Goal: Information Seeking & Learning: Find specific fact

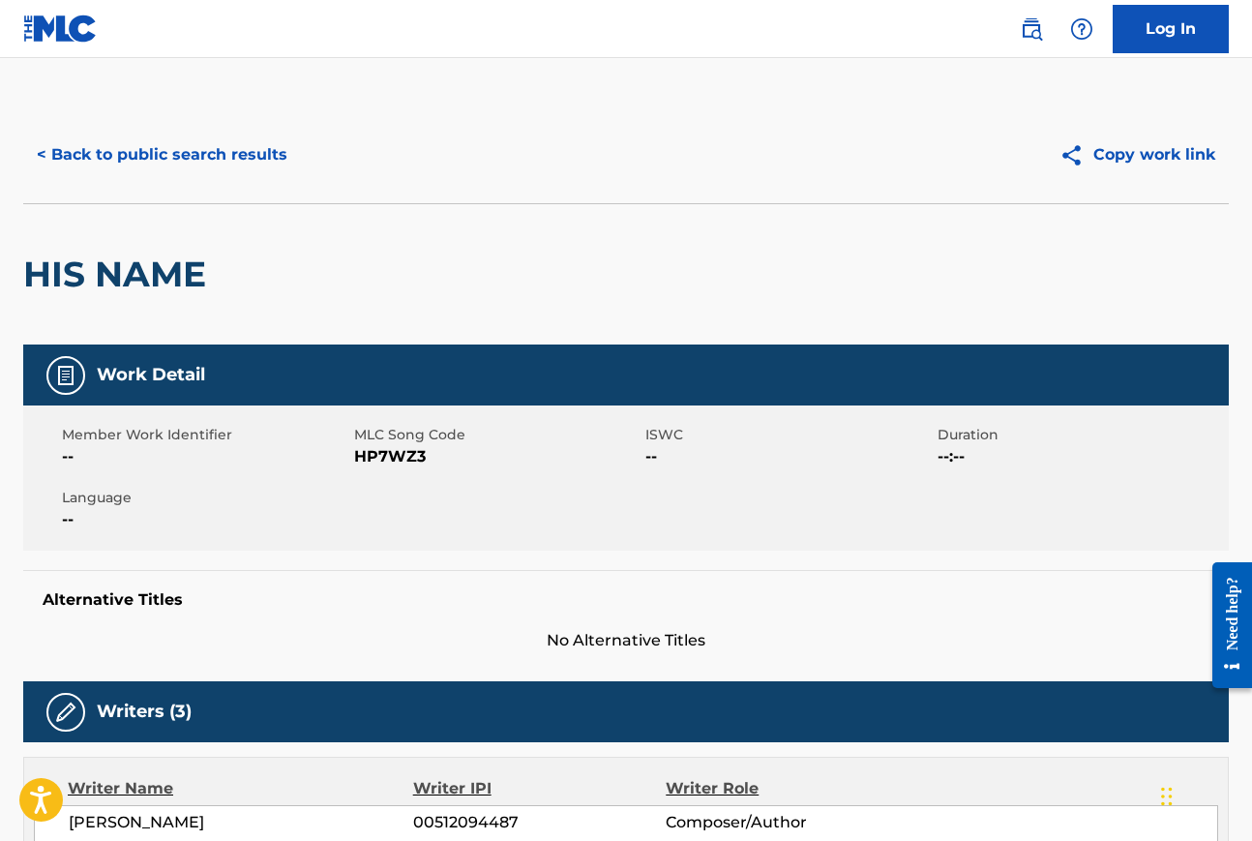
click at [233, 163] on button "< Back to public search results" at bounding box center [162, 155] width 278 height 48
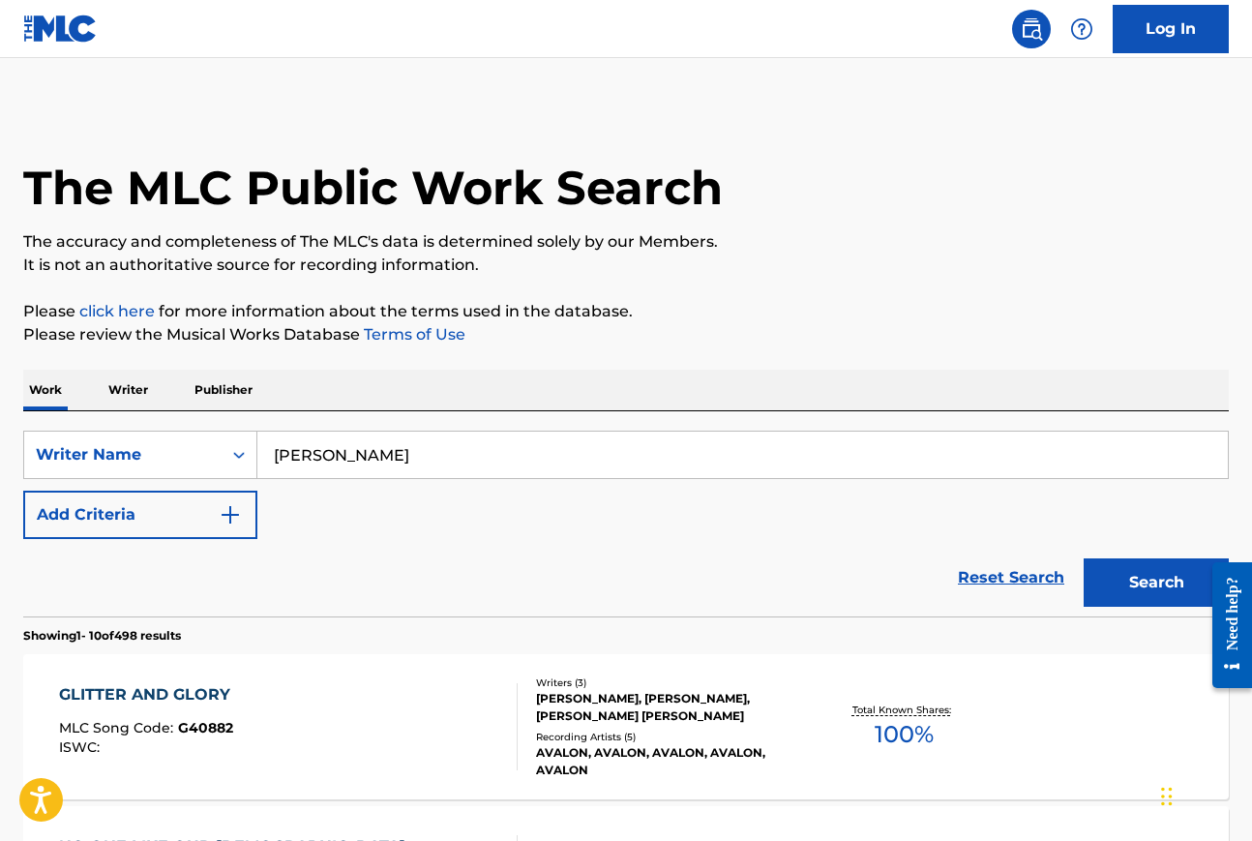
click at [444, 464] on input "[PERSON_NAME]" at bounding box center [742, 455] width 971 height 46
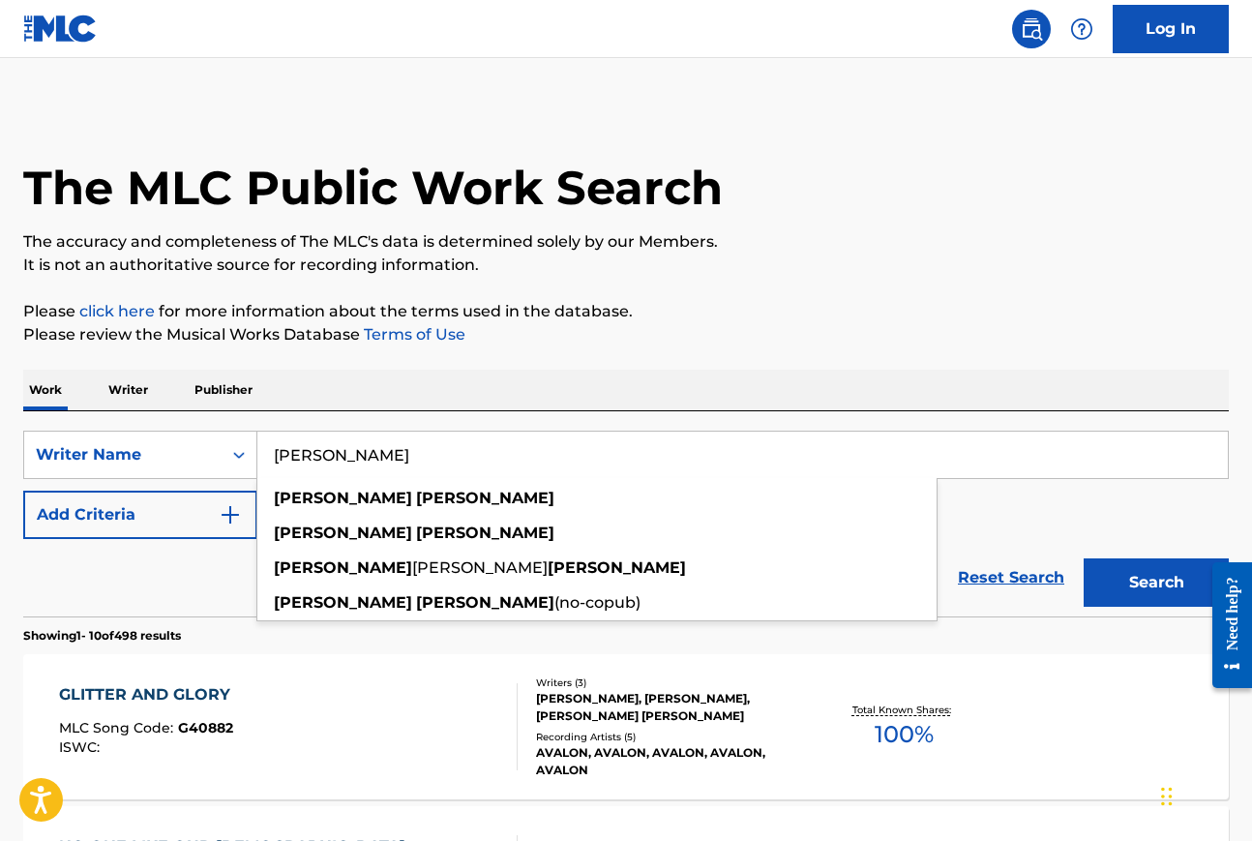
drag, startPoint x: 440, startPoint y: 458, endPoint x: 271, endPoint y: 459, distance: 169.3
click at [269, 459] on input "[PERSON_NAME]" at bounding box center [742, 455] width 971 height 46
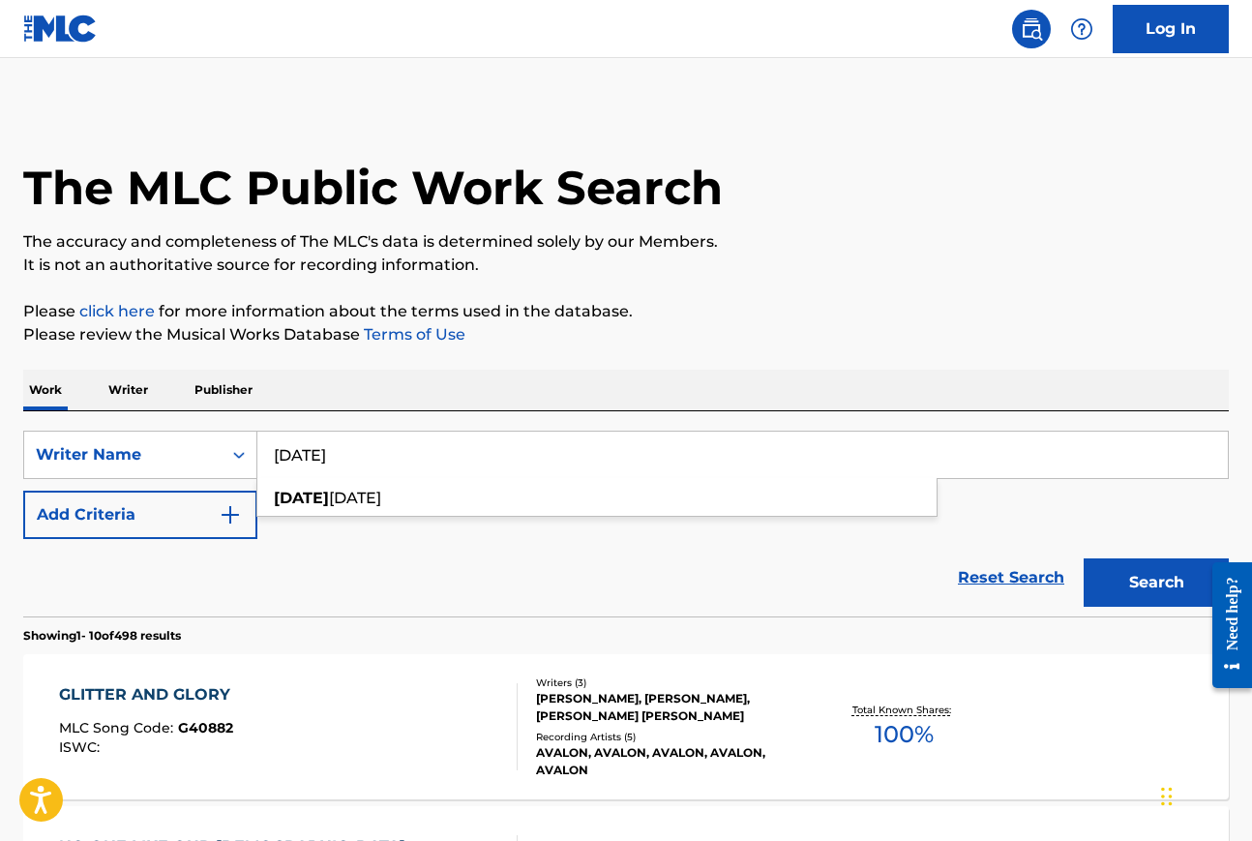
type input "[DATE]"
click at [382, 385] on div "Work Writer Publisher" at bounding box center [626, 390] width 1206 height 41
click at [232, 524] on img "Search Form" at bounding box center [230, 514] width 23 height 23
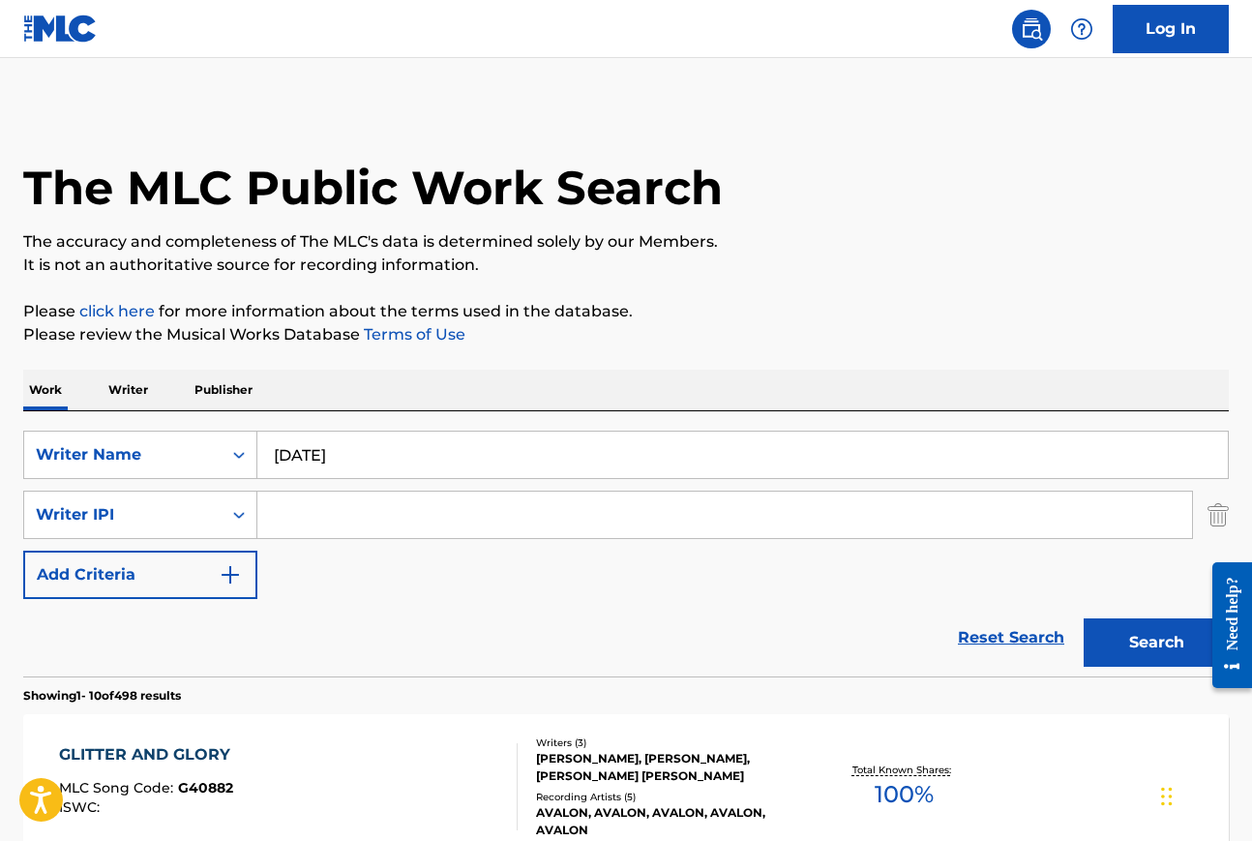
click at [333, 518] on input "Search Form" at bounding box center [724, 515] width 935 height 46
type input "[PERSON_NAME]"
click at [1168, 640] on button "Search" at bounding box center [1156, 642] width 145 height 48
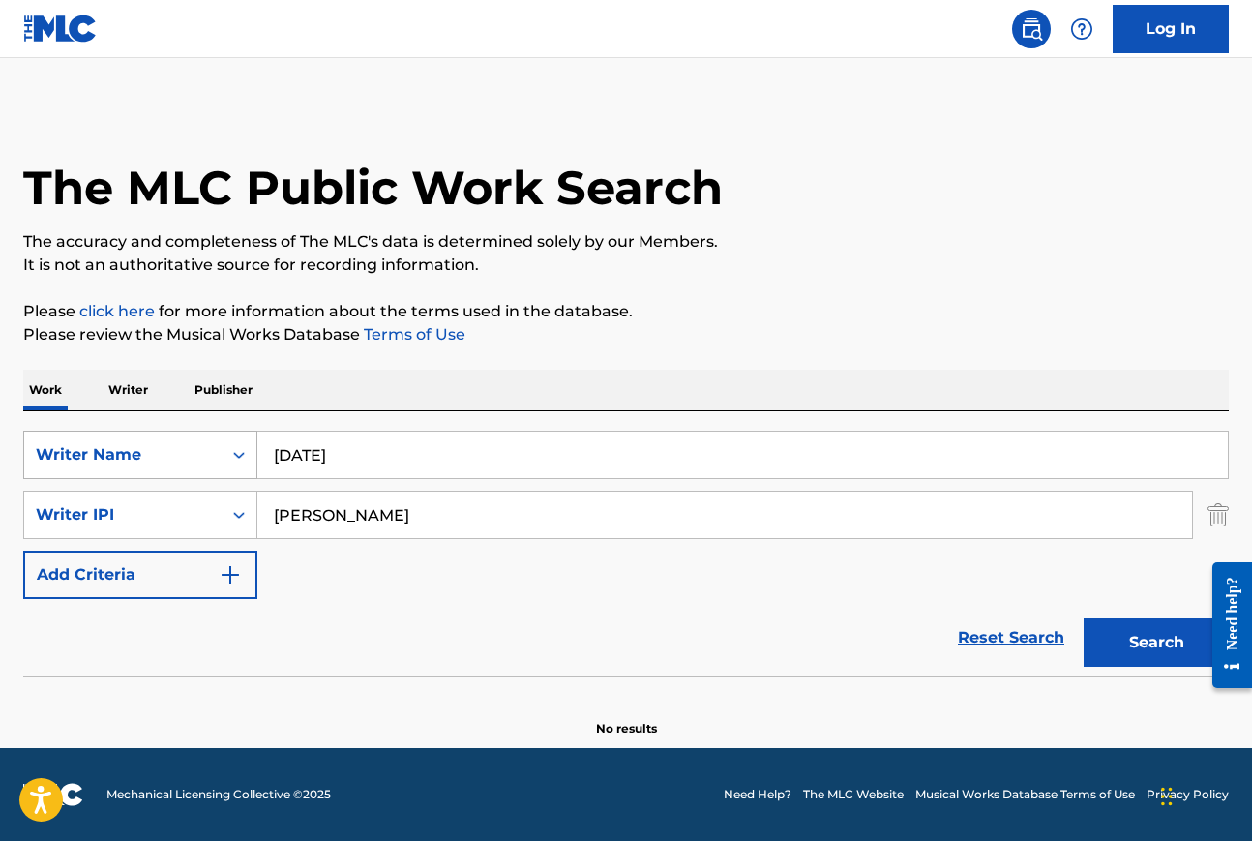
click at [239, 462] on icon "Search Form" at bounding box center [238, 454] width 19 height 19
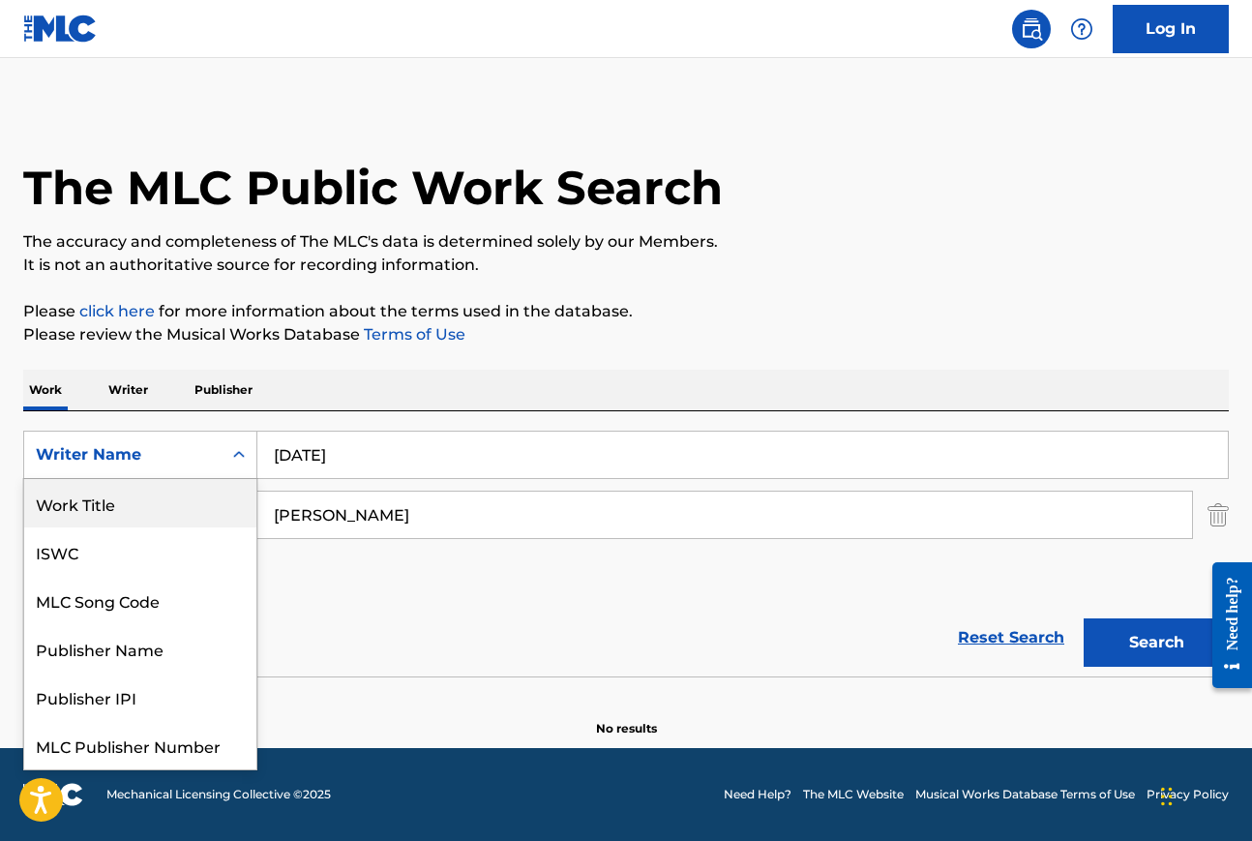
click at [141, 507] on div "Work Title" at bounding box center [140, 503] width 232 height 48
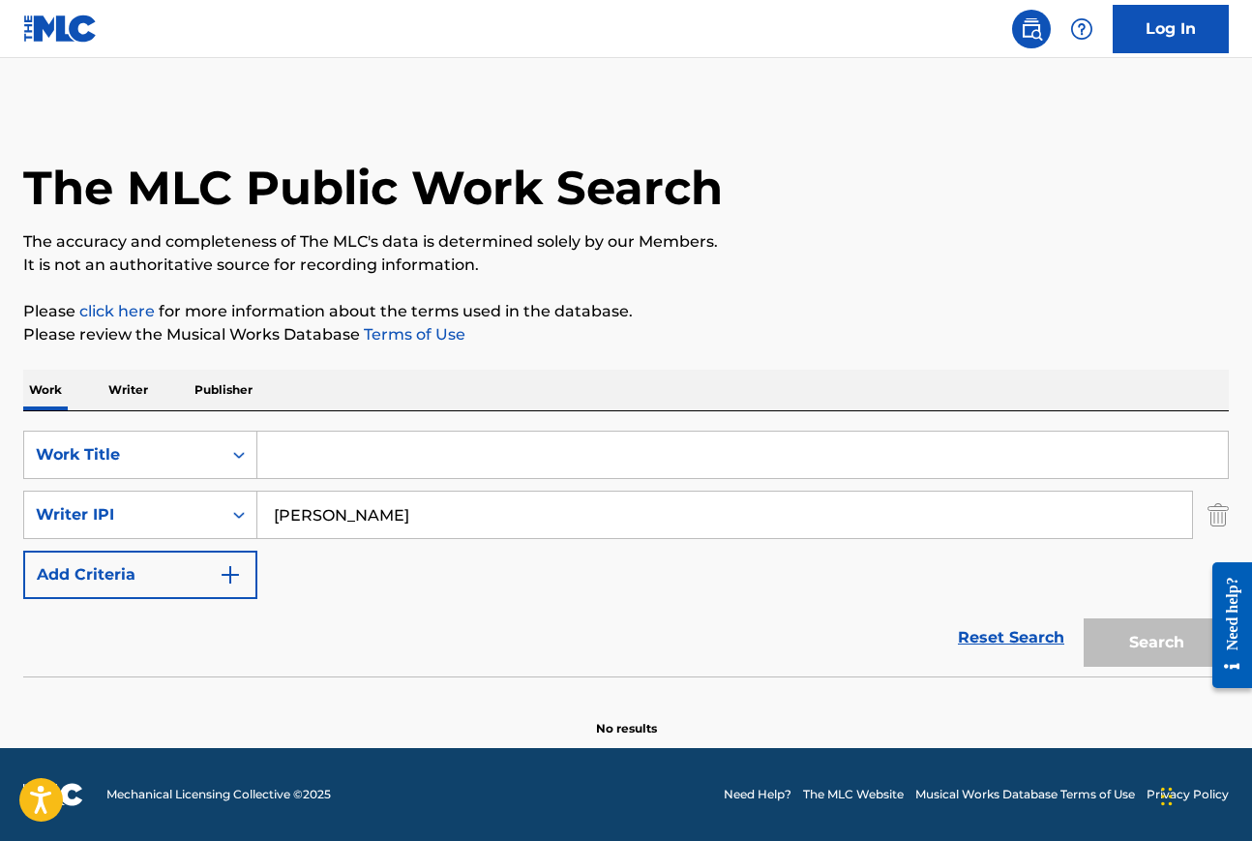
click at [309, 449] on input "Search Form" at bounding box center [742, 455] width 971 height 46
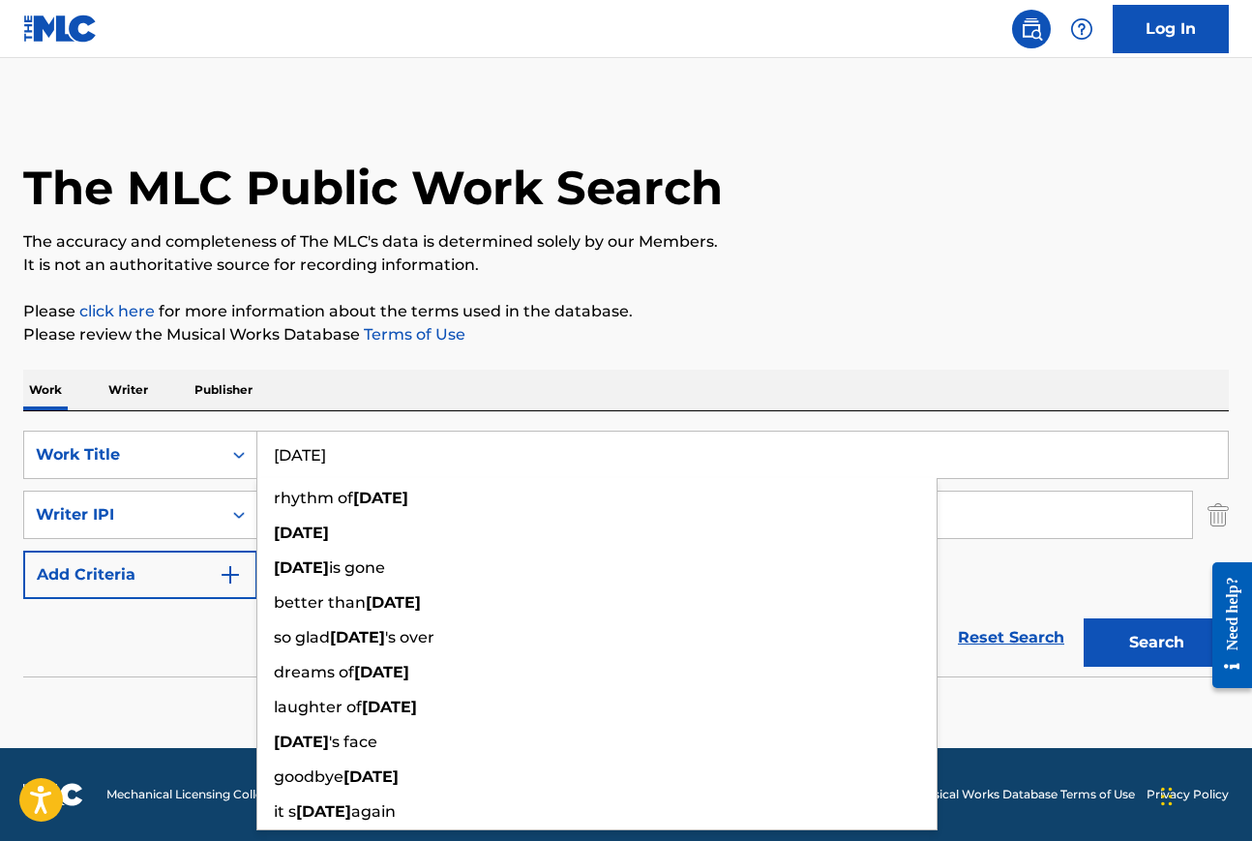
type input "[DATE]"
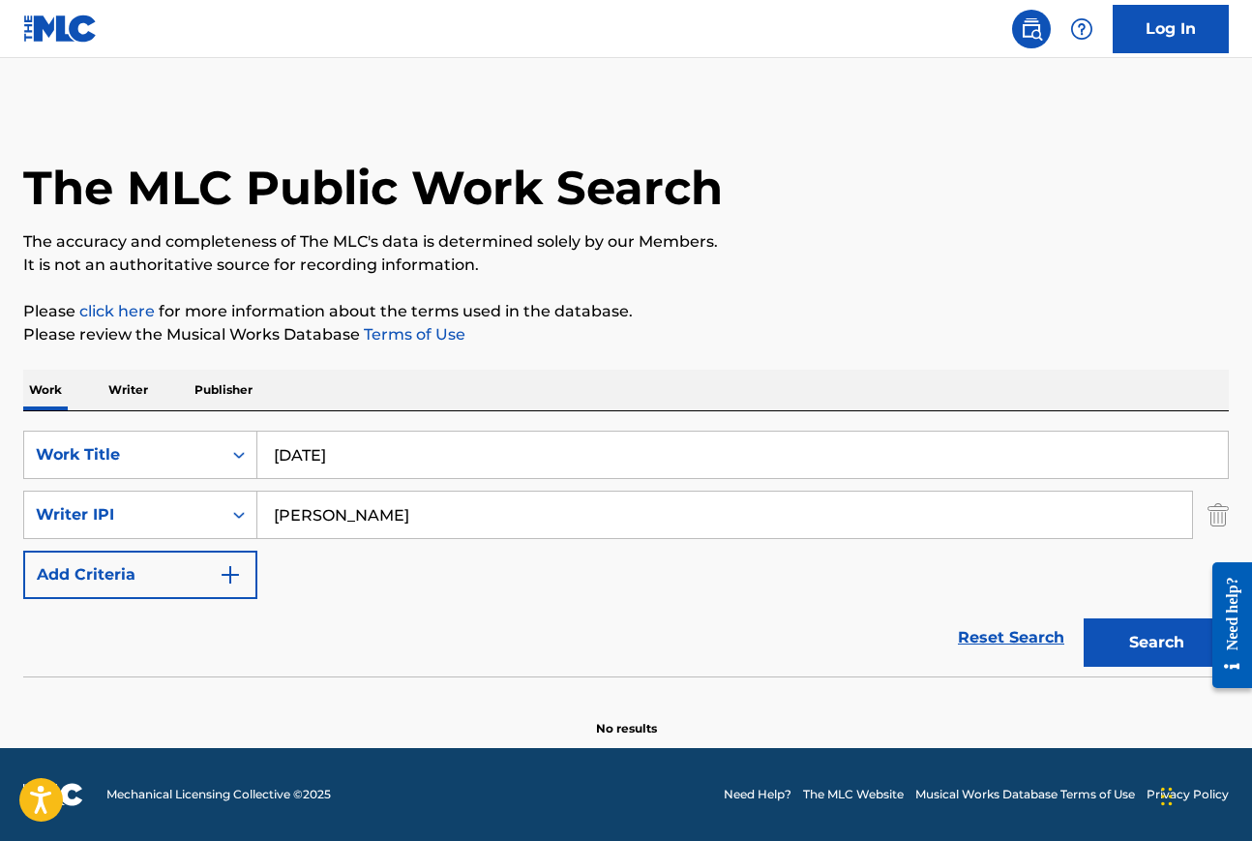
click at [365, 389] on div "Work Writer Publisher" at bounding box center [626, 390] width 1206 height 41
click at [229, 516] on div "Search Form" at bounding box center [239, 514] width 35 height 35
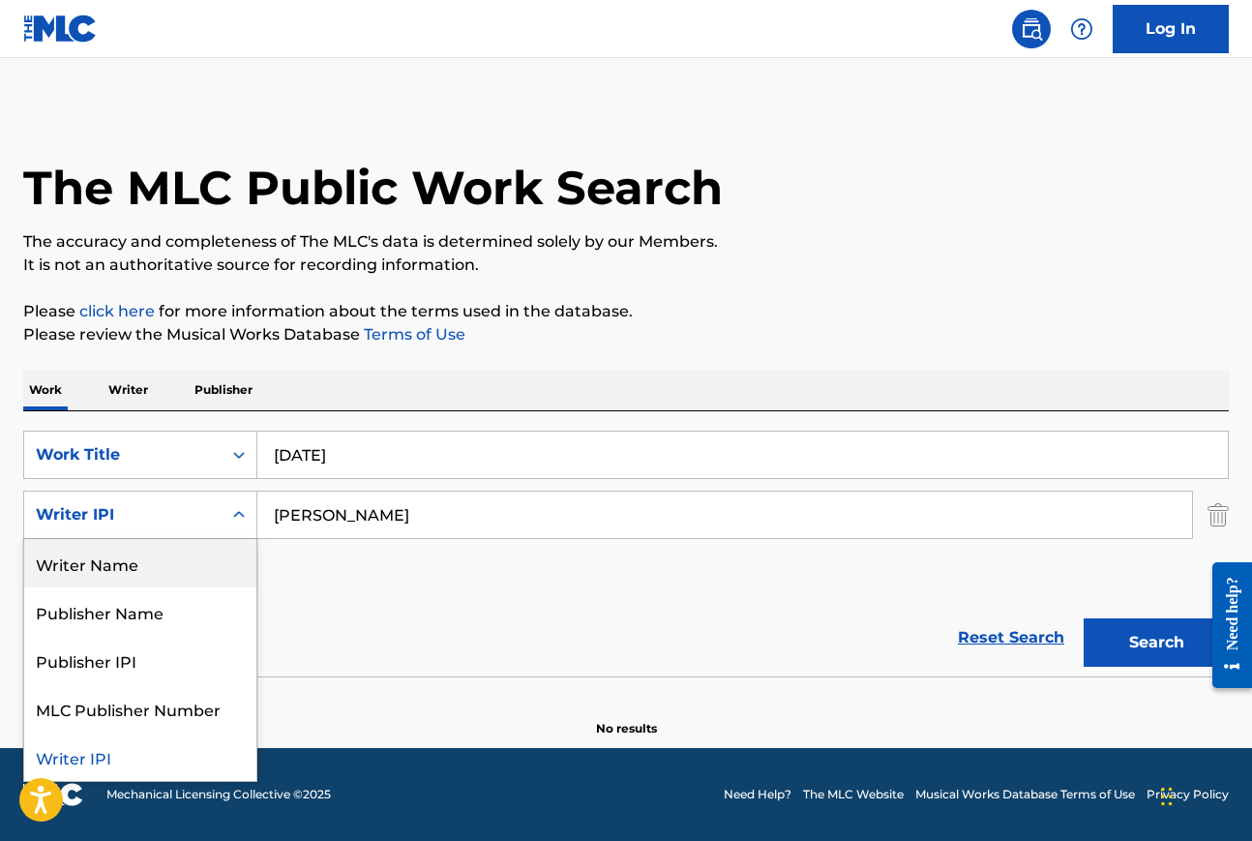
click at [167, 565] on div "Writer Name" at bounding box center [140, 563] width 232 height 48
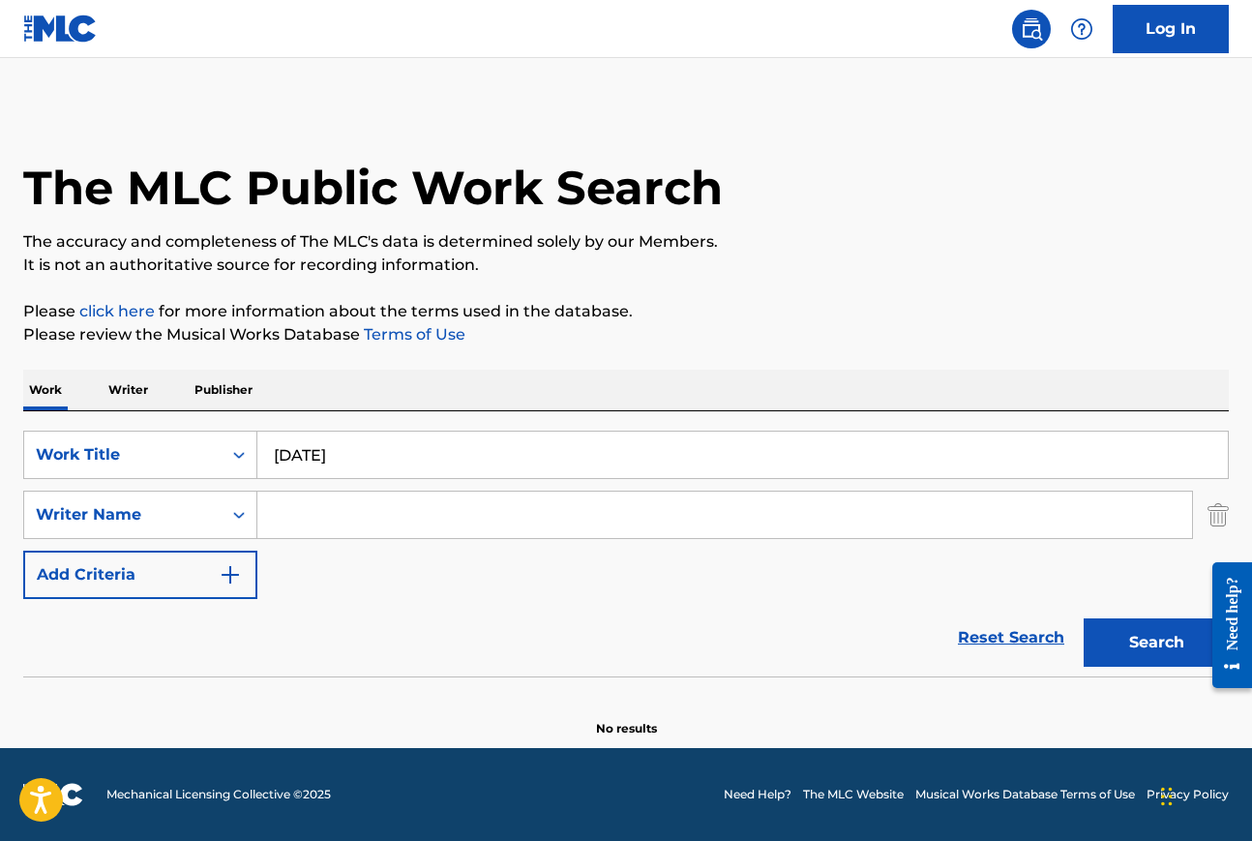
click at [316, 512] on input "Search Form" at bounding box center [724, 515] width 935 height 46
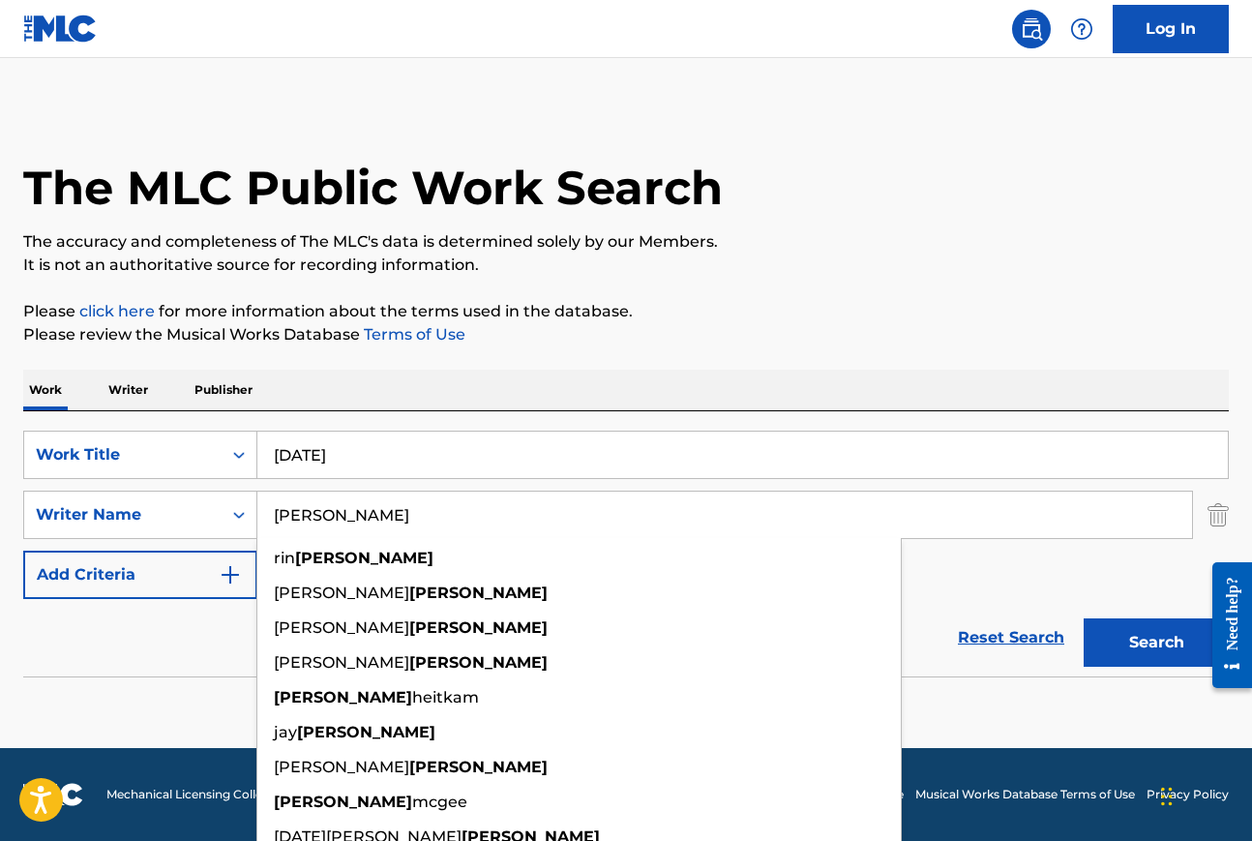
type input "[PERSON_NAME]"
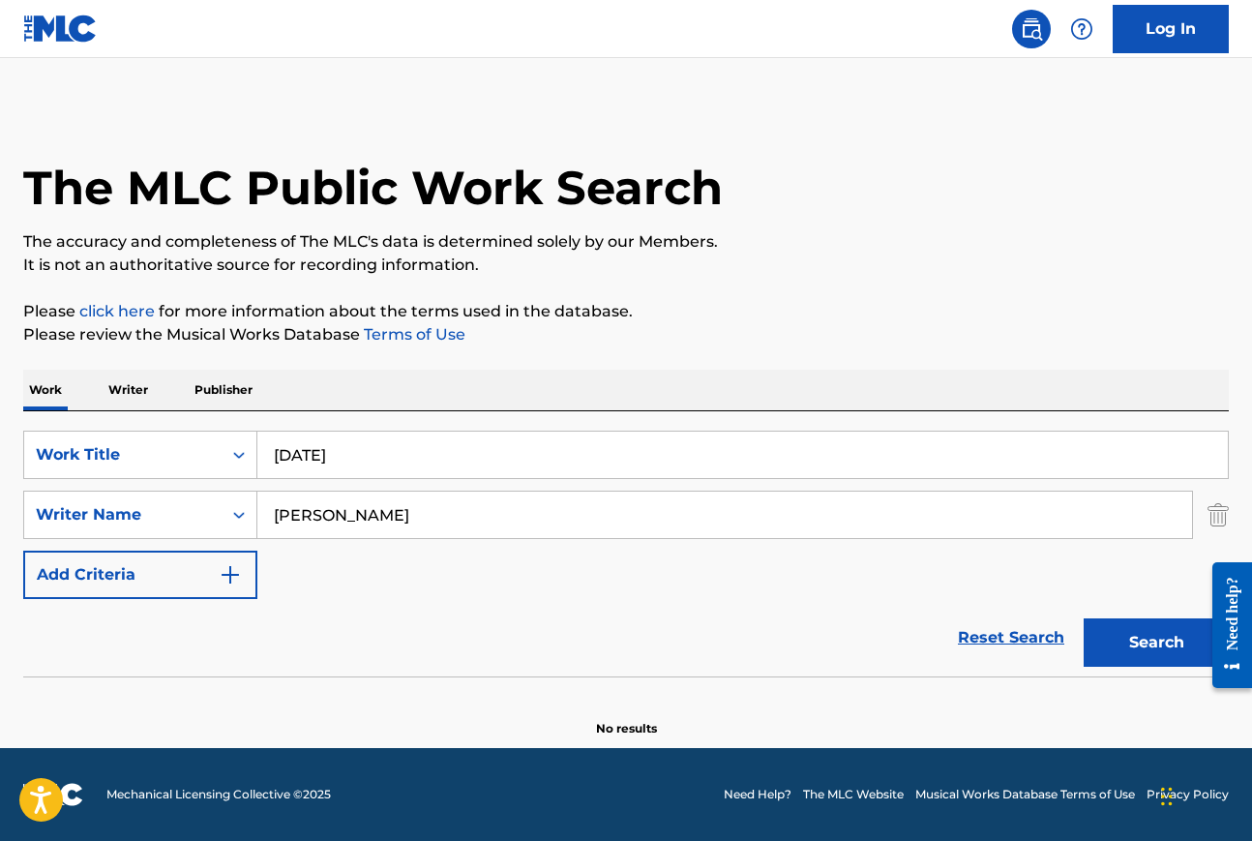
click at [481, 376] on div "Work Writer Publisher" at bounding box center [626, 390] width 1206 height 41
click at [1143, 636] on button "Search" at bounding box center [1156, 642] width 145 height 48
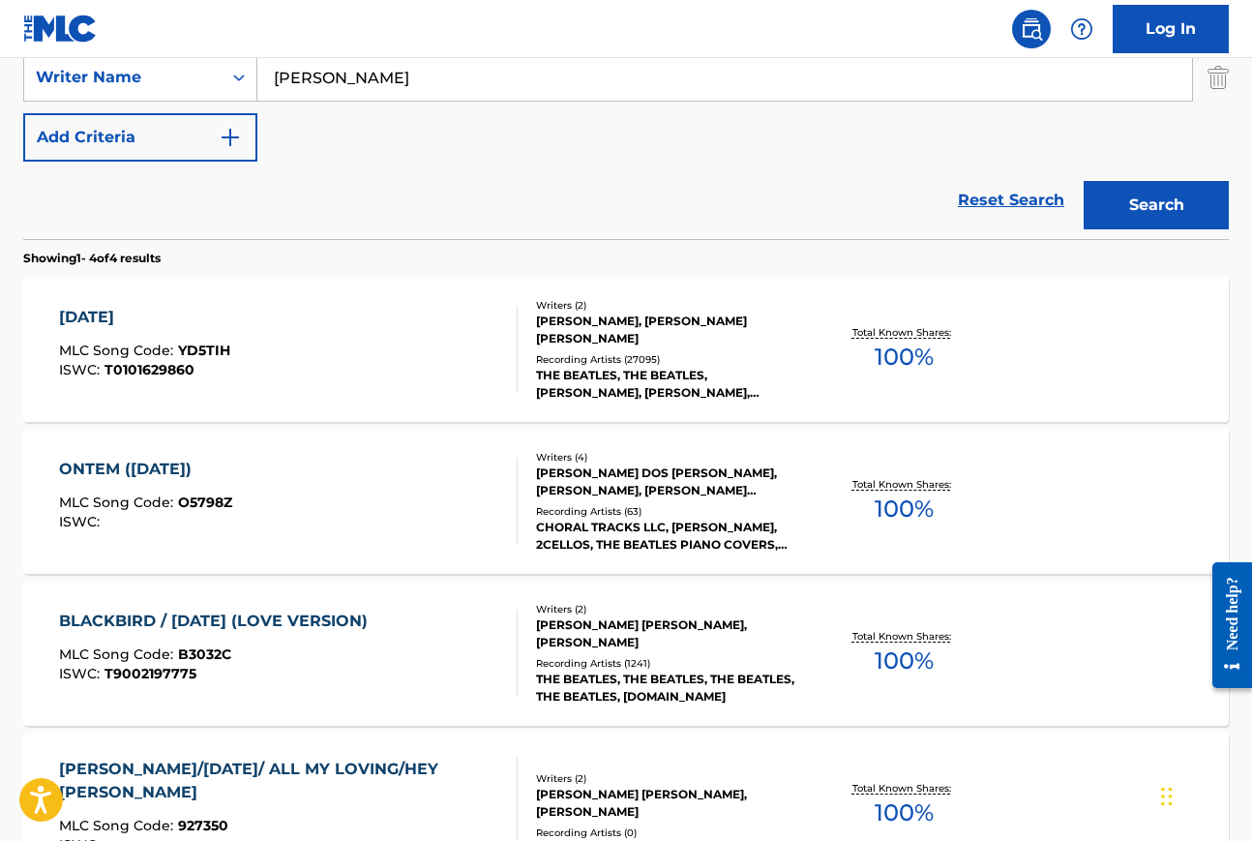
scroll to position [442, 0]
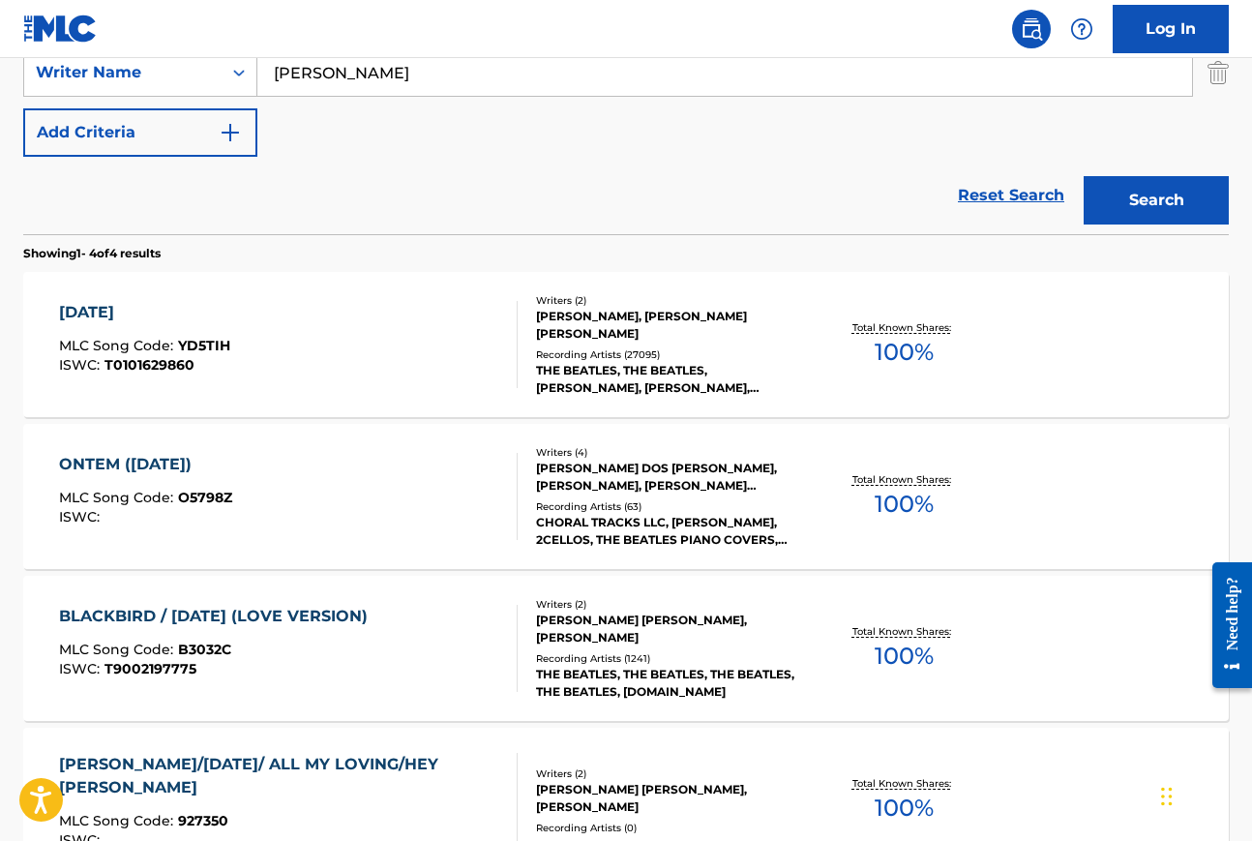
click at [120, 310] on div "[DATE]" at bounding box center [144, 312] width 171 height 23
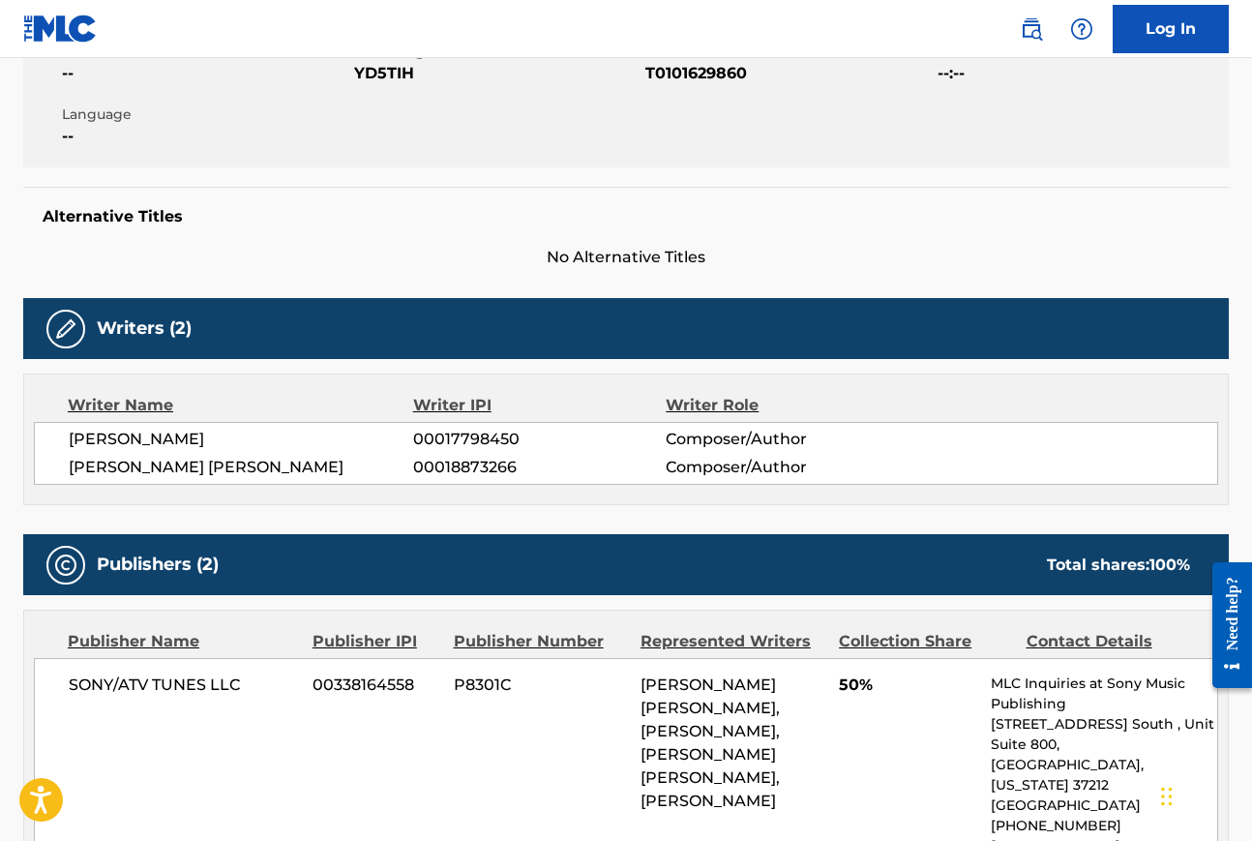
scroll to position [261, 0]
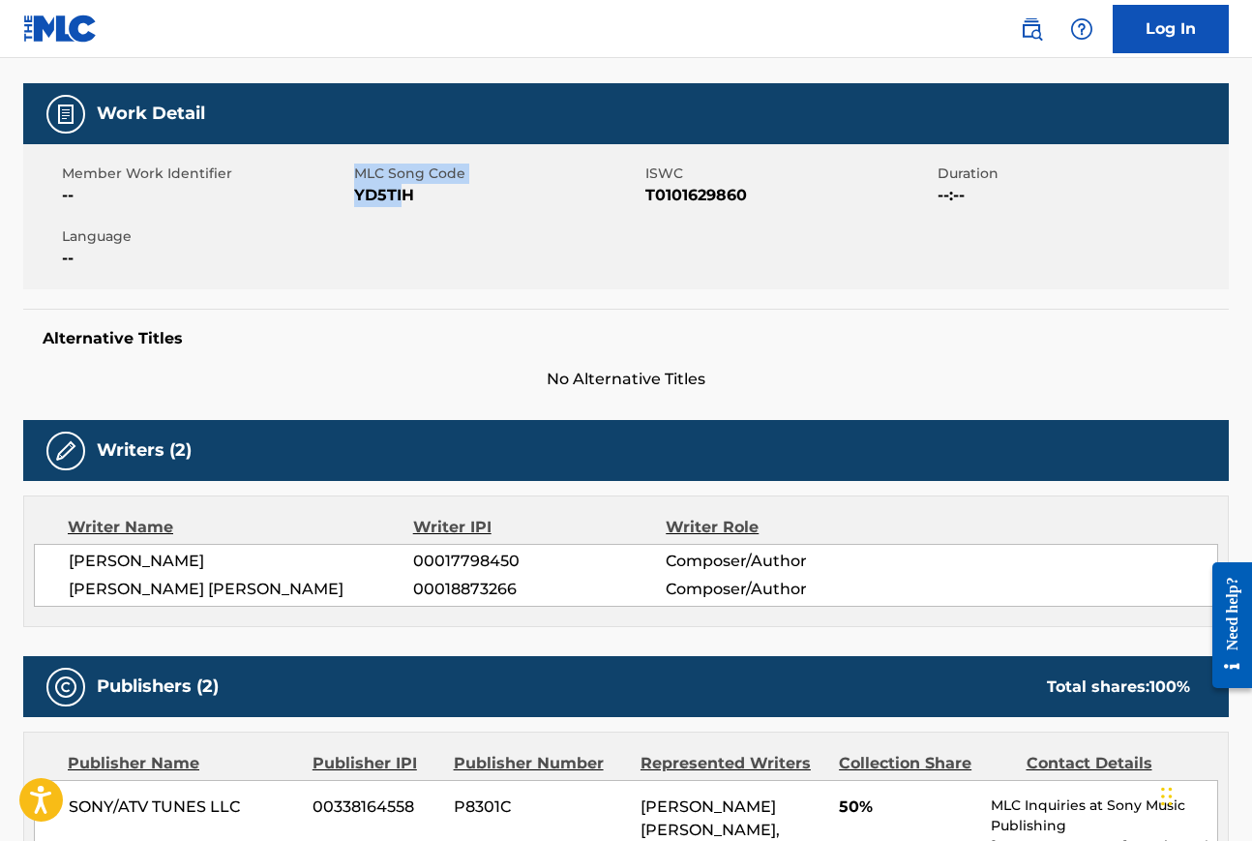
drag, startPoint x: 351, startPoint y: 195, endPoint x: 404, endPoint y: 198, distance: 53.3
click at [404, 197] on div "Member Work Identifier -- MLC Song Code YD5TIH ISWC T0101629860 Duration --:-- …" at bounding box center [626, 216] width 1206 height 145
click at [423, 200] on span "YD5TIH" at bounding box center [497, 195] width 287 height 23
drag, startPoint x: 356, startPoint y: 194, endPoint x: 421, endPoint y: 194, distance: 64.8
click at [421, 194] on span "YD5TIH" at bounding box center [497, 195] width 287 height 23
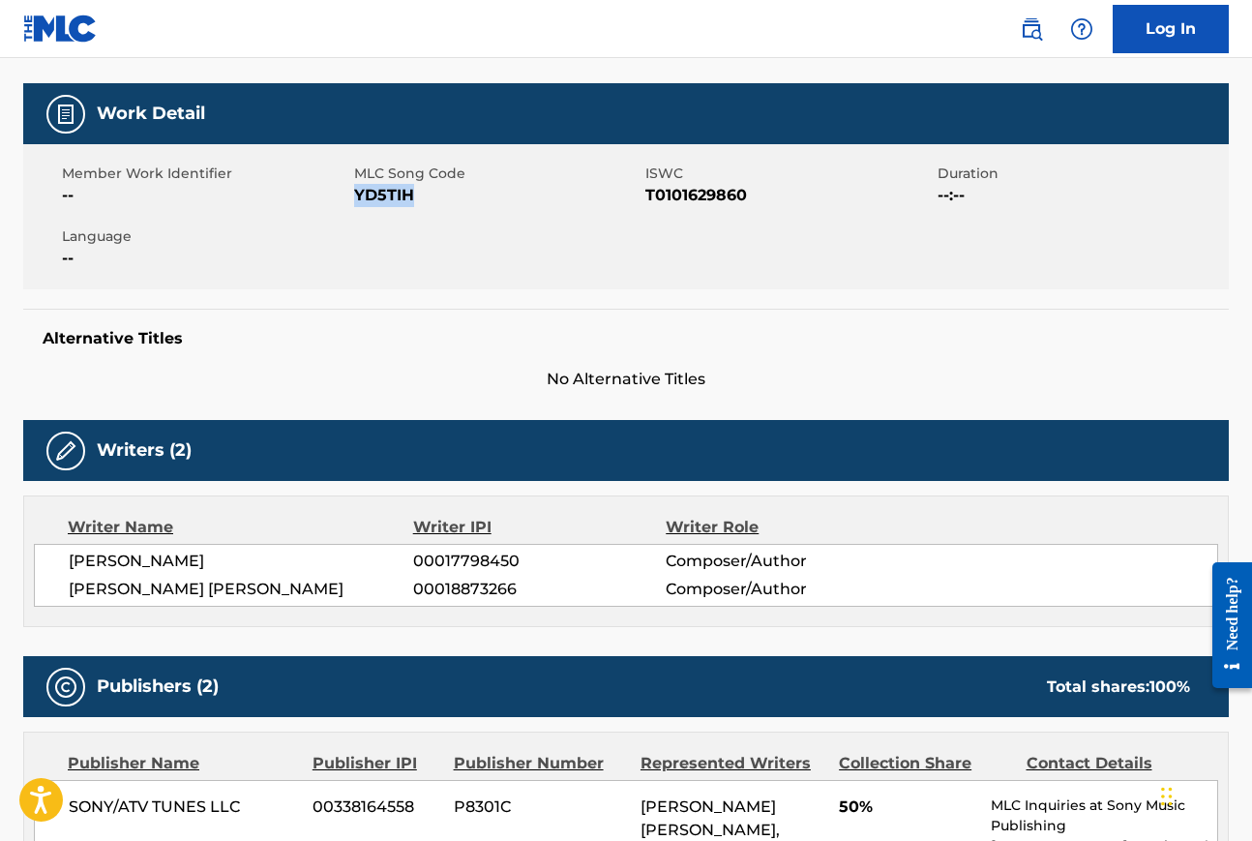
copy span "YD5TIH"
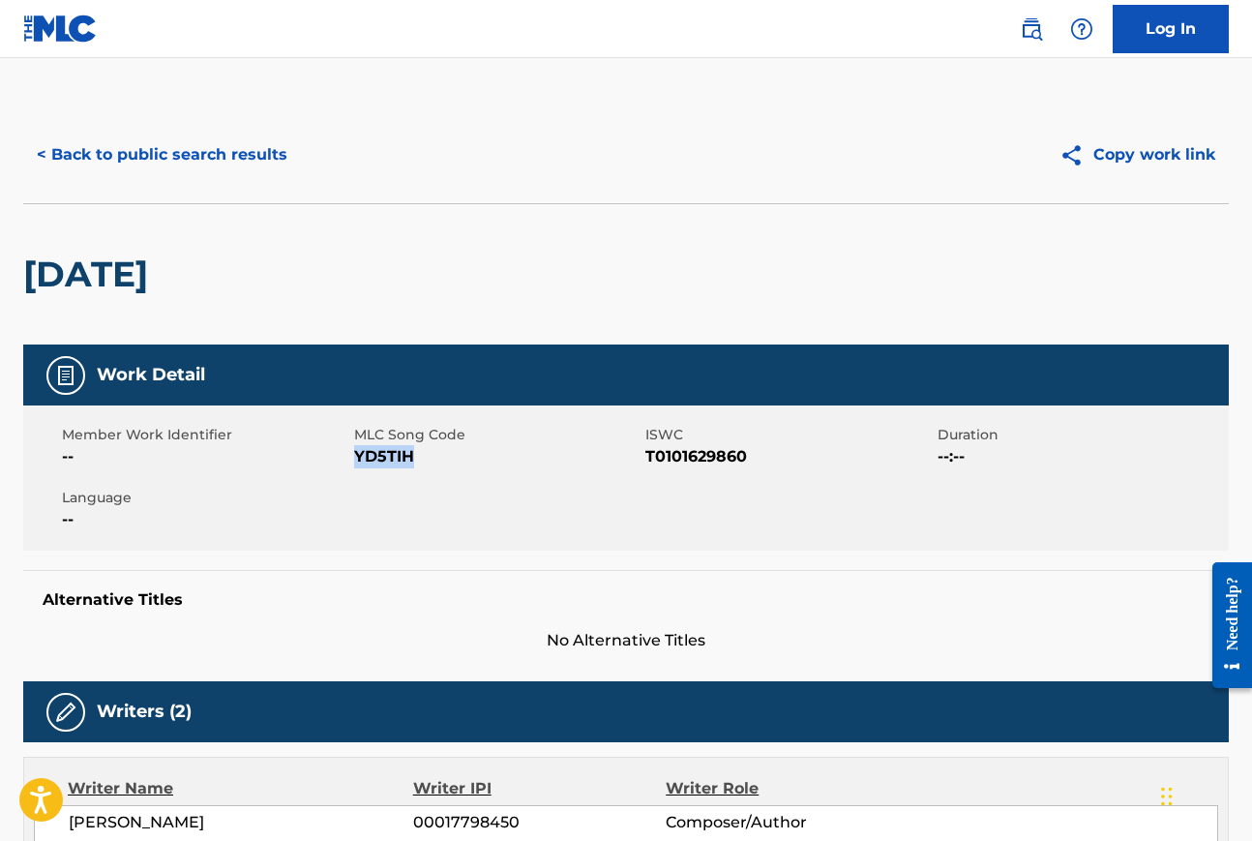
click at [233, 152] on button "< Back to public search results" at bounding box center [162, 155] width 278 height 48
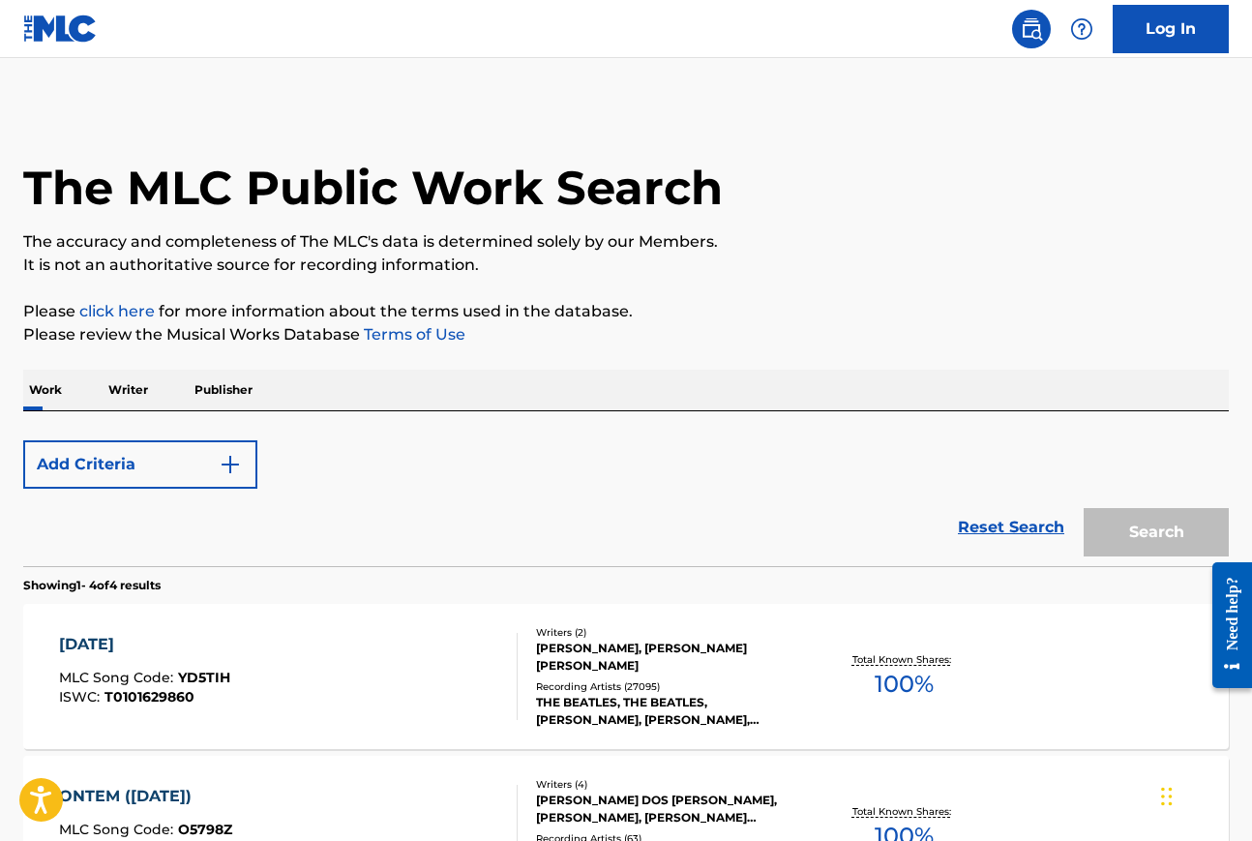
scroll to position [553, 0]
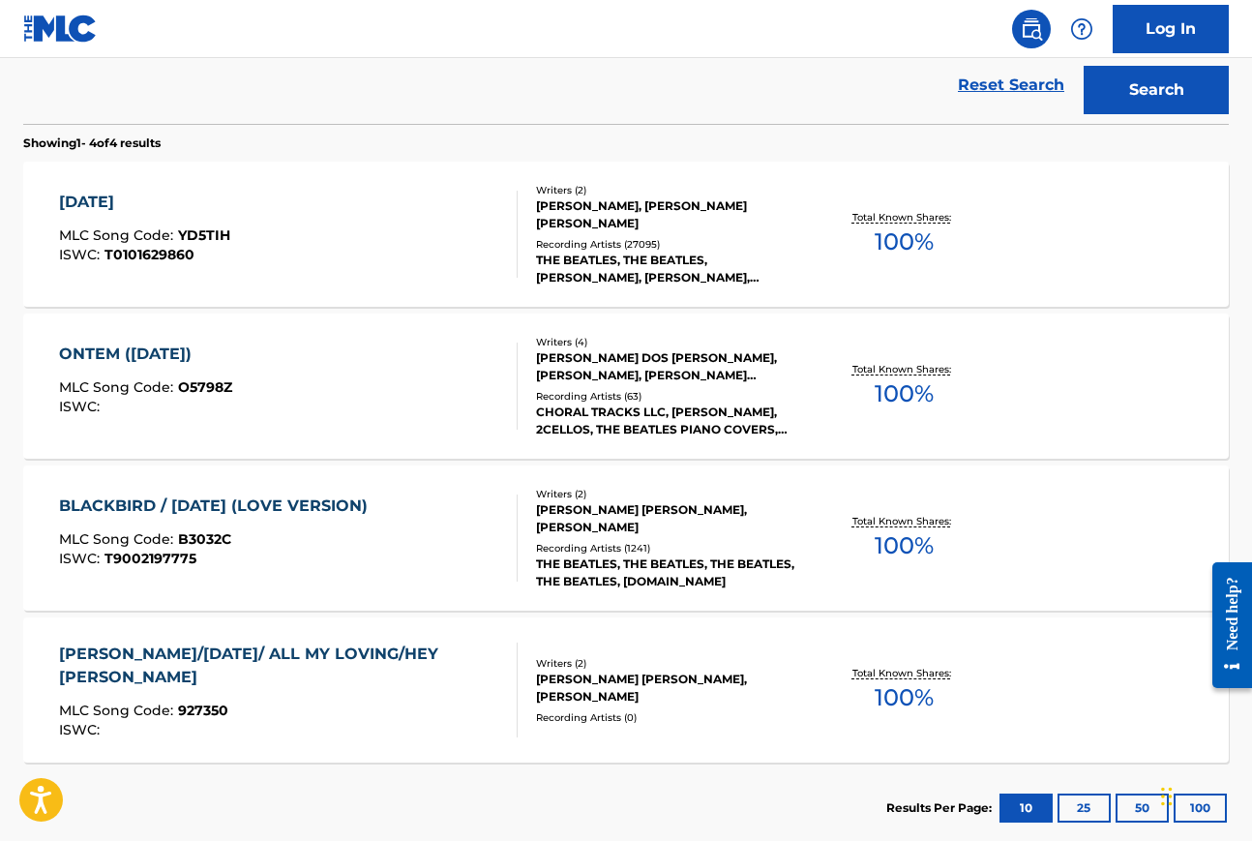
drag, startPoint x: 177, startPoint y: 229, endPoint x: 198, endPoint y: 229, distance: 21.3
click at [129, 196] on div "[DATE]" at bounding box center [144, 202] width 171 height 23
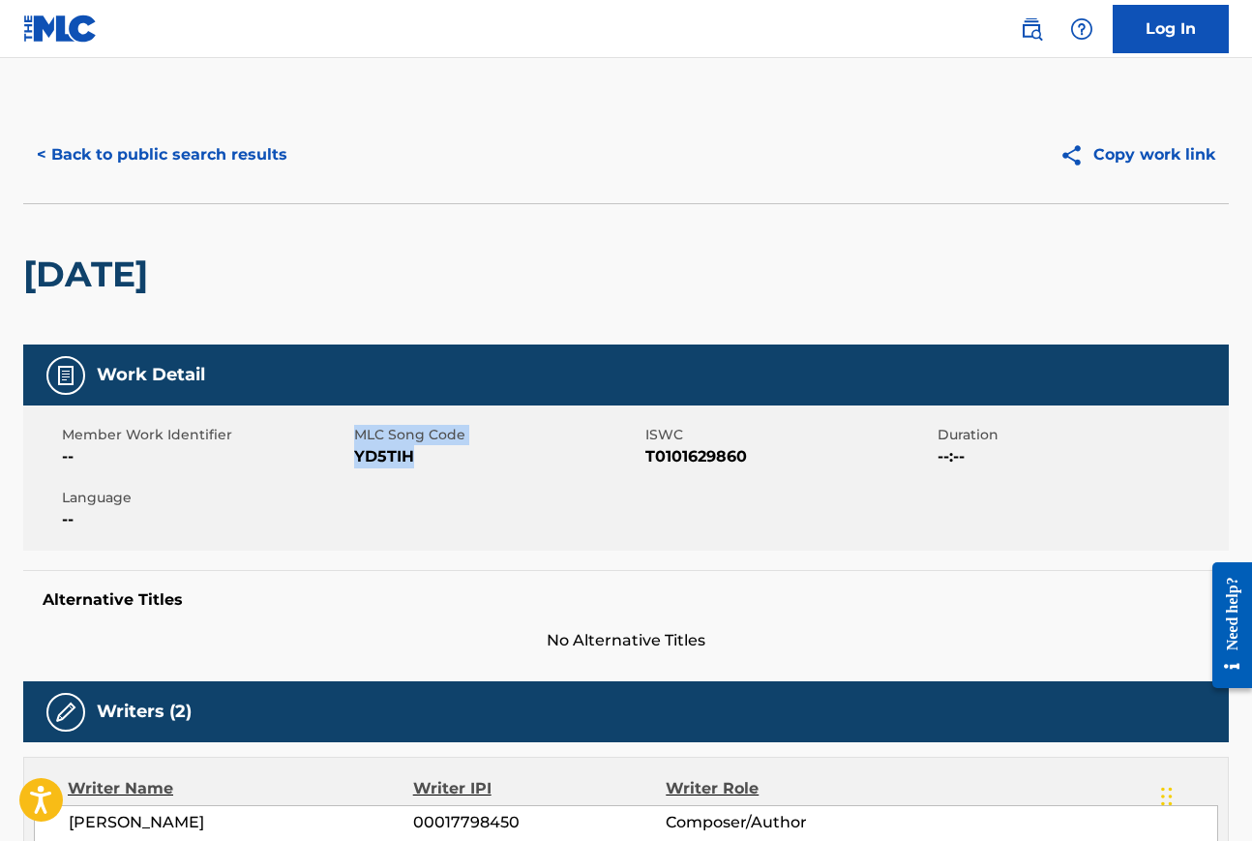
drag, startPoint x: 350, startPoint y: 455, endPoint x: 418, endPoint y: 456, distance: 67.7
click at [418, 456] on div "Member Work Identifier -- MLC Song Code YD5TIH ISWC T0101629860 Duration --:-- …" at bounding box center [626, 477] width 1206 height 145
click at [389, 458] on span "YD5TIH" at bounding box center [497, 456] width 287 height 23
drag, startPoint x: 357, startPoint y: 458, endPoint x: 416, endPoint y: 458, distance: 59.0
click at [416, 458] on span "YD5TIH" at bounding box center [497, 456] width 287 height 23
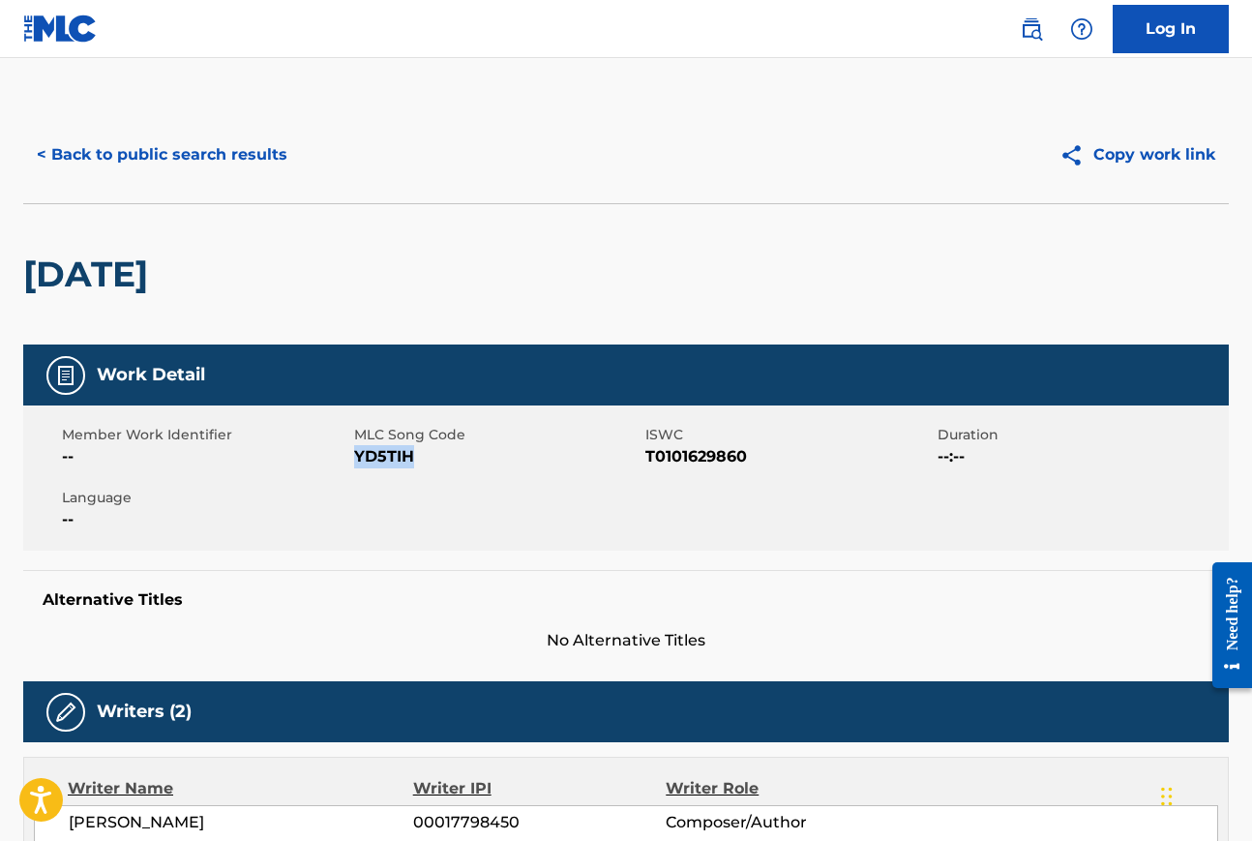
copy span "YD5TIH"
click at [225, 154] on button "< Back to public search results" at bounding box center [162, 155] width 278 height 48
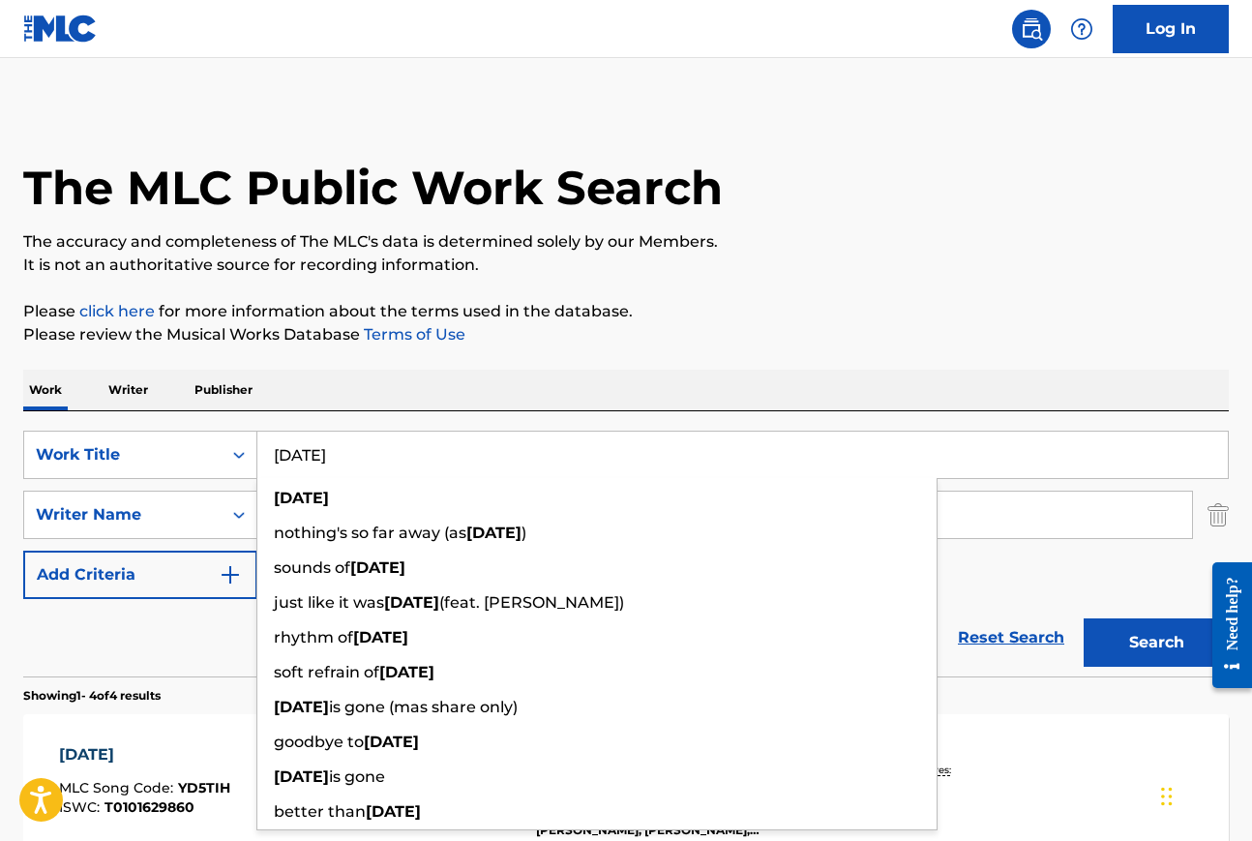
drag, startPoint x: 357, startPoint y: 456, endPoint x: 264, endPoint y: 455, distance: 92.9
click at [264, 455] on input "[DATE]" at bounding box center [742, 455] width 971 height 46
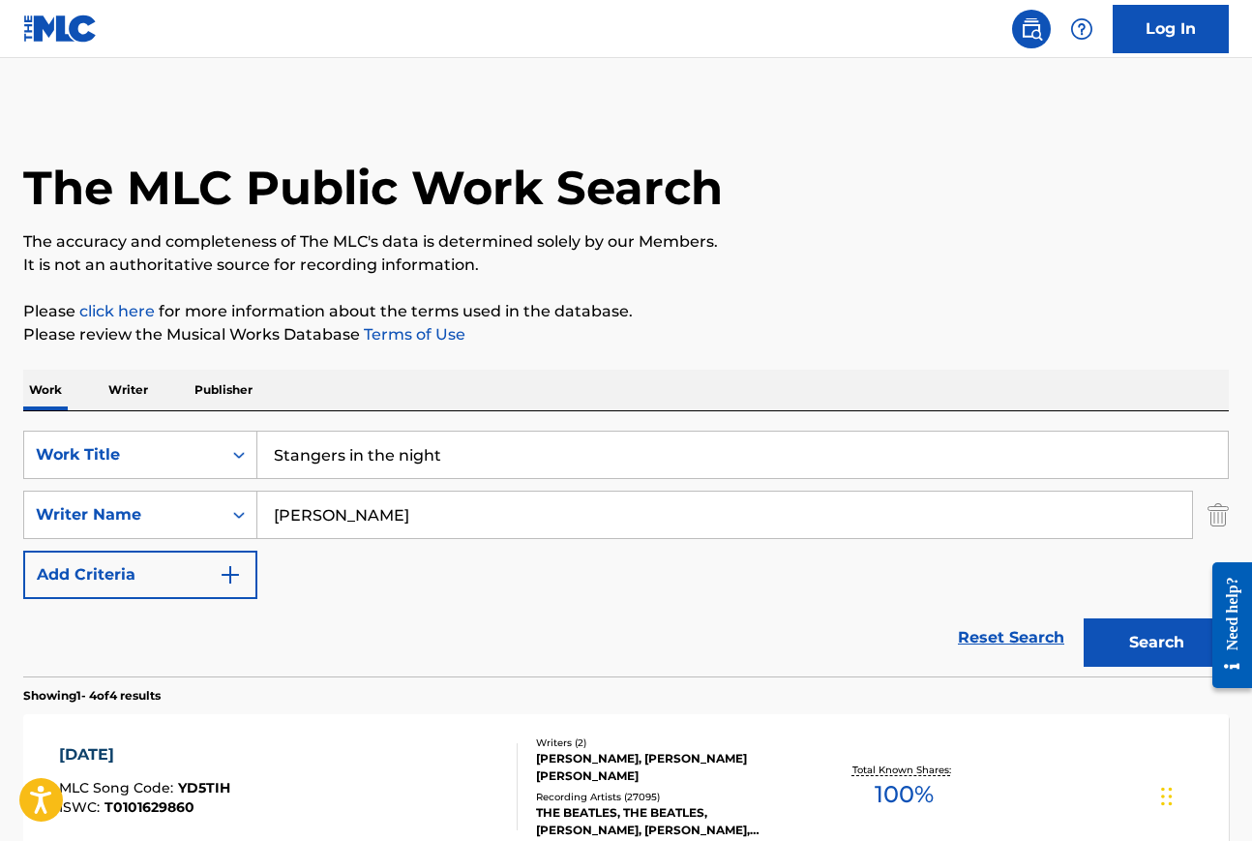
type input "Stangers in the night"
click at [357, 515] on input "[PERSON_NAME]" at bounding box center [724, 515] width 935 height 46
type input "L"
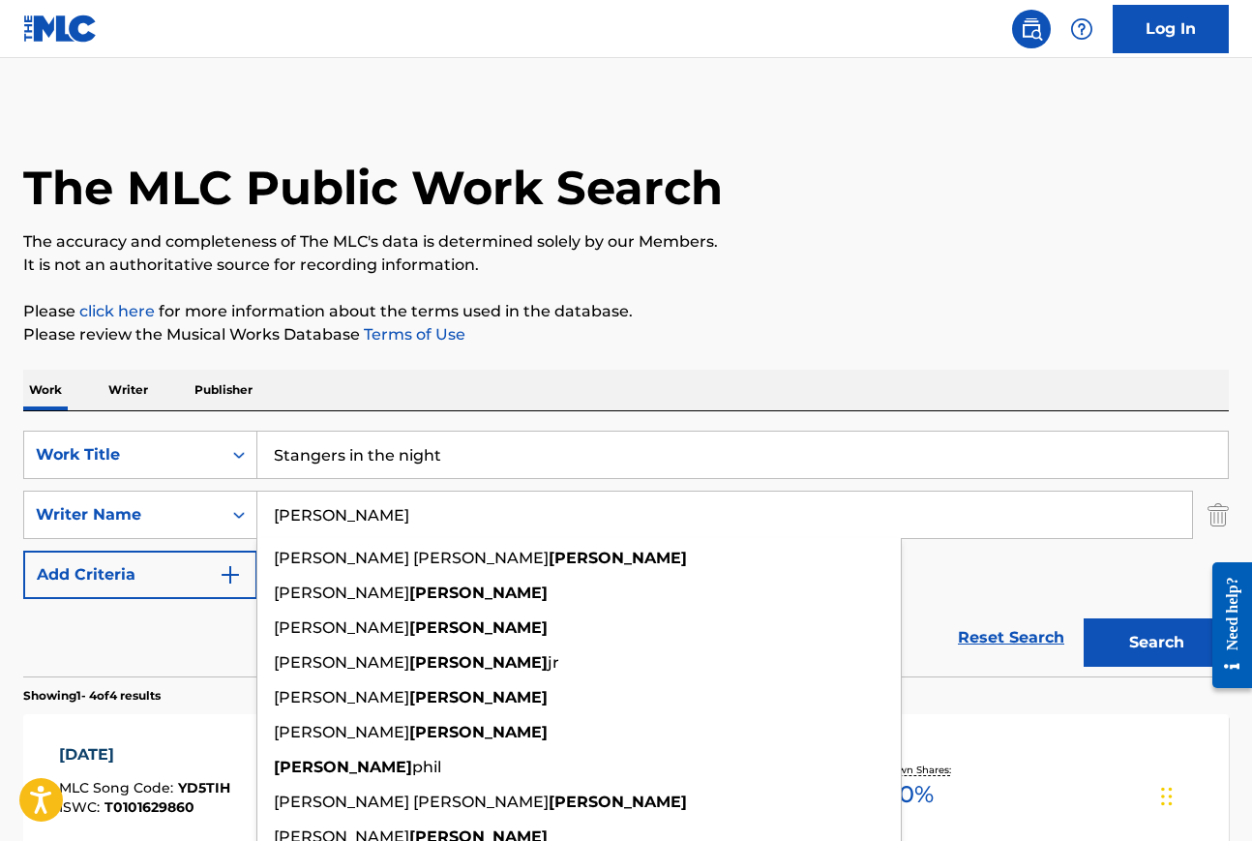
type input "[PERSON_NAME]"
click at [500, 379] on div "Work Writer Publisher" at bounding box center [626, 390] width 1206 height 41
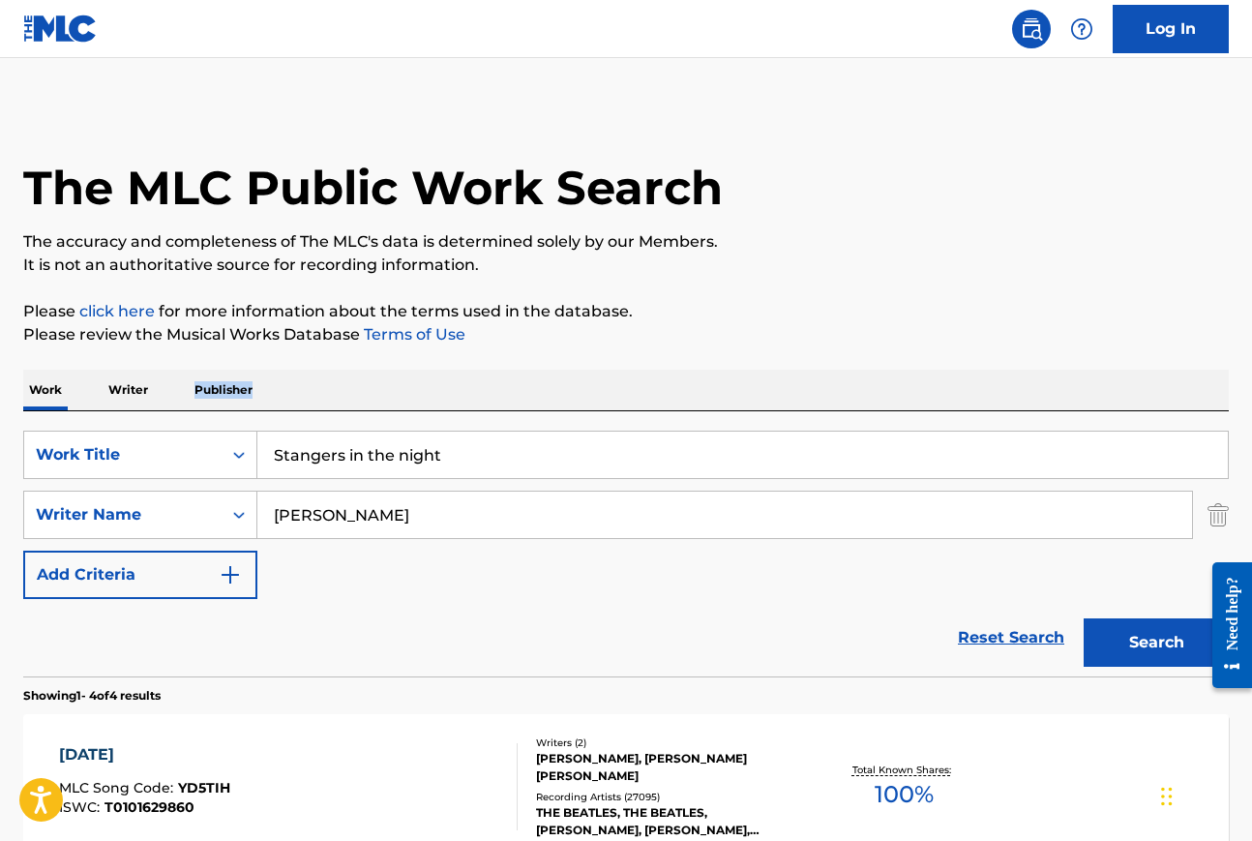
click at [1141, 644] on button "Search" at bounding box center [1156, 642] width 145 height 48
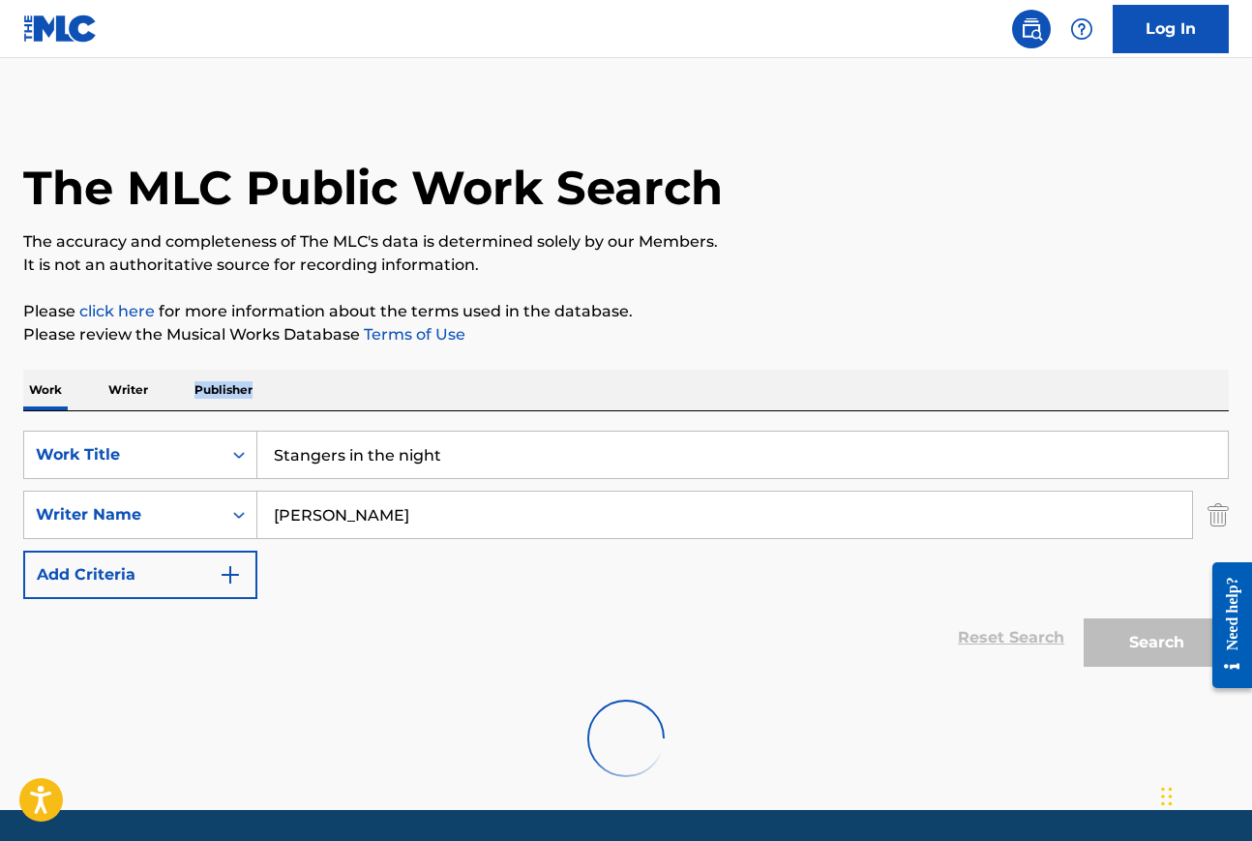
scroll to position [62, 0]
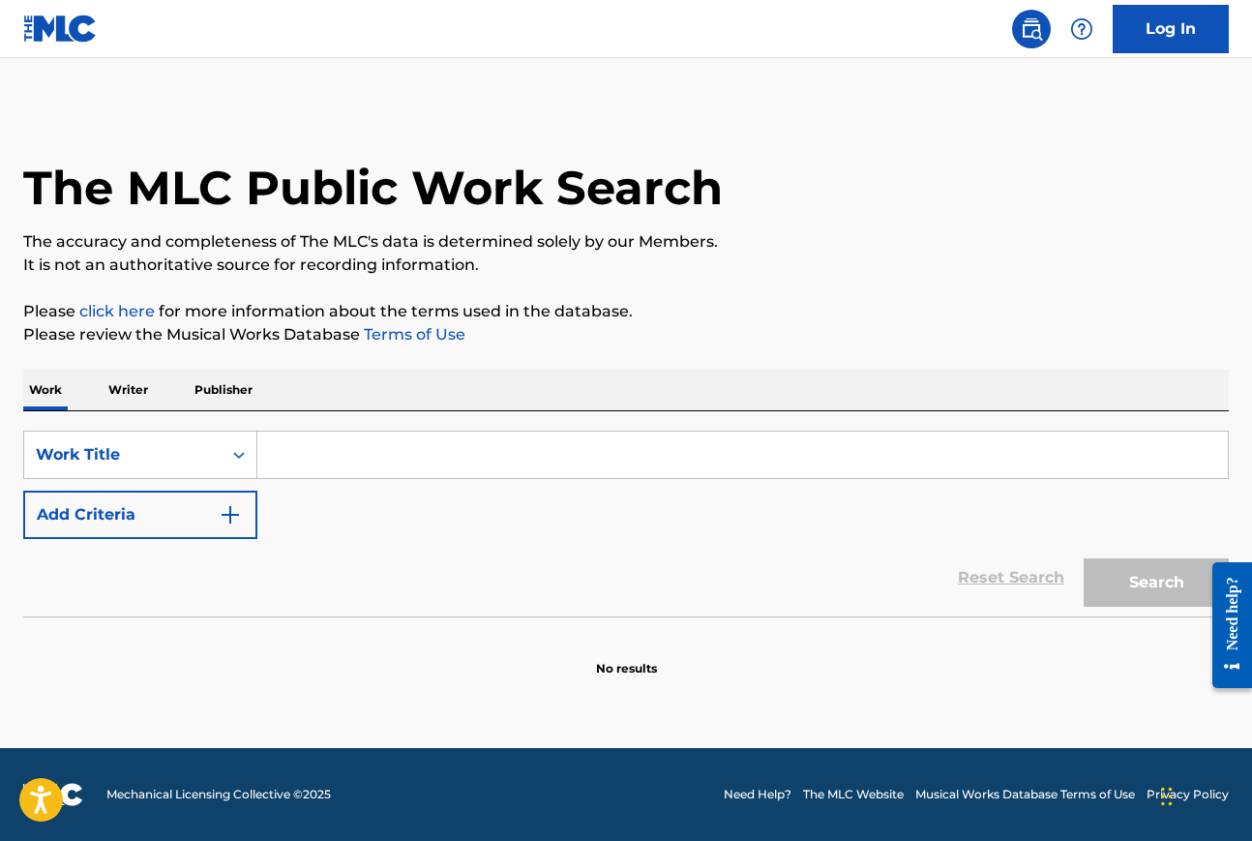
click at [317, 456] on input "Search Form" at bounding box center [742, 455] width 971 height 46
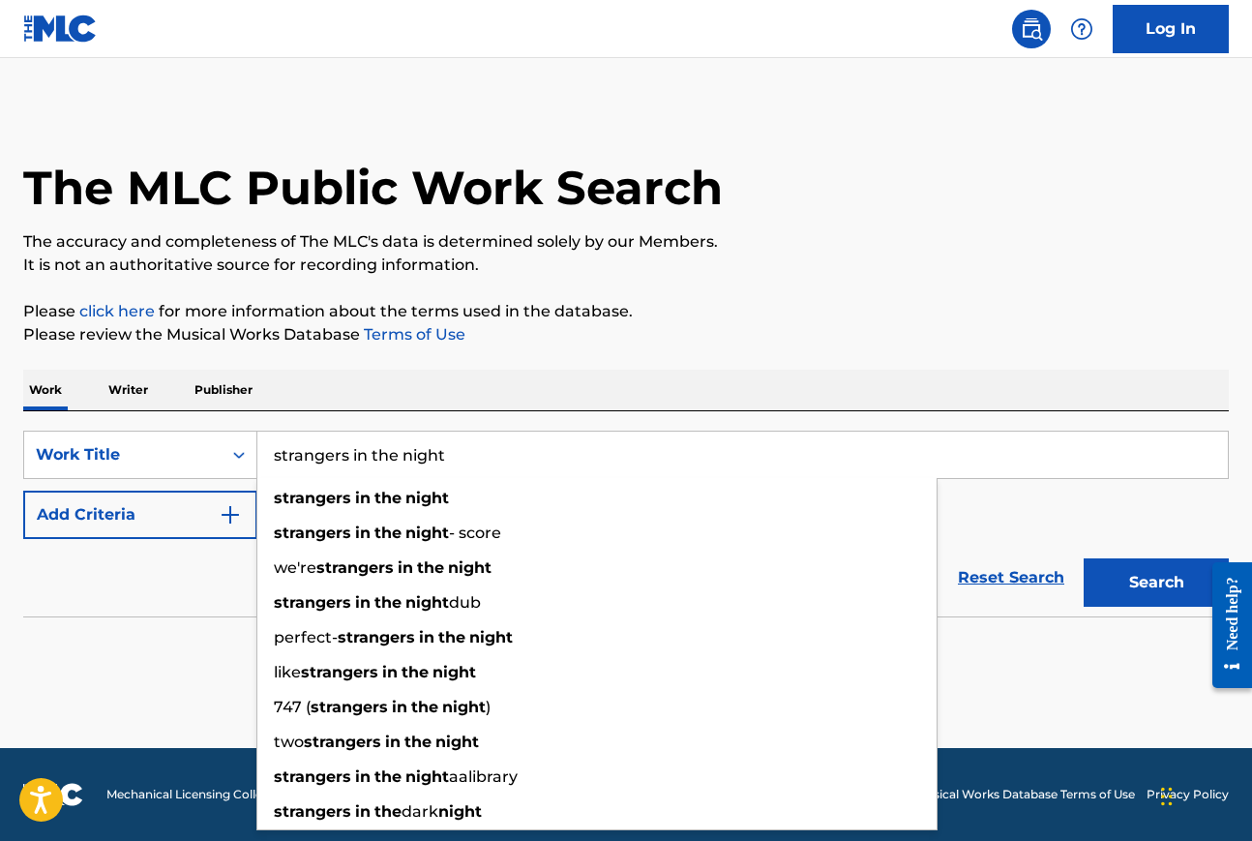
type input "strangers in the night"
click at [431, 392] on div "Work Writer Publisher" at bounding box center [626, 390] width 1206 height 41
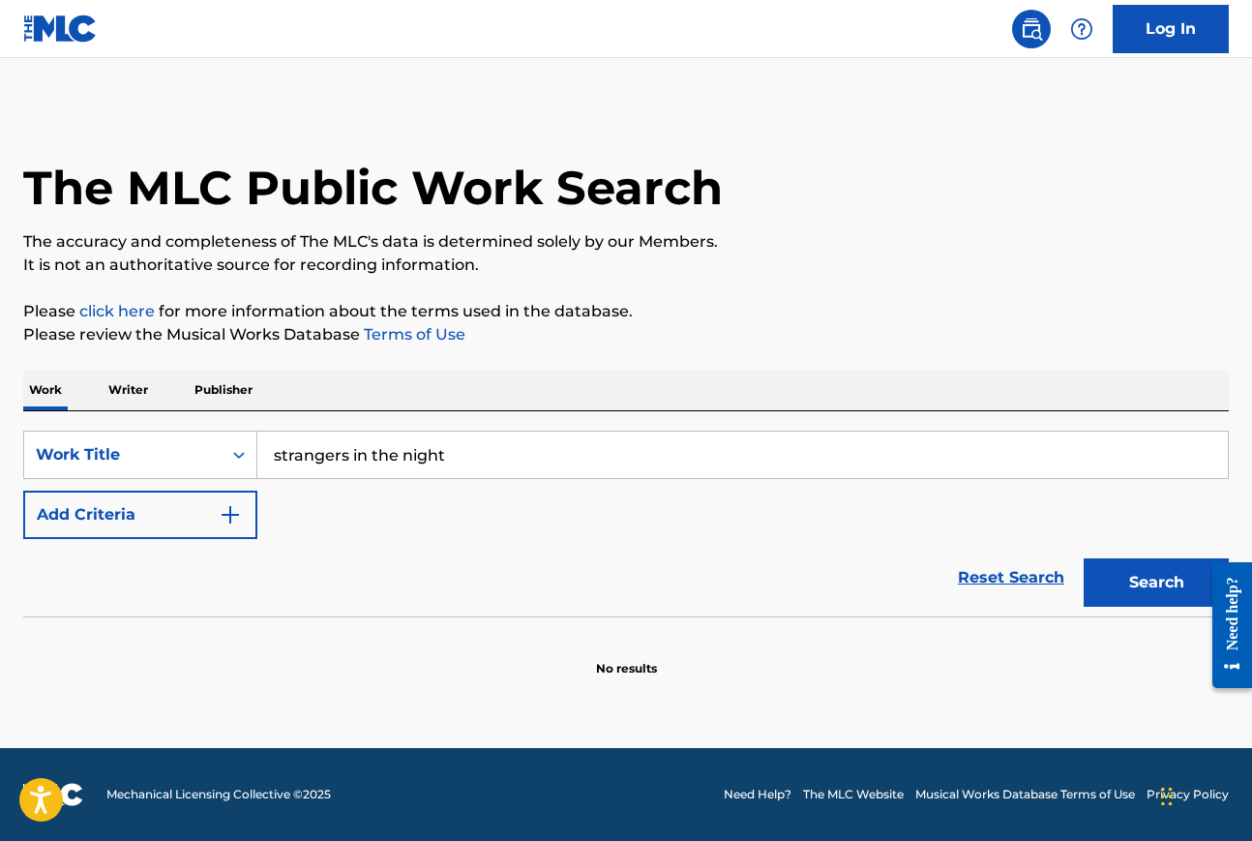
click at [239, 521] on img "Search Form" at bounding box center [230, 514] width 23 height 23
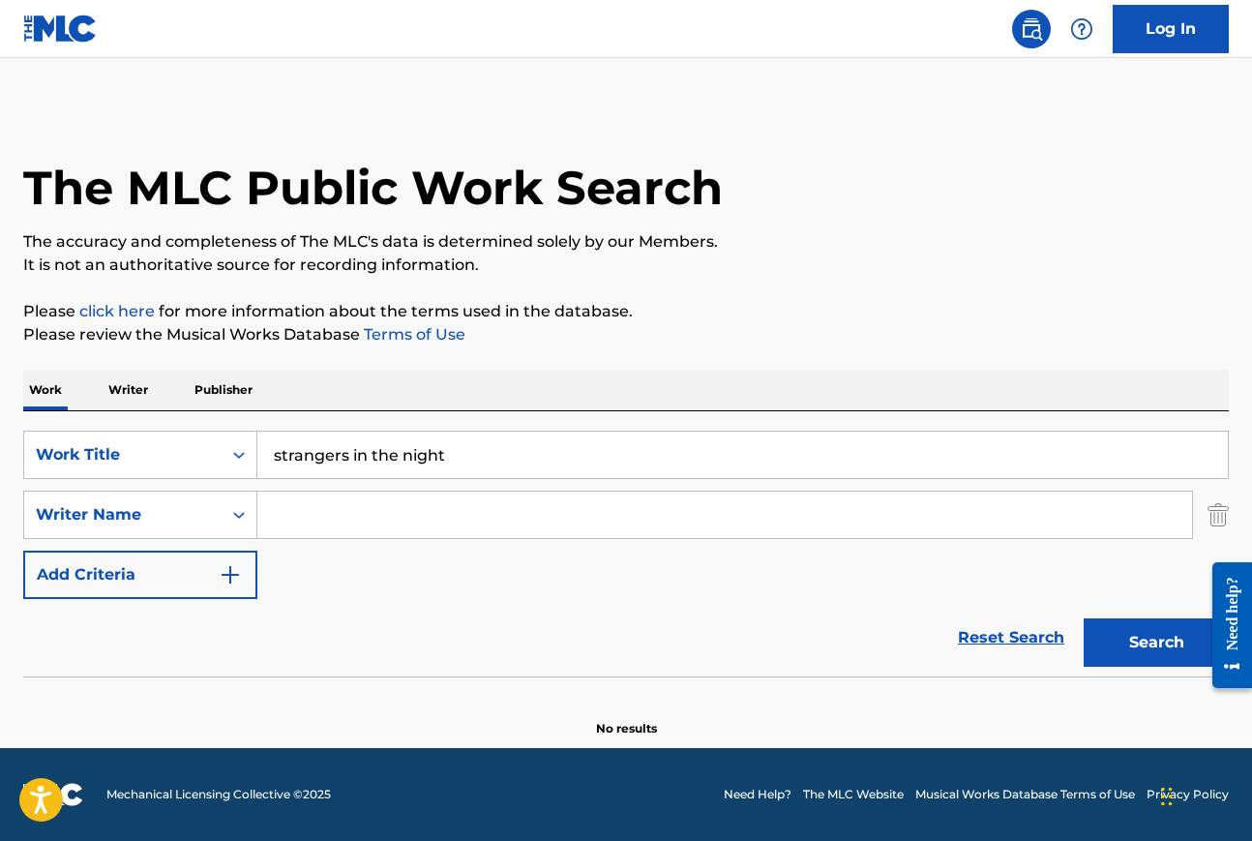
click at [322, 530] on input "Search Form" at bounding box center [724, 515] width 935 height 46
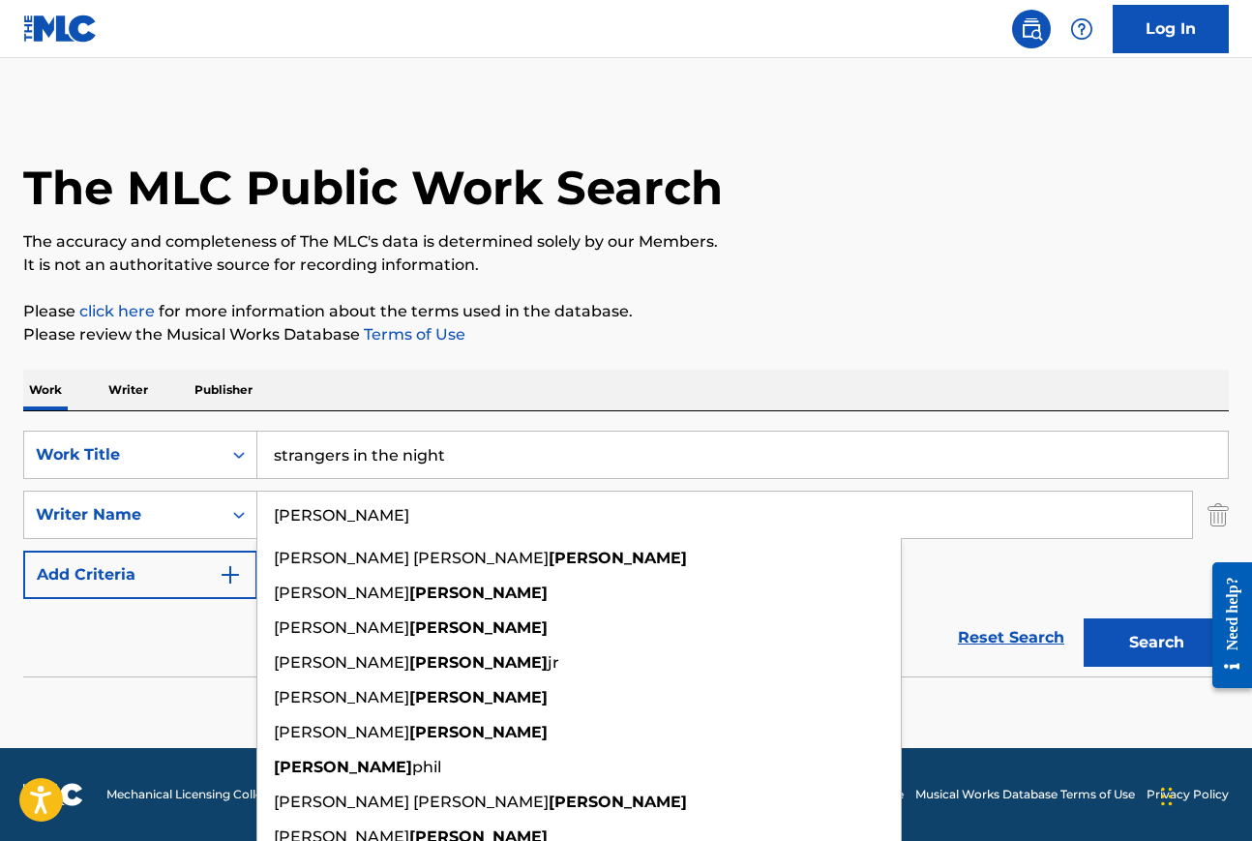
type input "[PERSON_NAME]"
click at [1084, 618] on button "Search" at bounding box center [1156, 642] width 145 height 48
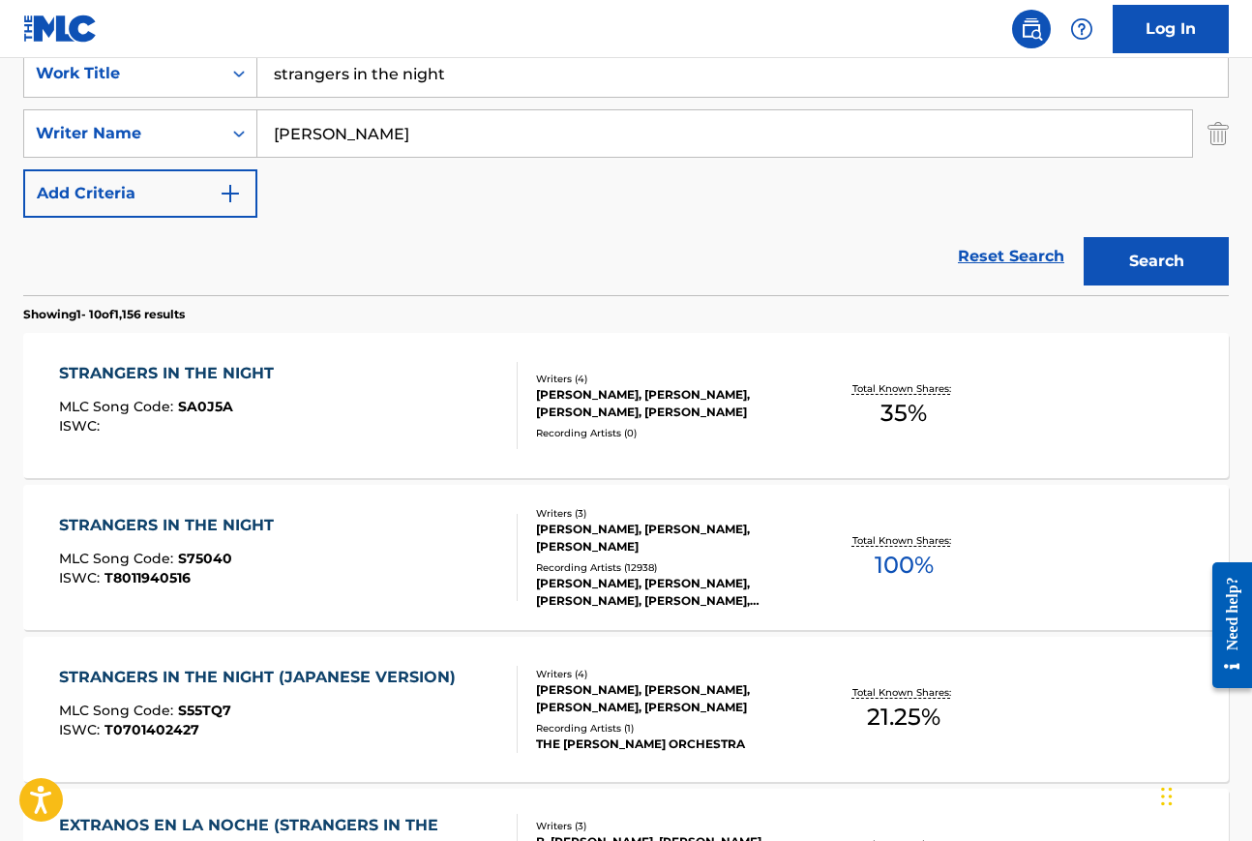
scroll to position [387, 0]
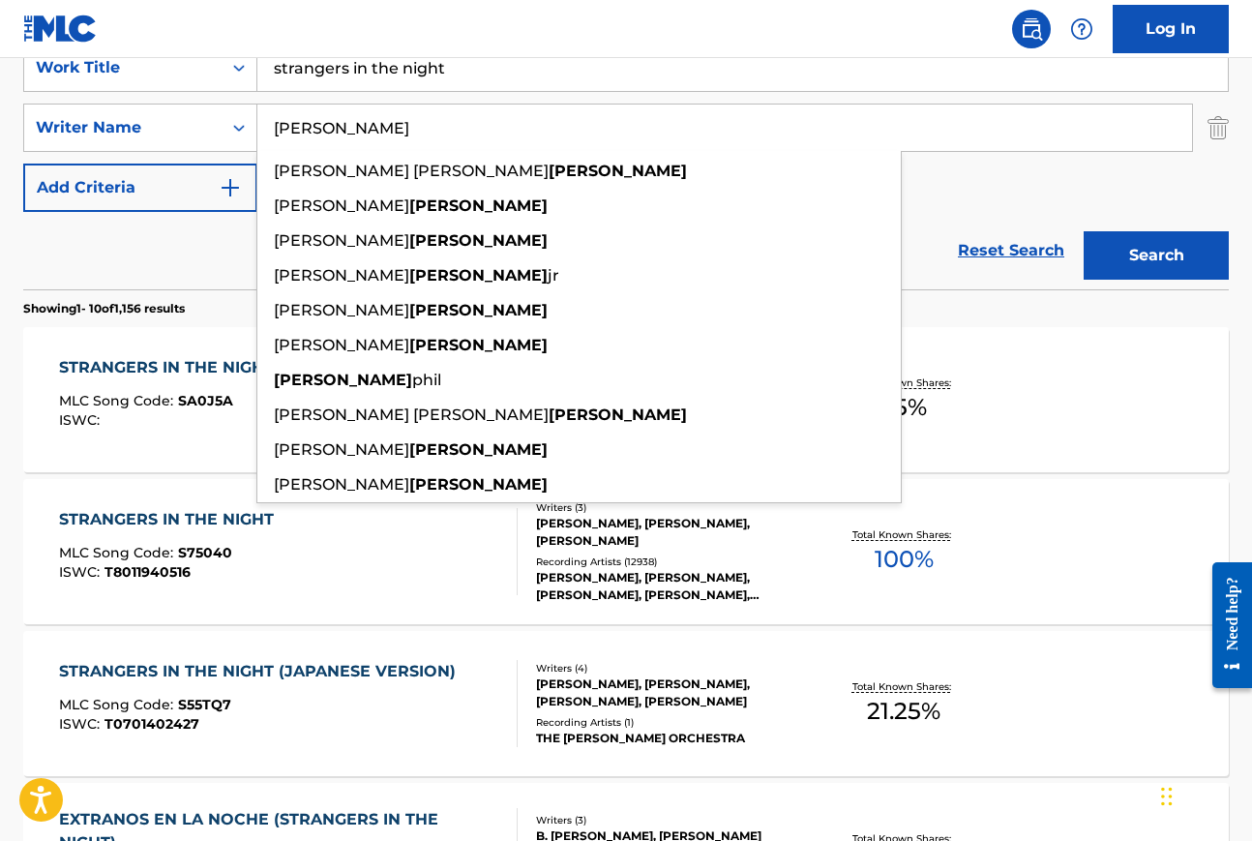
click at [217, 565] on div "ISWC : T8011940516" at bounding box center [171, 572] width 224 height 15
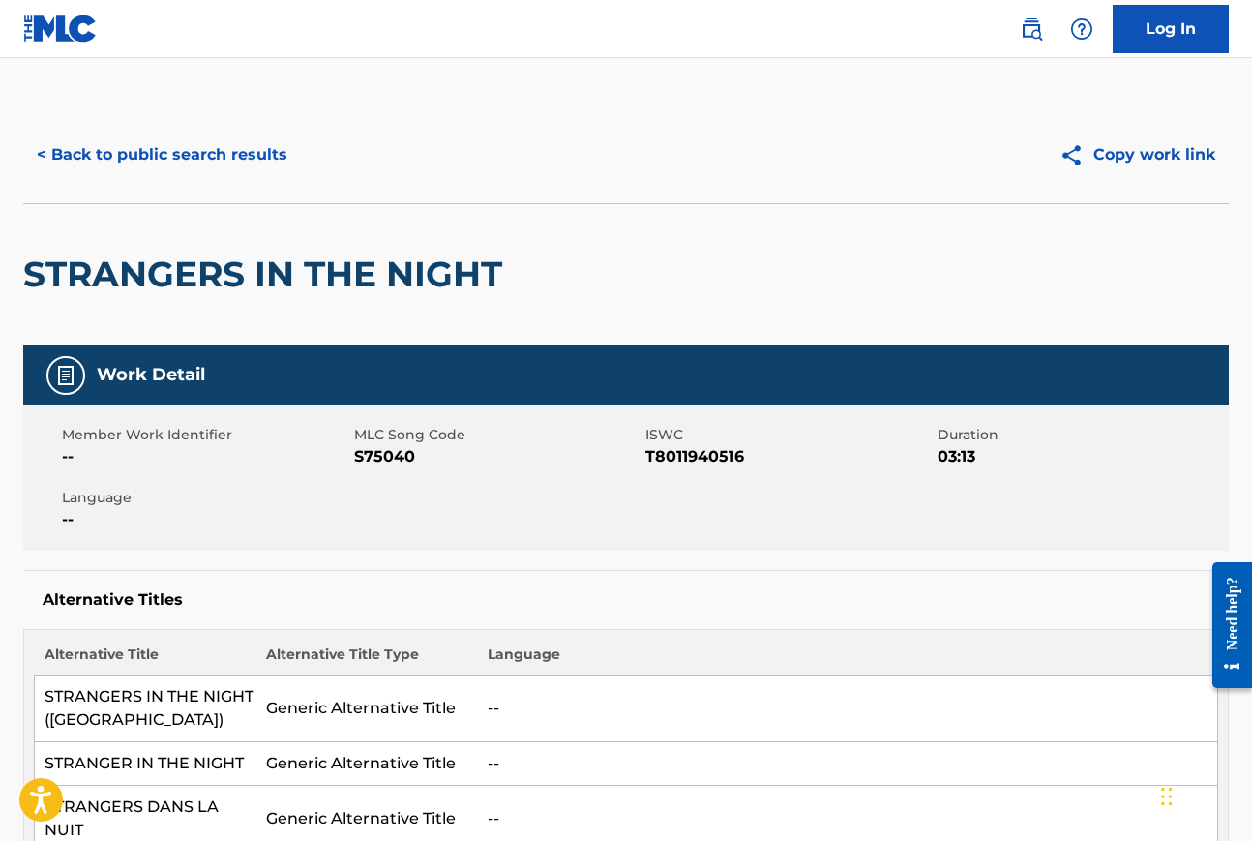
click at [112, 163] on button "< Back to public search results" at bounding box center [162, 155] width 278 height 48
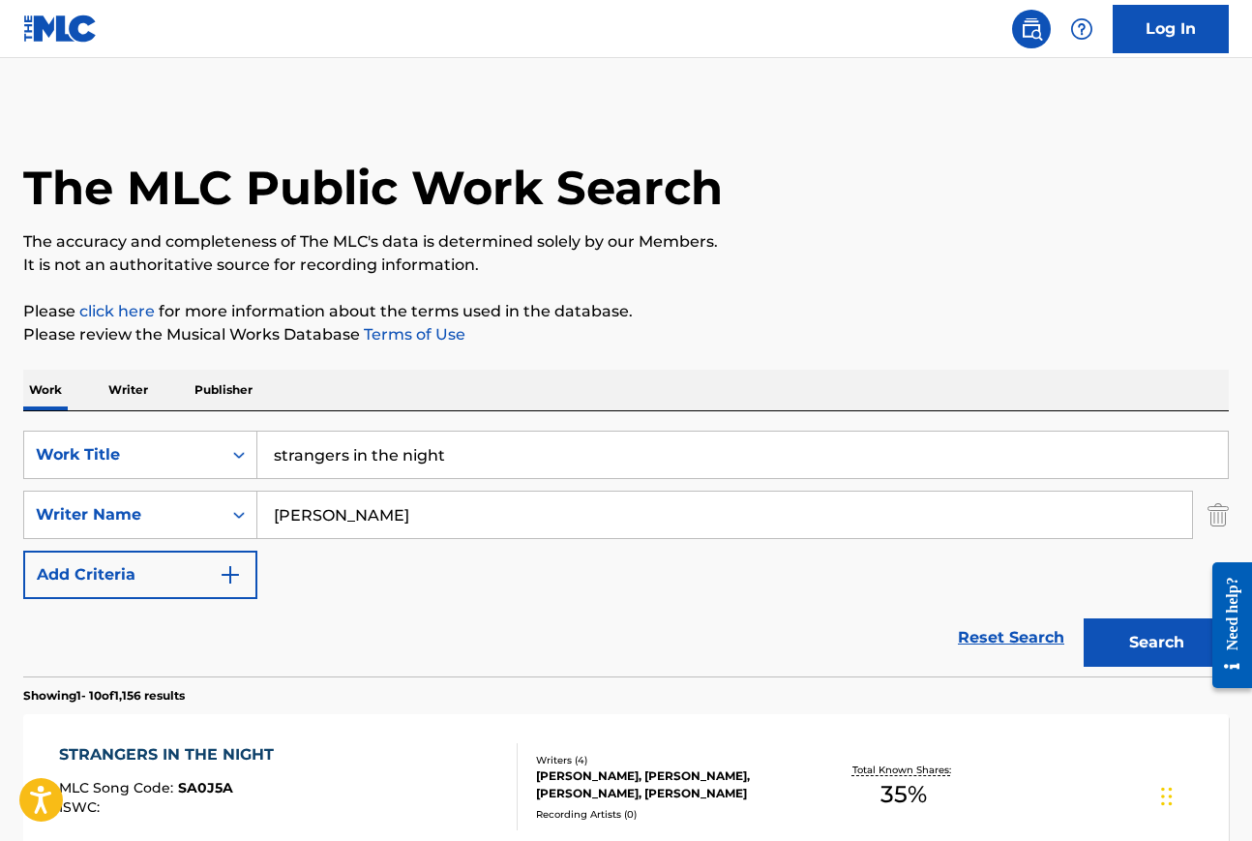
scroll to position [387, 0]
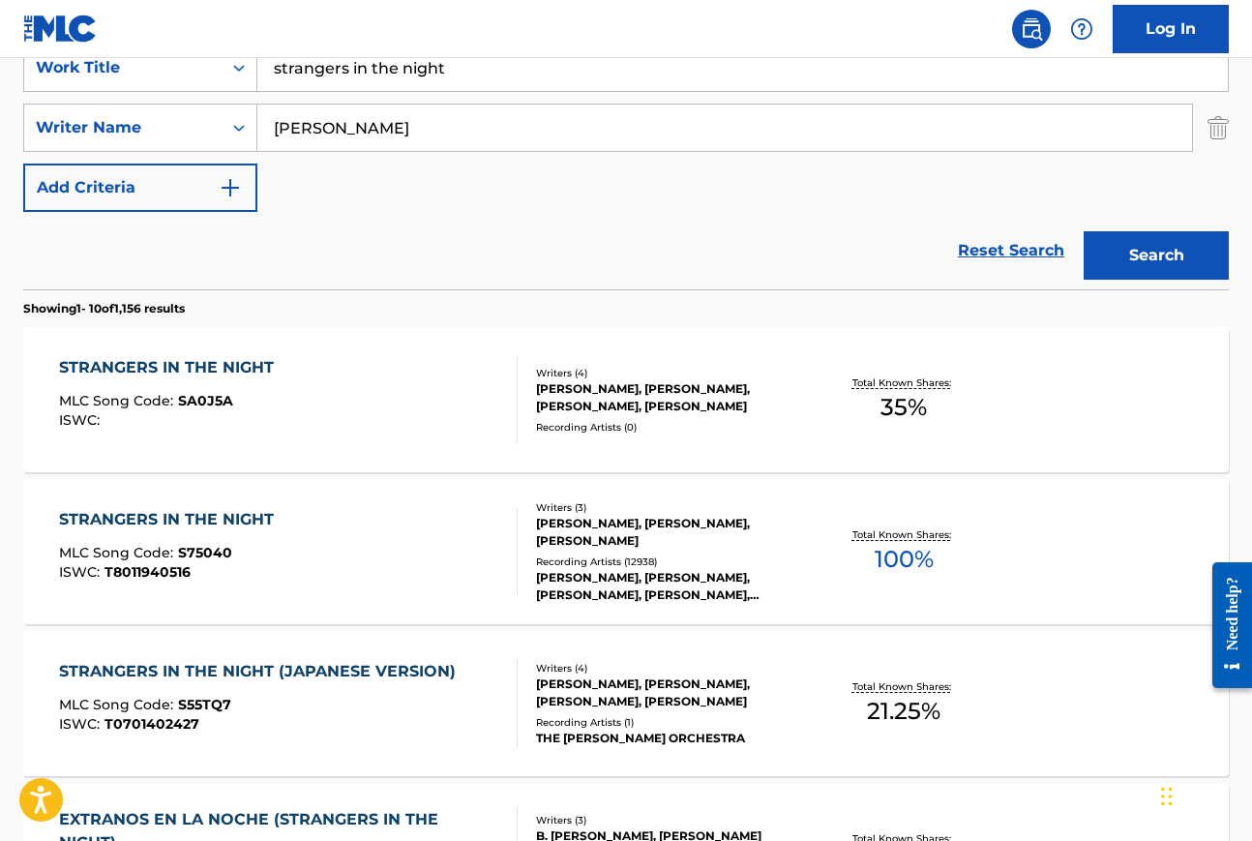
click at [150, 517] on div "STRANGERS IN THE NIGHT" at bounding box center [171, 519] width 224 height 23
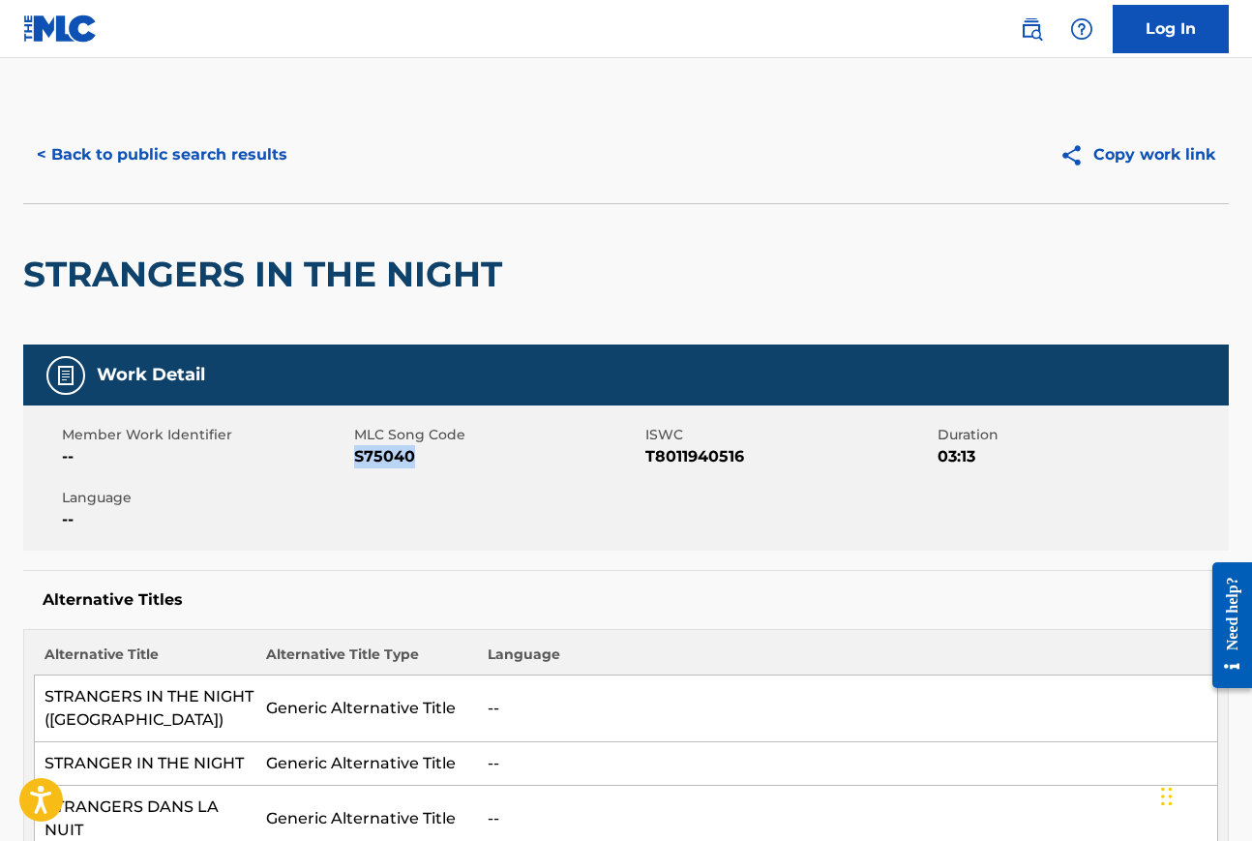
drag, startPoint x: 356, startPoint y: 457, endPoint x: 421, endPoint y: 457, distance: 64.8
click at [421, 457] on span "S75040" at bounding box center [497, 456] width 287 height 23
copy span "S75040"
click at [217, 142] on button "< Back to public search results" at bounding box center [162, 155] width 278 height 48
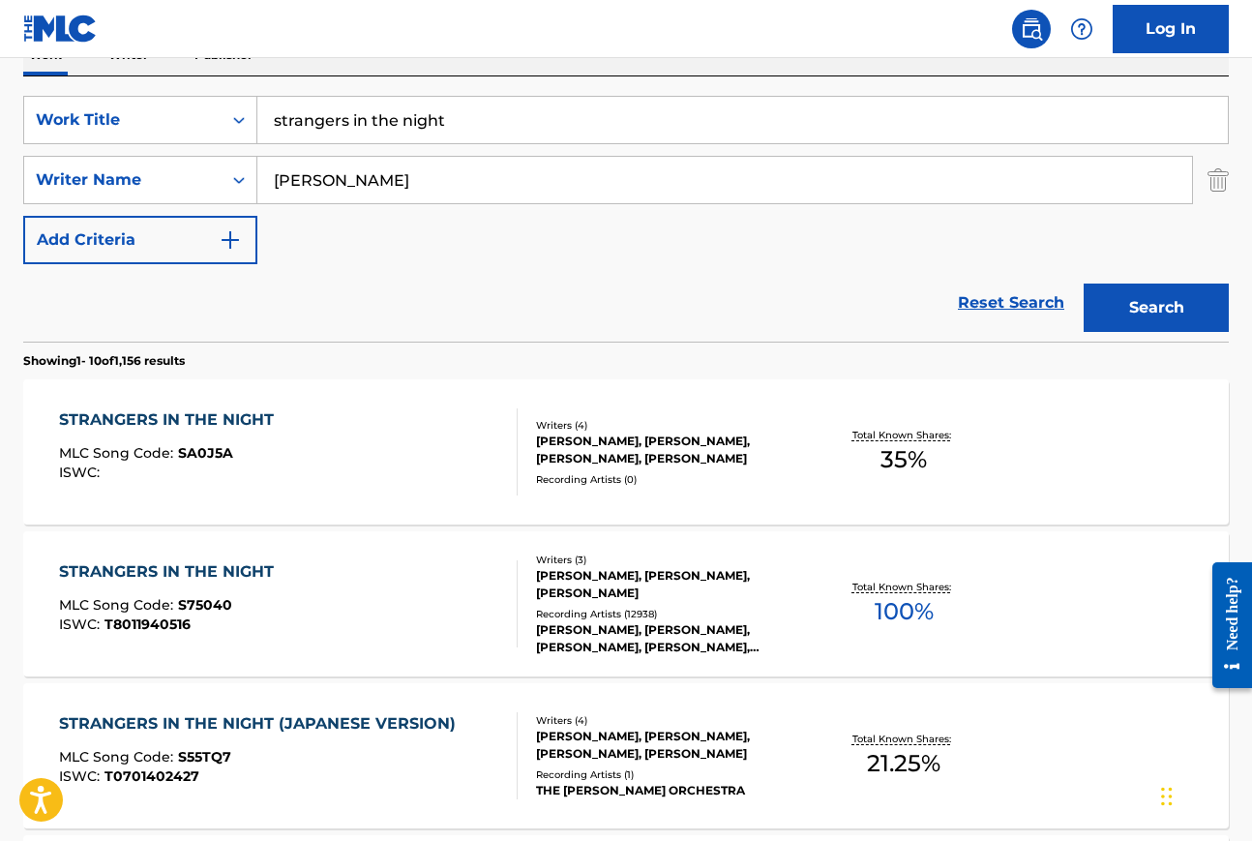
scroll to position [241, 0]
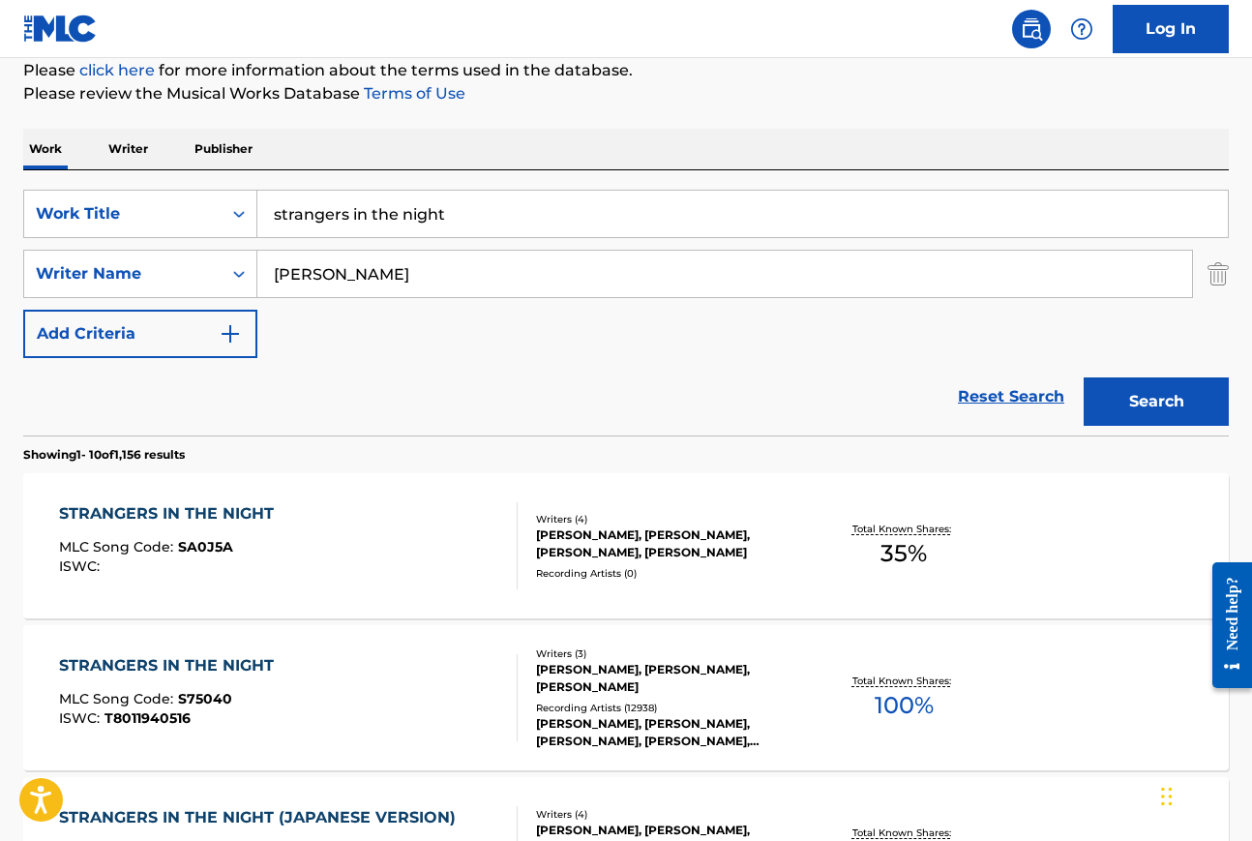
click at [485, 212] on input "strangers in the night" at bounding box center [742, 214] width 971 height 46
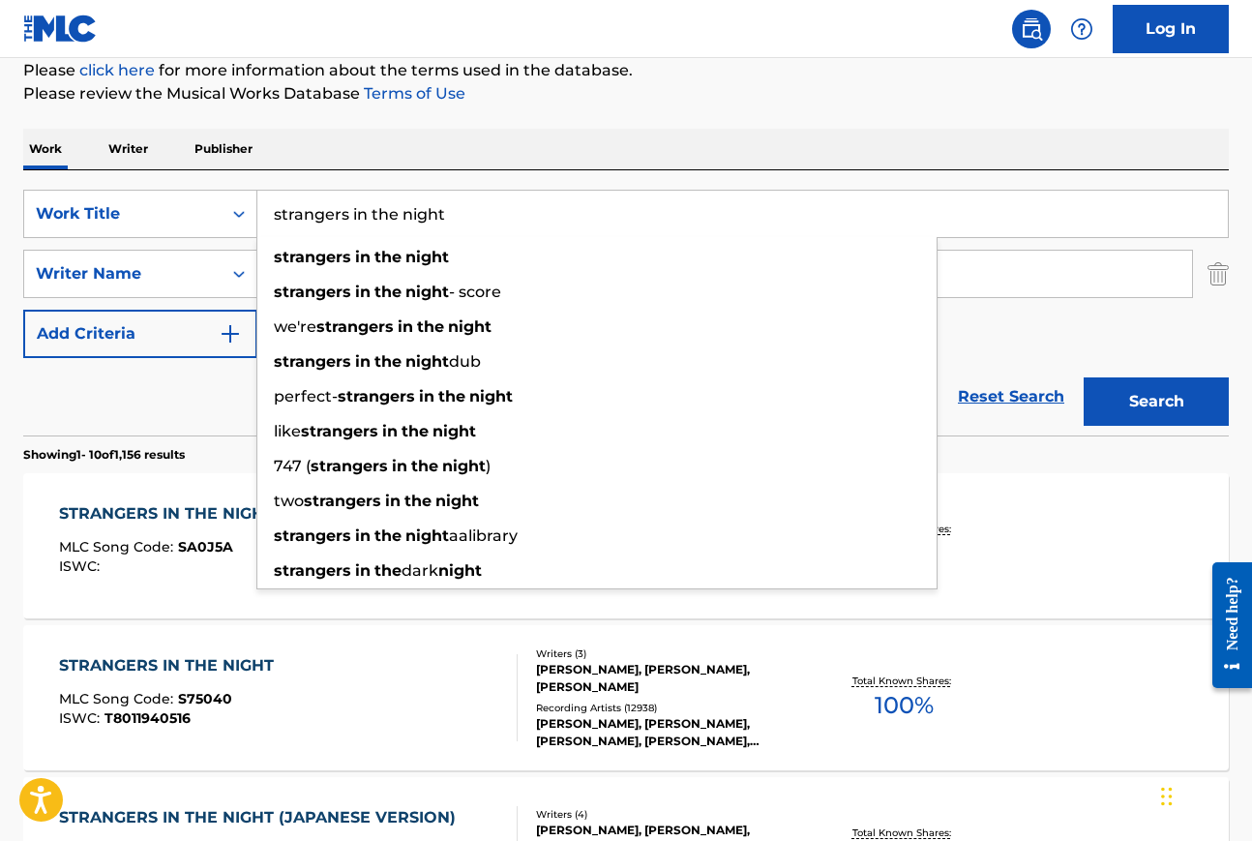
drag, startPoint x: 485, startPoint y: 212, endPoint x: 268, endPoint y: 211, distance: 216.7
click at [267, 211] on input "strangers in the night" at bounding box center [742, 214] width 971 height 46
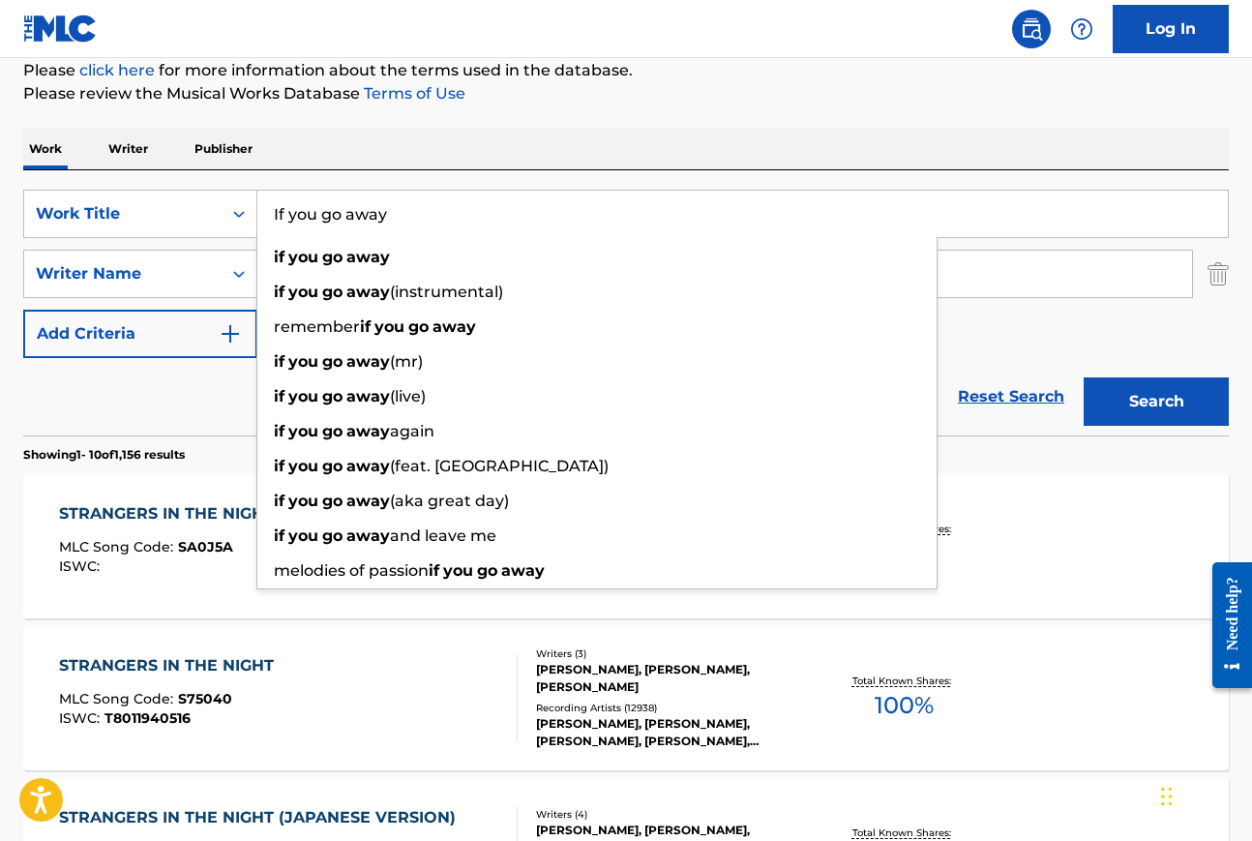
type input "If you go away"
click at [497, 144] on div "Work Writer Publisher" at bounding box center [626, 149] width 1206 height 41
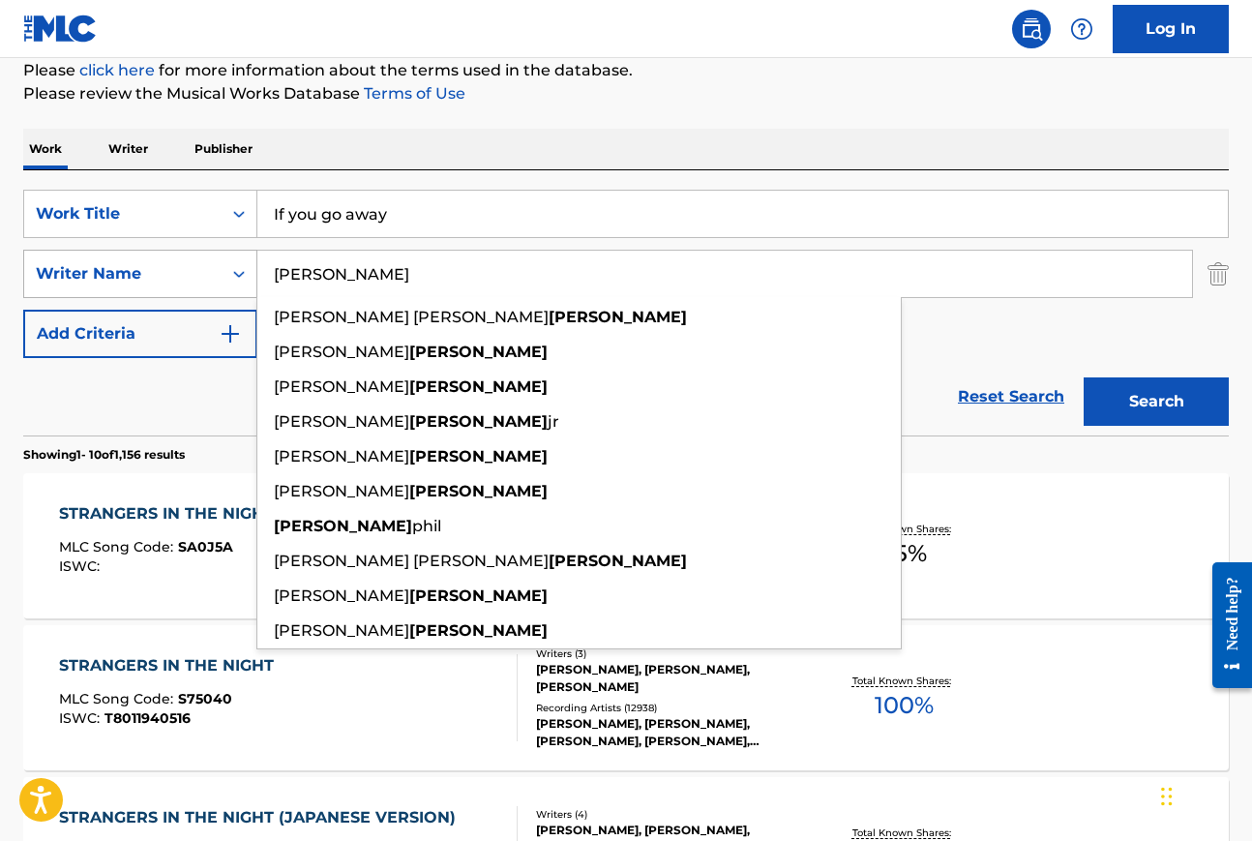
drag, startPoint x: 352, startPoint y: 281, endPoint x: 251, endPoint y: 281, distance: 101.6
click at [251, 281] on div "SearchWithCriteria09c2a3d1-5b4a-4b83-a425-7aa810704a25 Writer Name snyder david…" at bounding box center [626, 274] width 1206 height 48
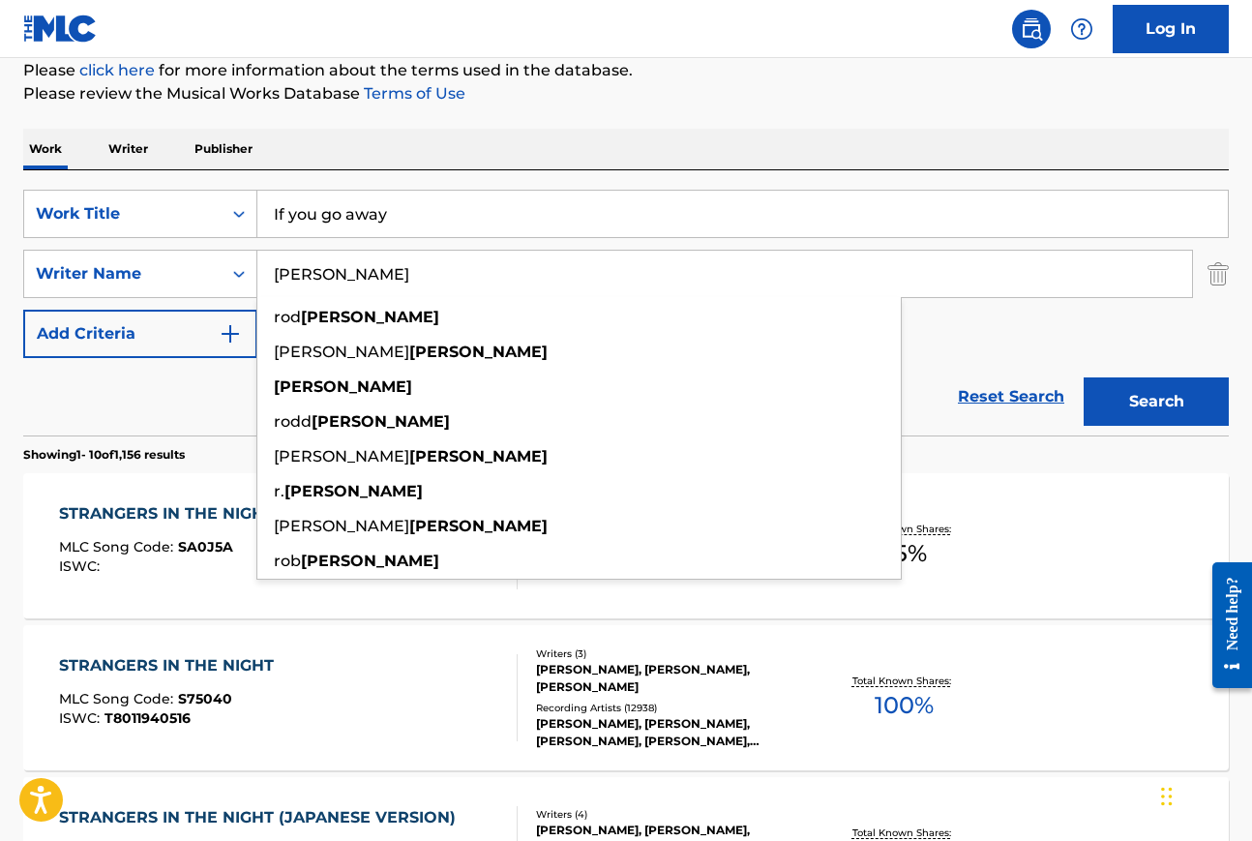
type input "mckuen"
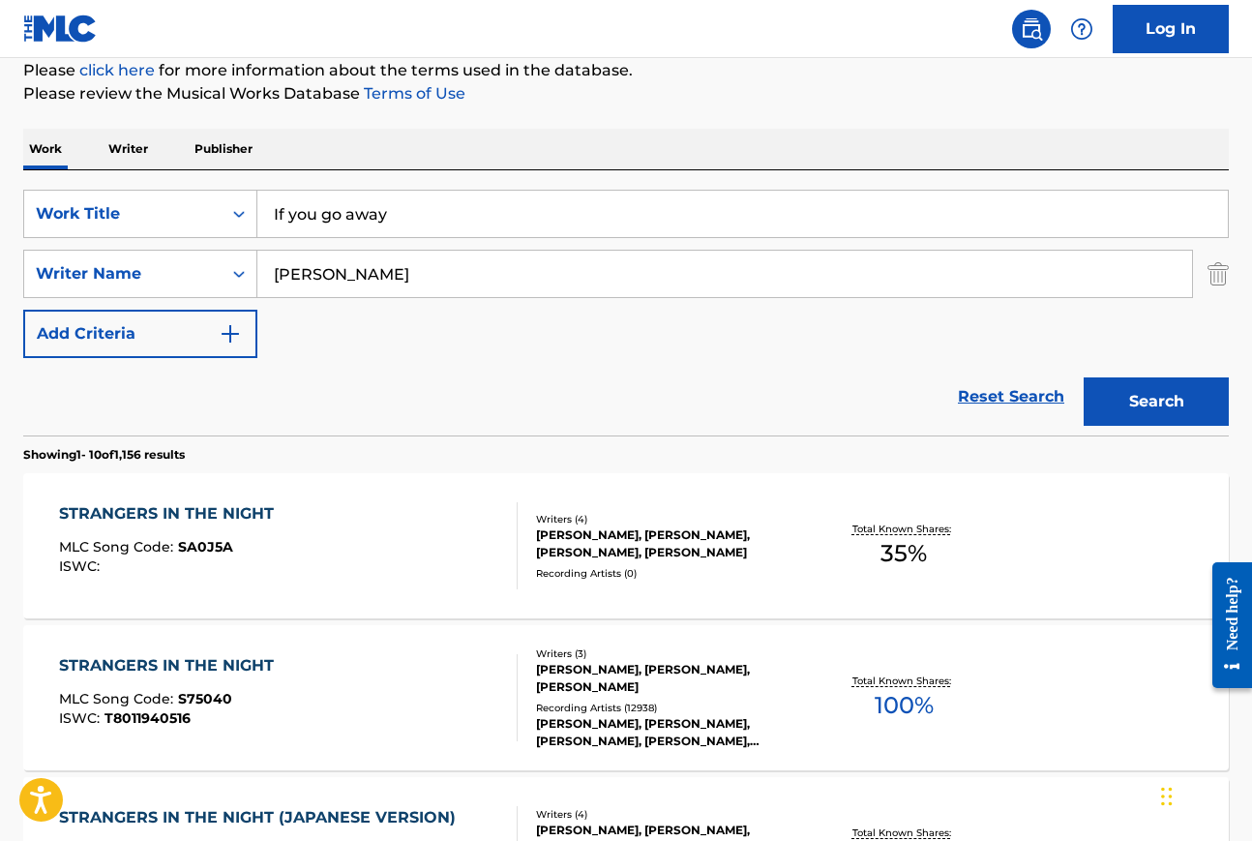
click at [454, 152] on div "Work Writer Publisher" at bounding box center [626, 149] width 1206 height 41
click at [1154, 406] on button "Search" at bounding box center [1156, 401] width 145 height 48
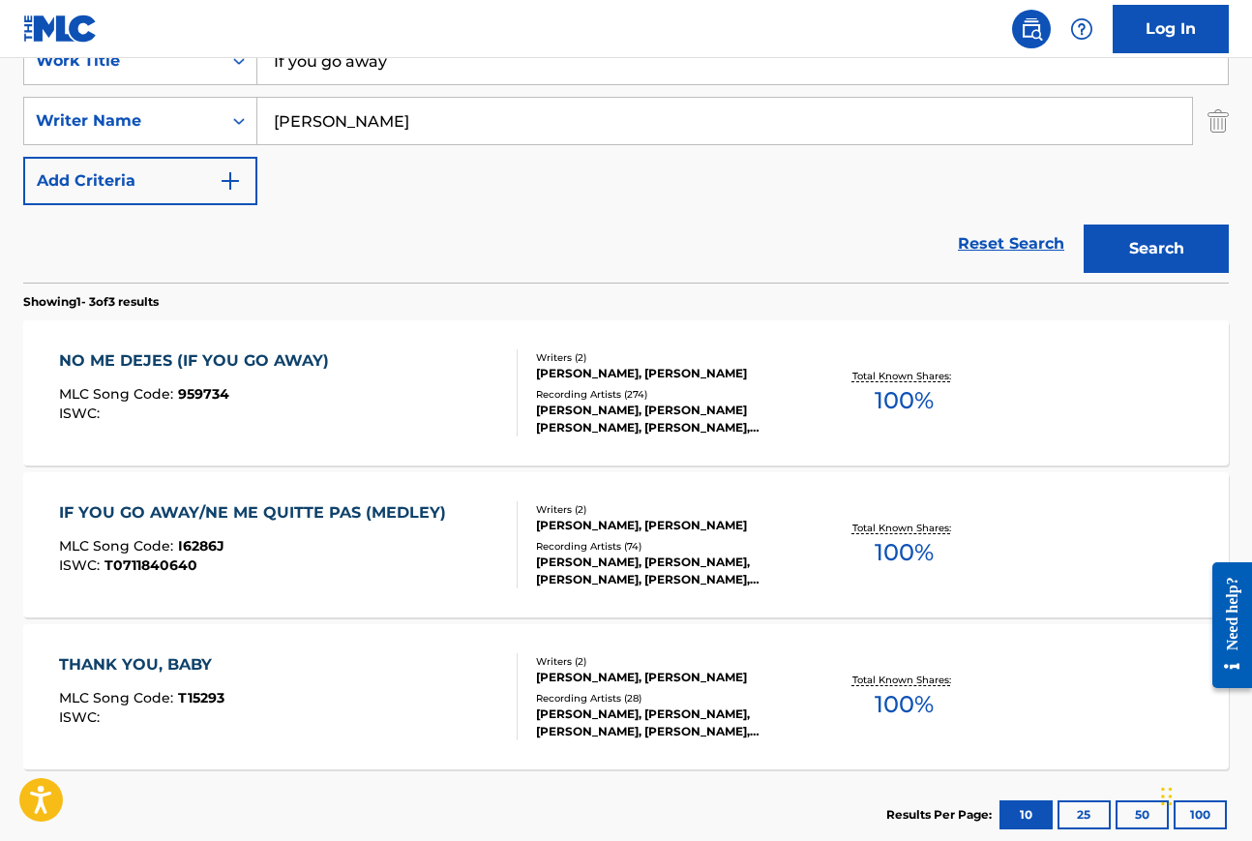
scroll to position [392, 0]
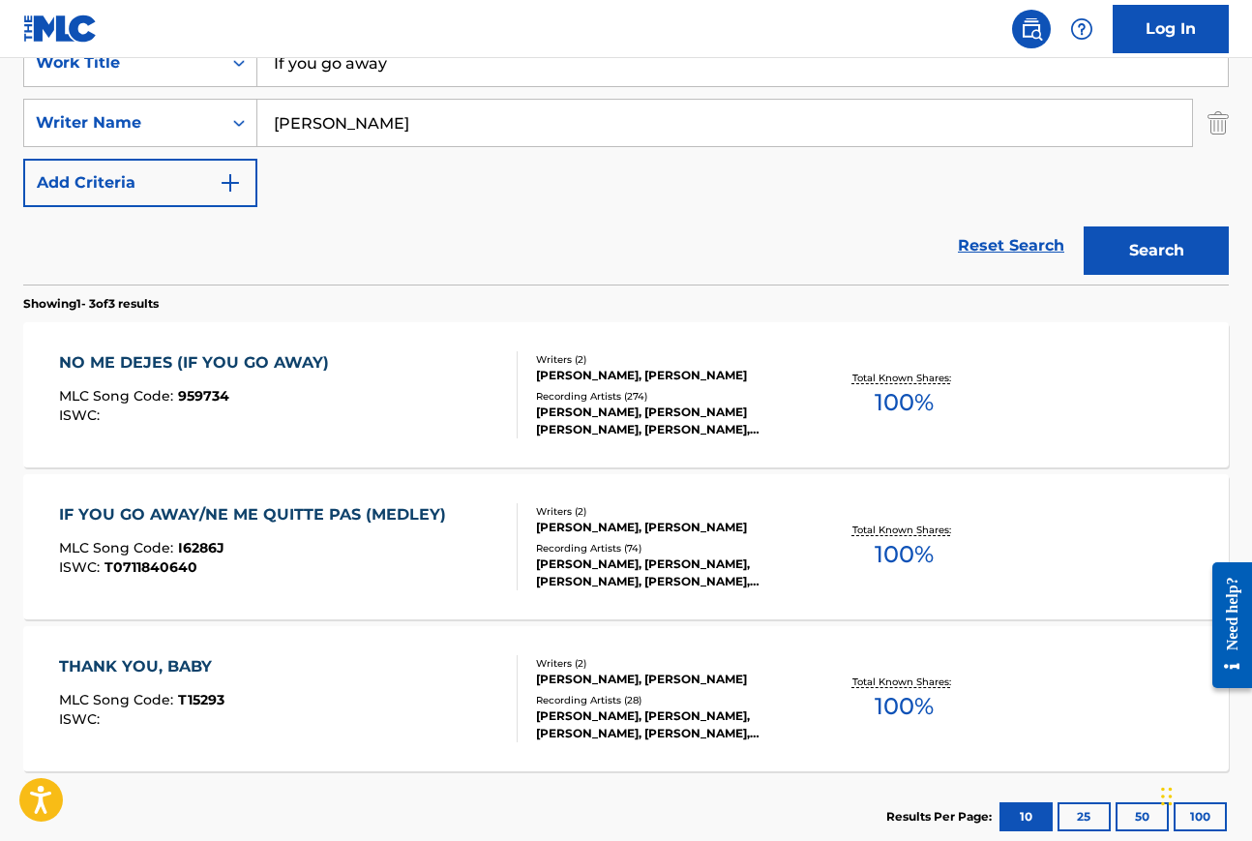
click at [281, 361] on div "NO ME DEJES (IF YOU GO AWAY)" at bounding box center [199, 362] width 280 height 23
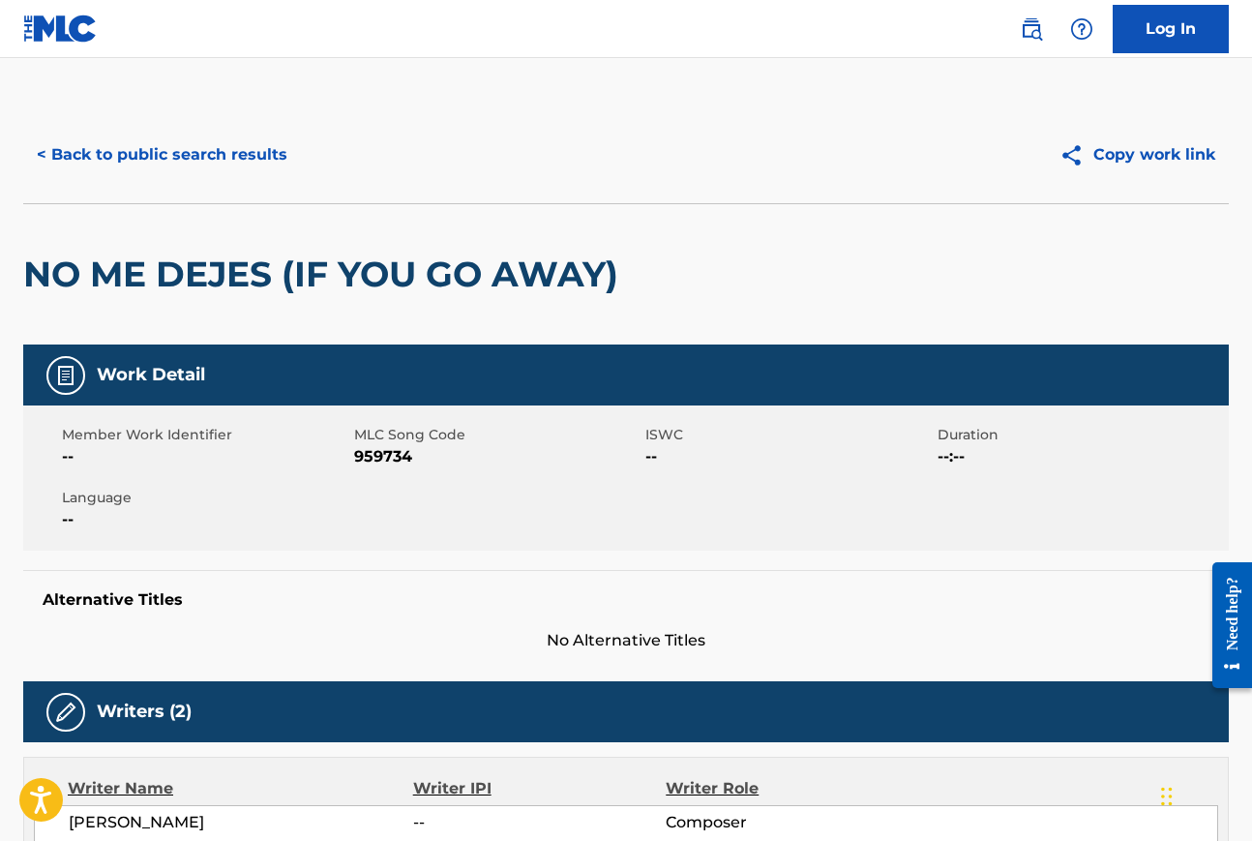
click at [135, 156] on button "< Back to public search results" at bounding box center [162, 155] width 278 height 48
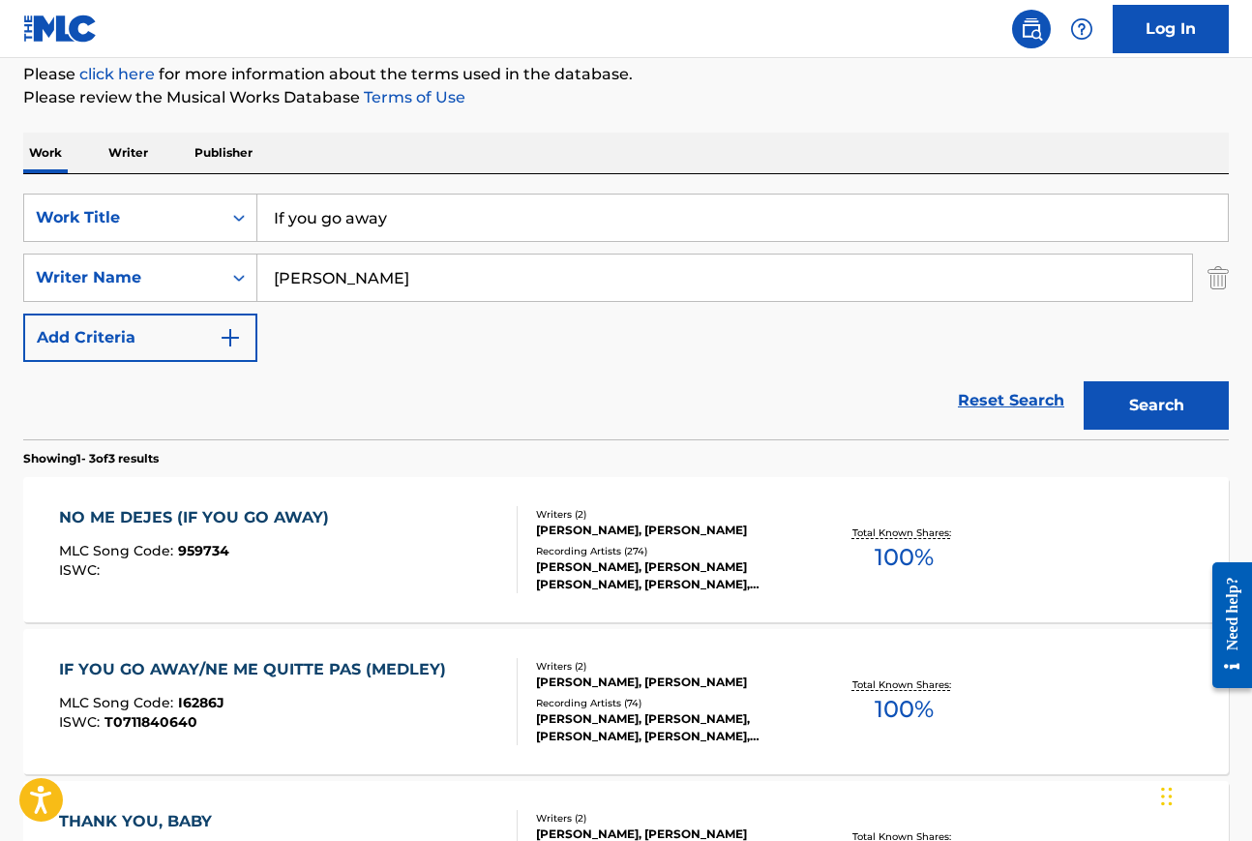
scroll to position [227, 0]
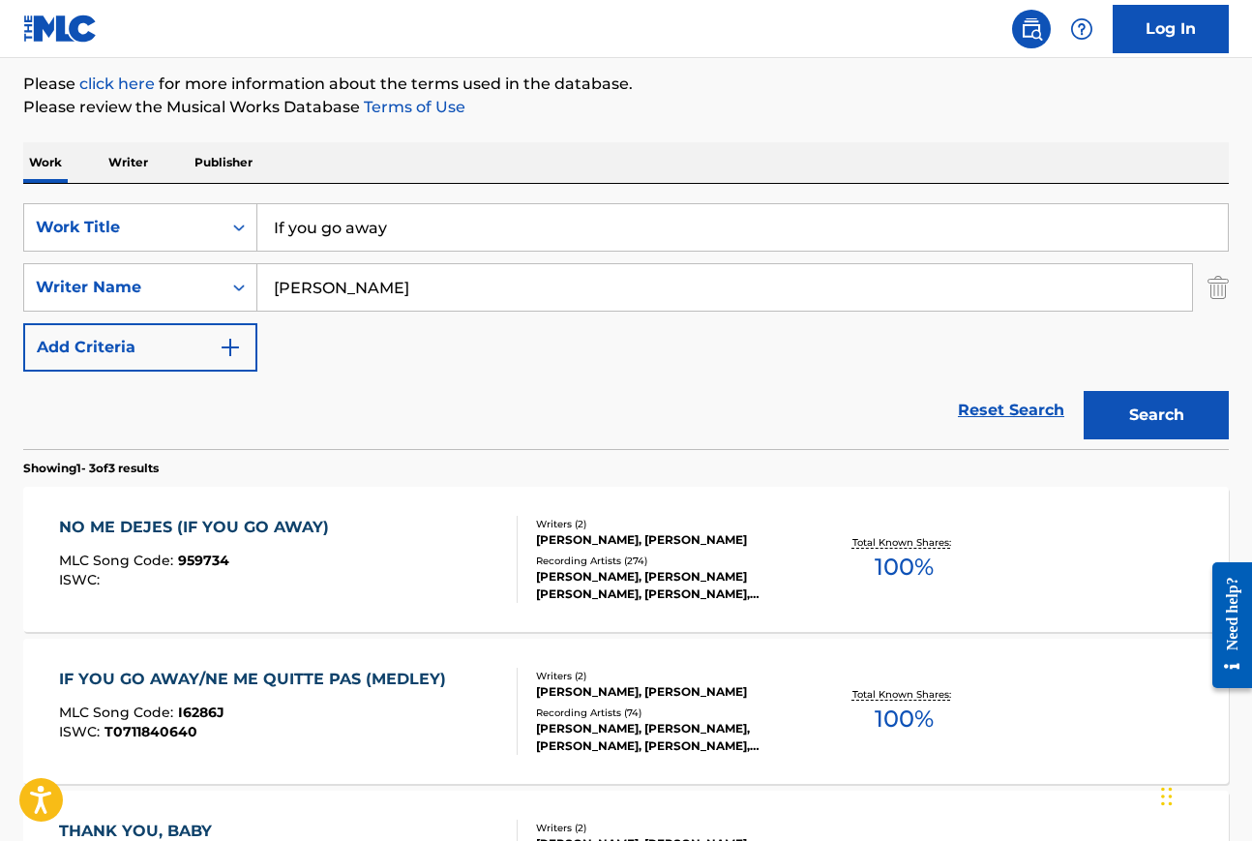
click at [366, 296] on input "mckuen" at bounding box center [724, 287] width 935 height 46
type input "m"
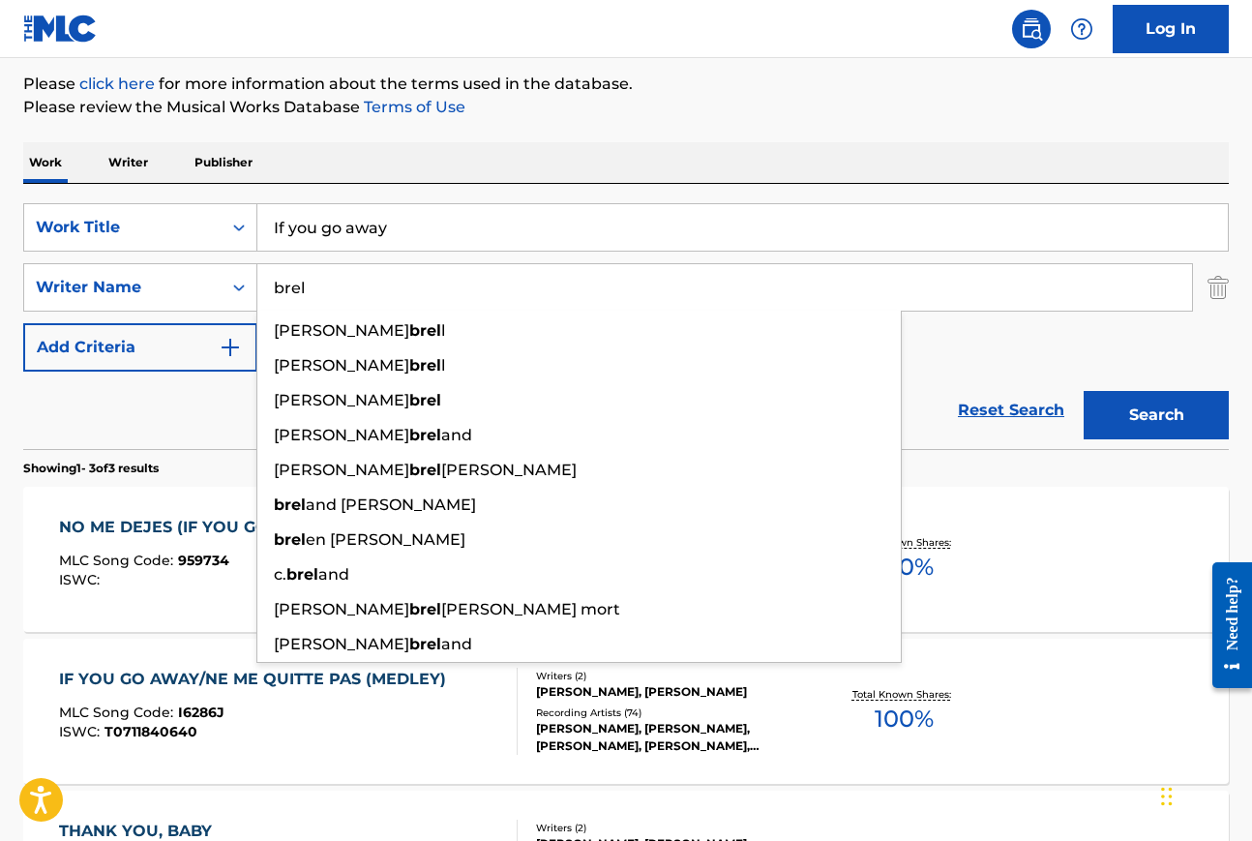
type input "brel"
click at [1084, 391] on button "Search" at bounding box center [1156, 415] width 145 height 48
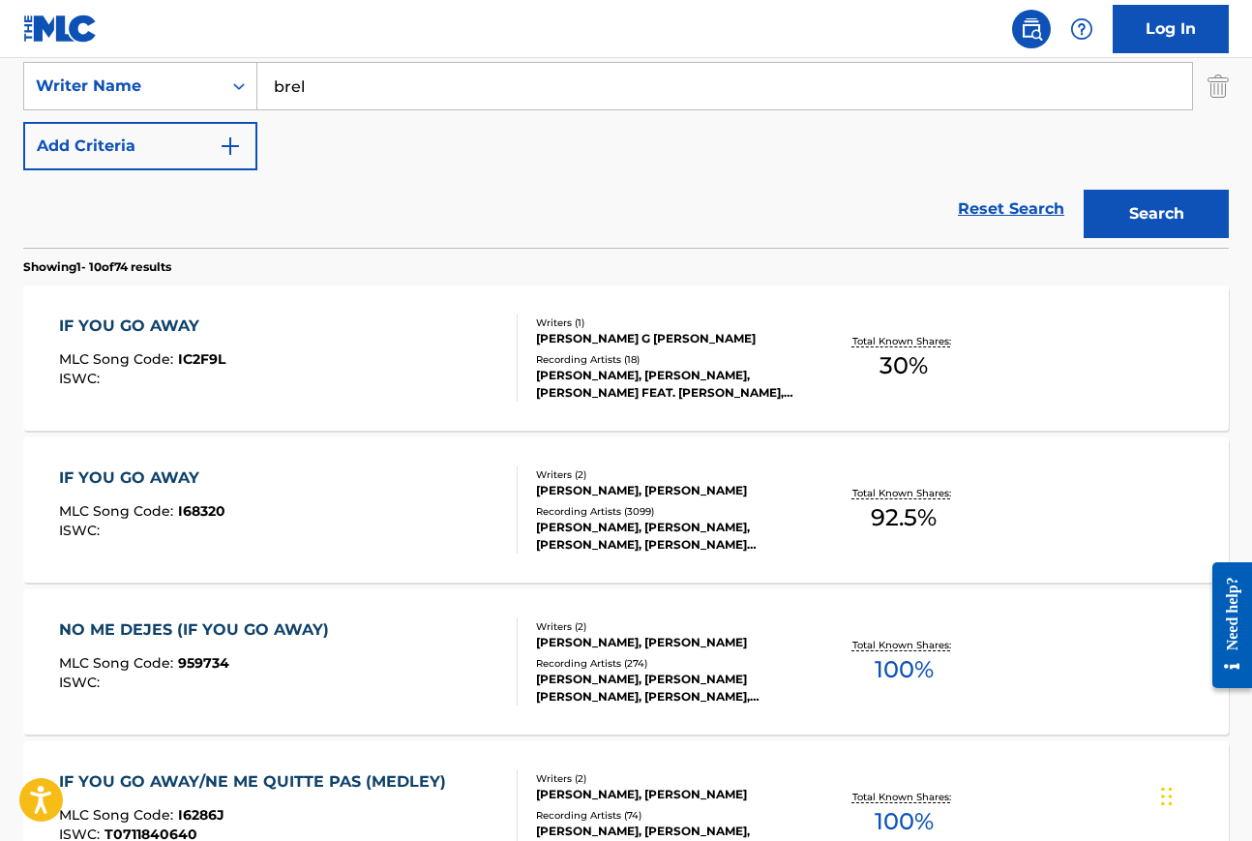
scroll to position [463, 0]
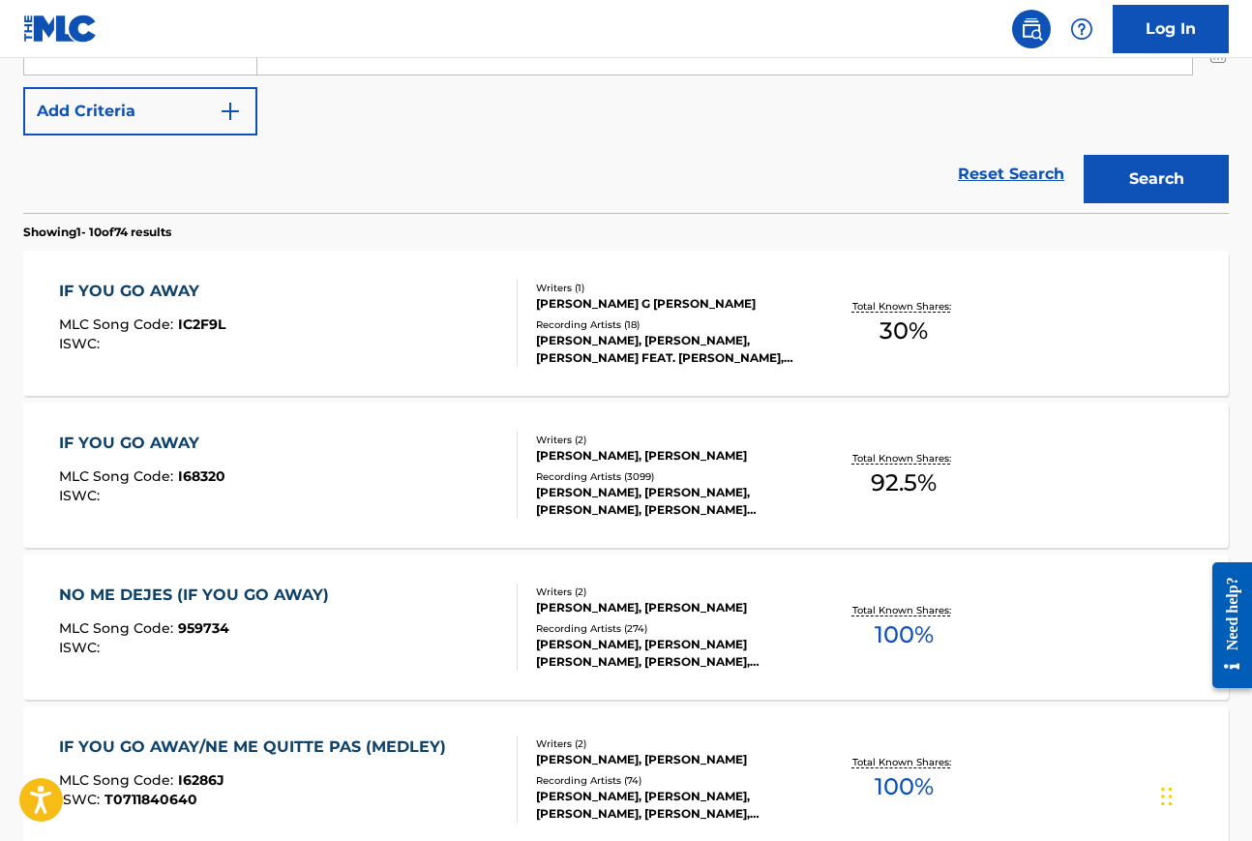
click at [117, 442] on div "IF YOU GO AWAY" at bounding box center [142, 443] width 166 height 23
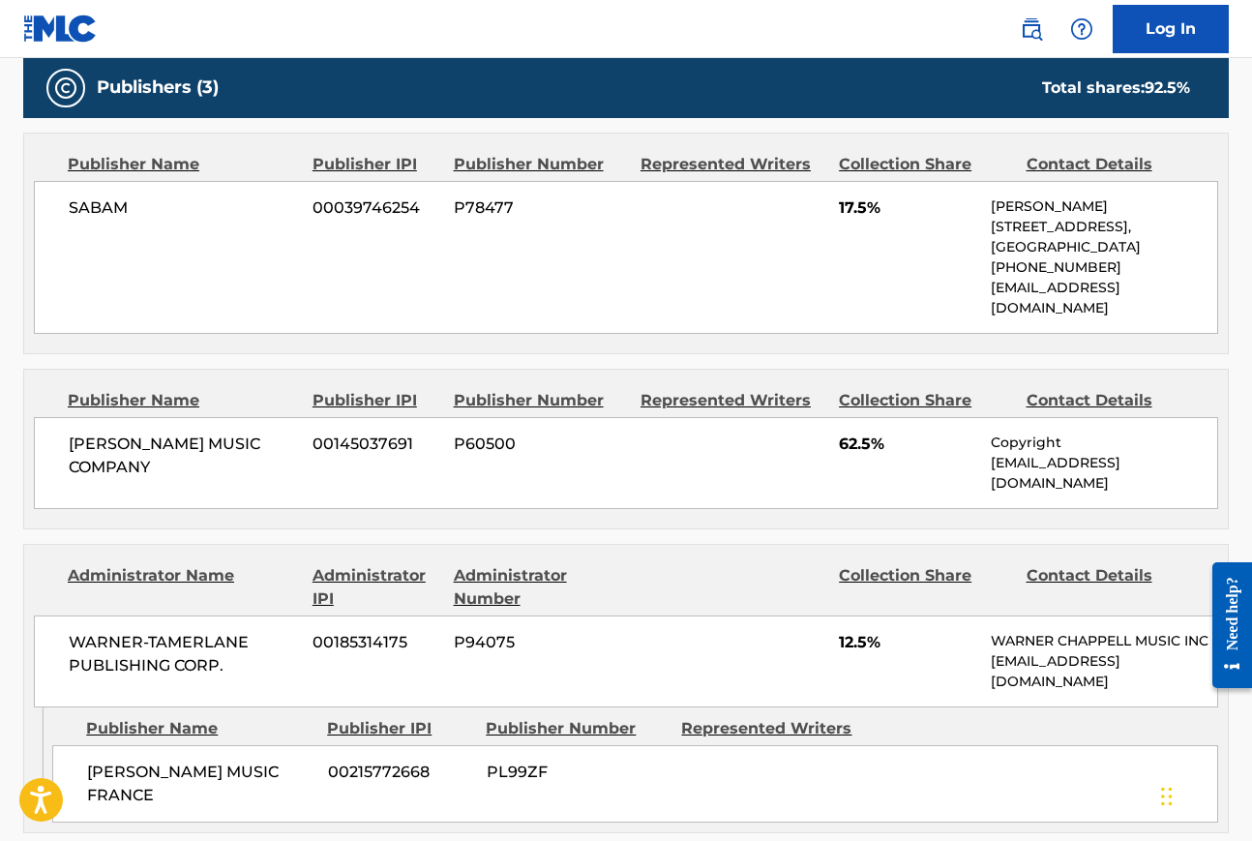
scroll to position [942, 0]
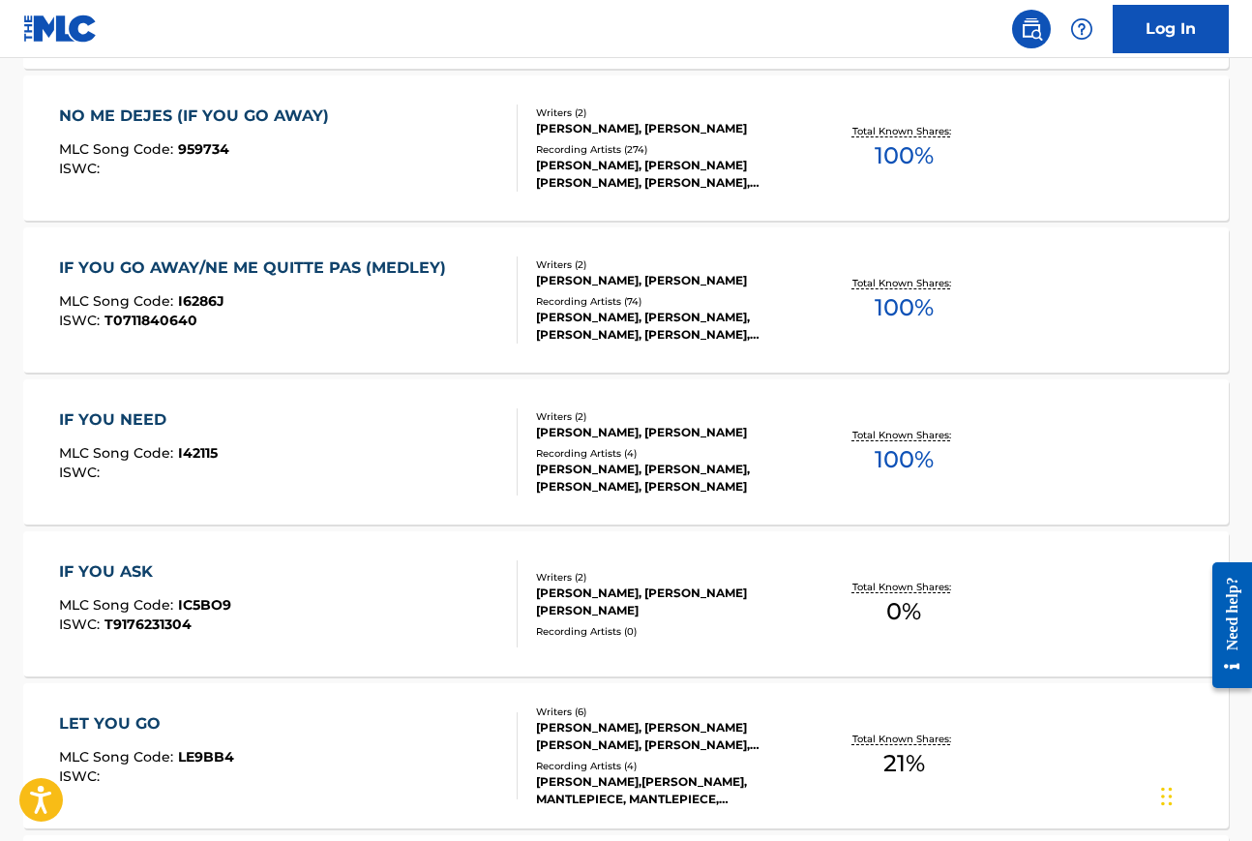
scroll to position [574, 0]
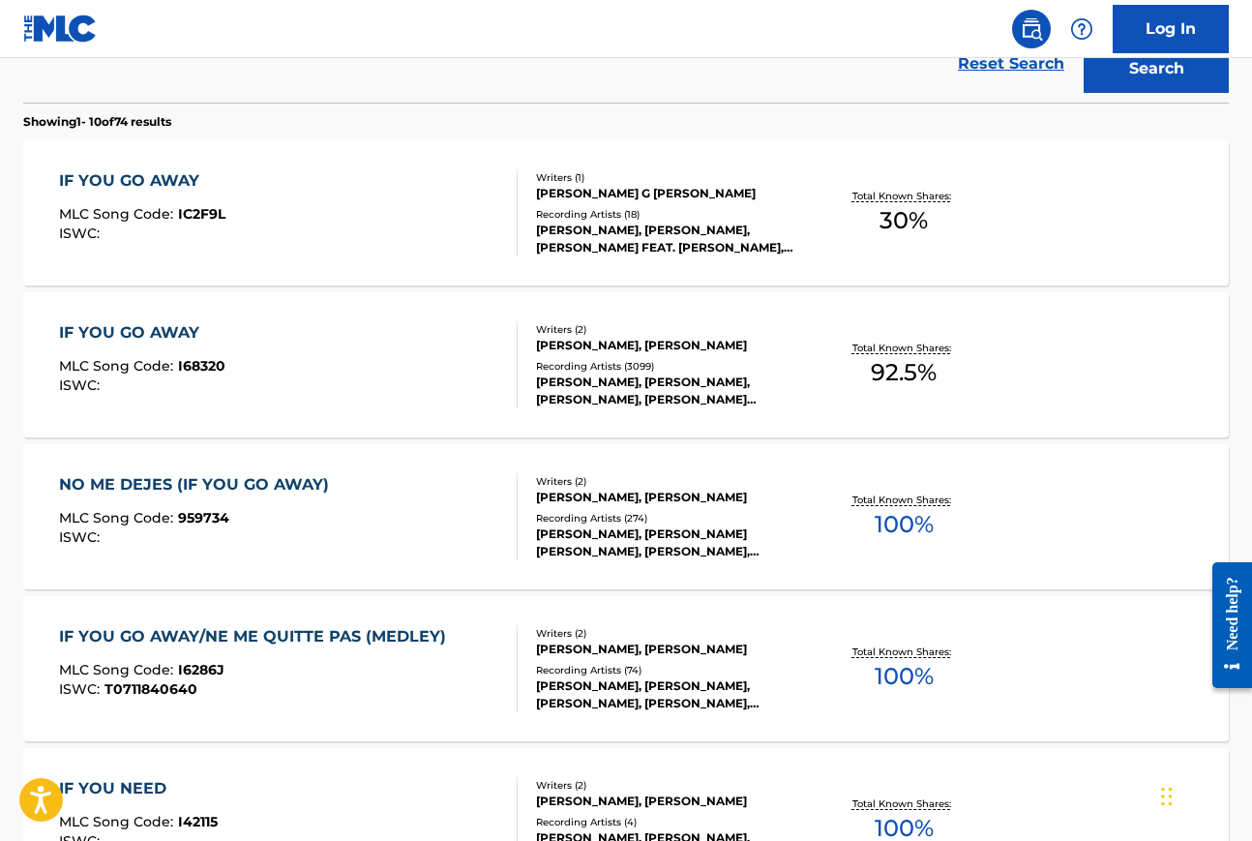
click at [218, 481] on div "NO ME DEJES (IF YOU GO AWAY)" at bounding box center [199, 484] width 280 height 23
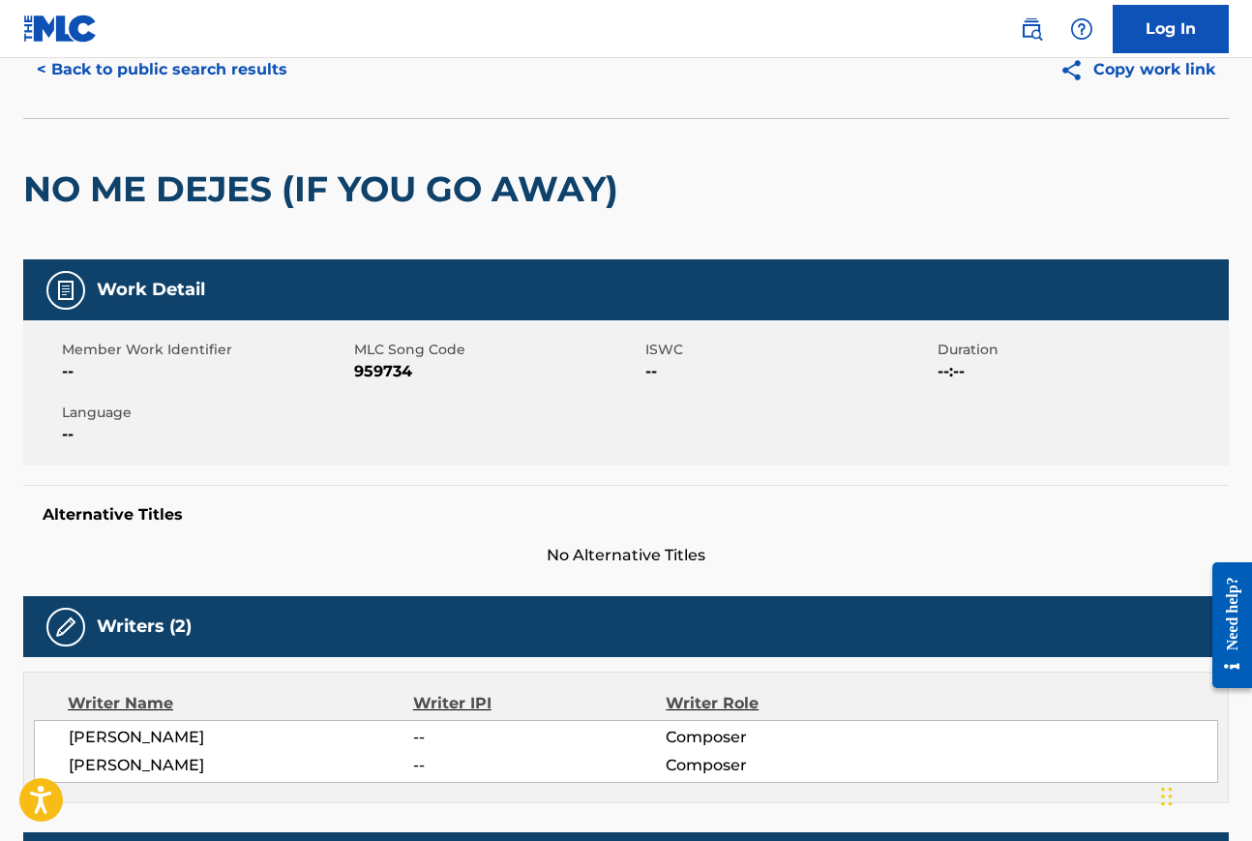
scroll to position [32, 0]
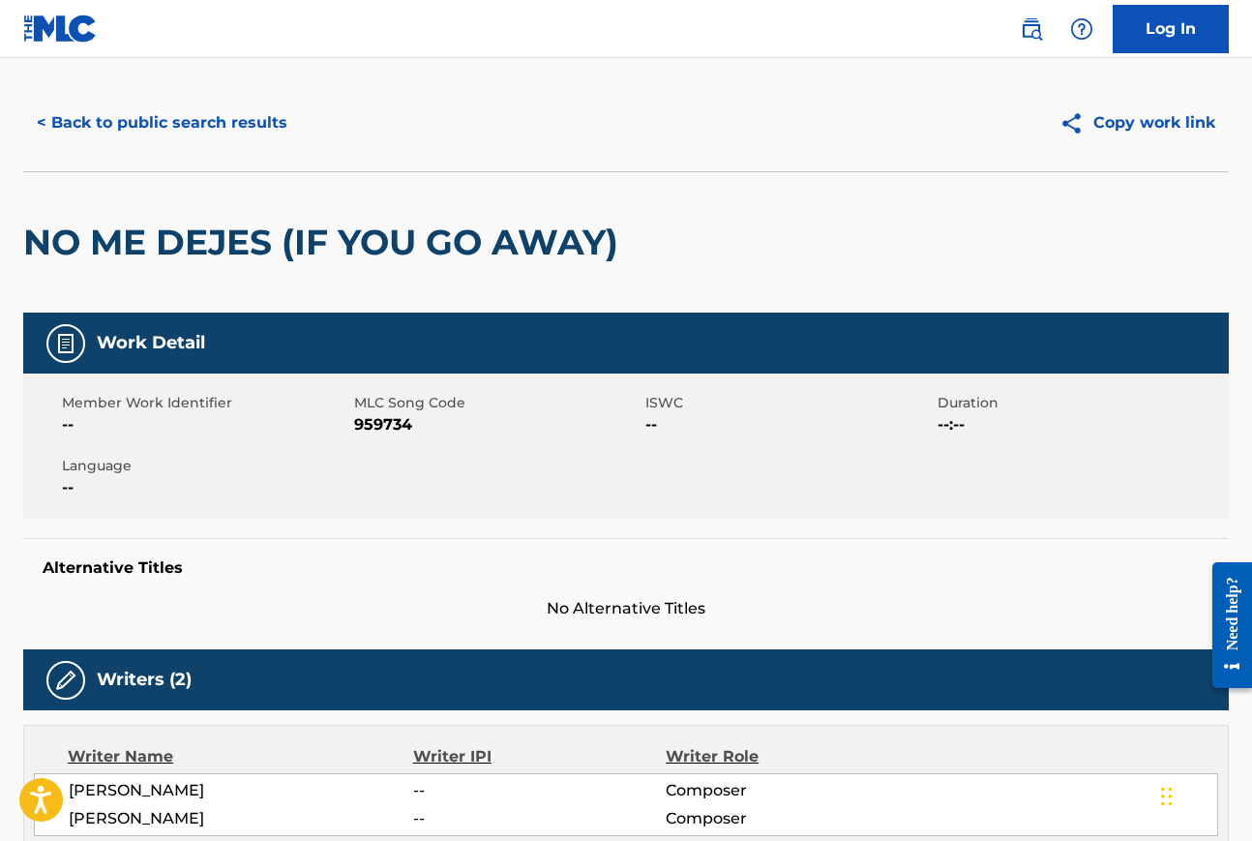
click at [274, 119] on button "< Back to public search results" at bounding box center [162, 123] width 278 height 48
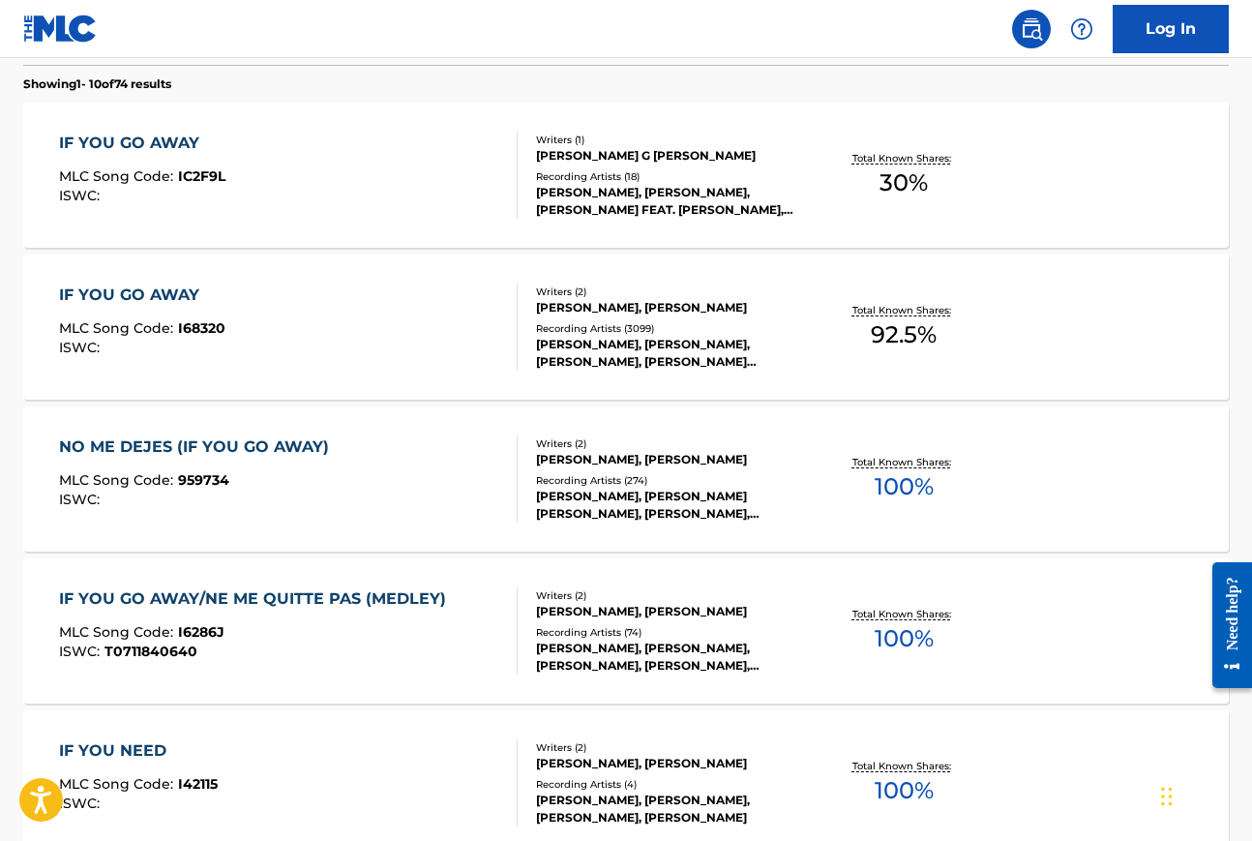
scroll to position [611, 0]
click at [147, 294] on div "IF YOU GO AWAY" at bounding box center [142, 295] width 166 height 23
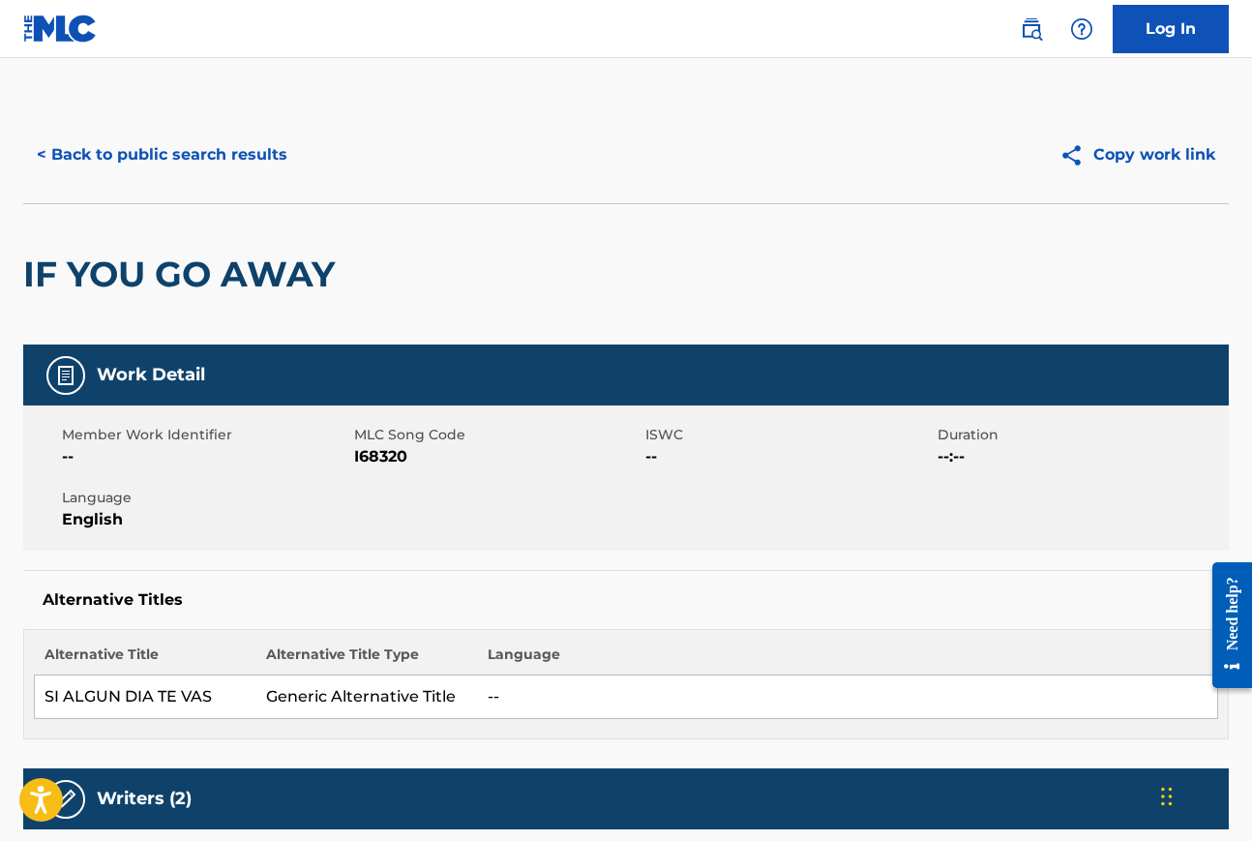
click at [66, 149] on button "< Back to public search results" at bounding box center [162, 155] width 278 height 48
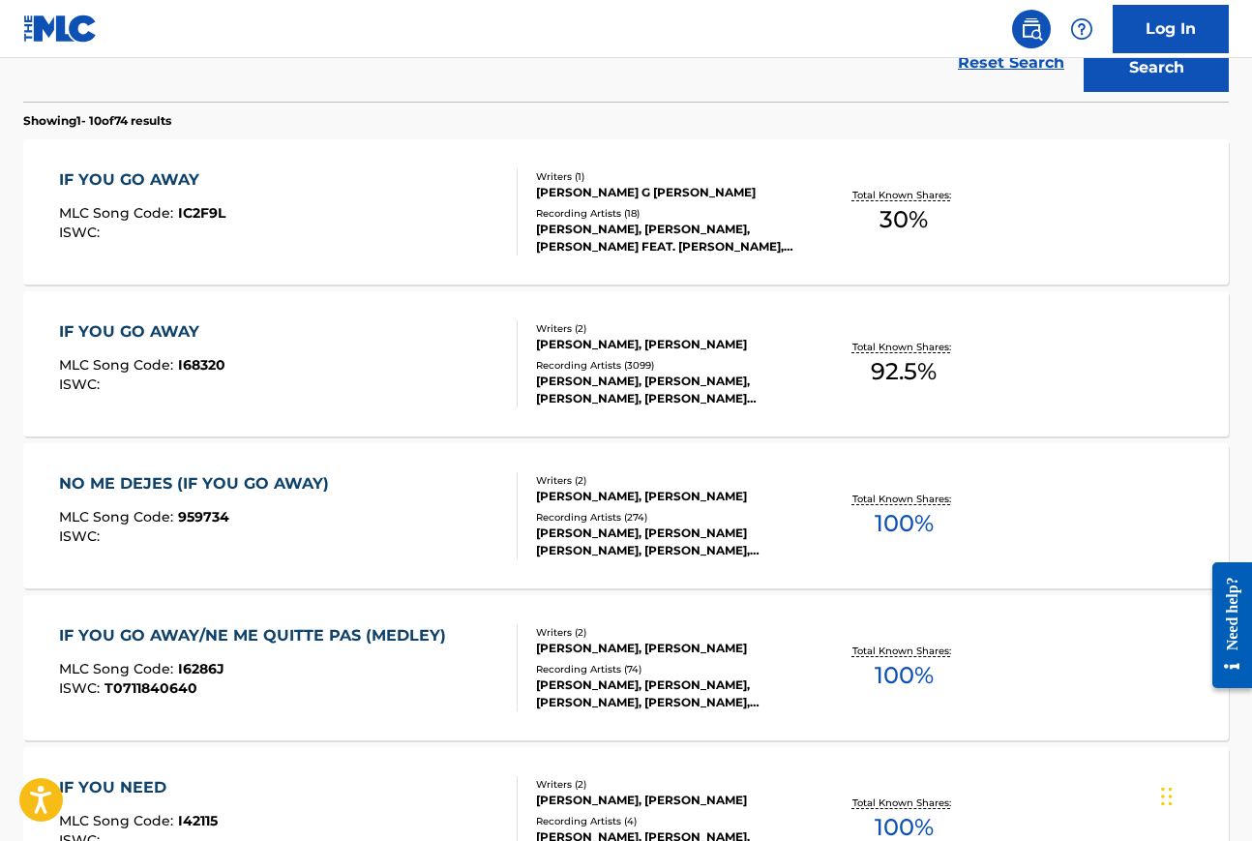
scroll to position [547, 0]
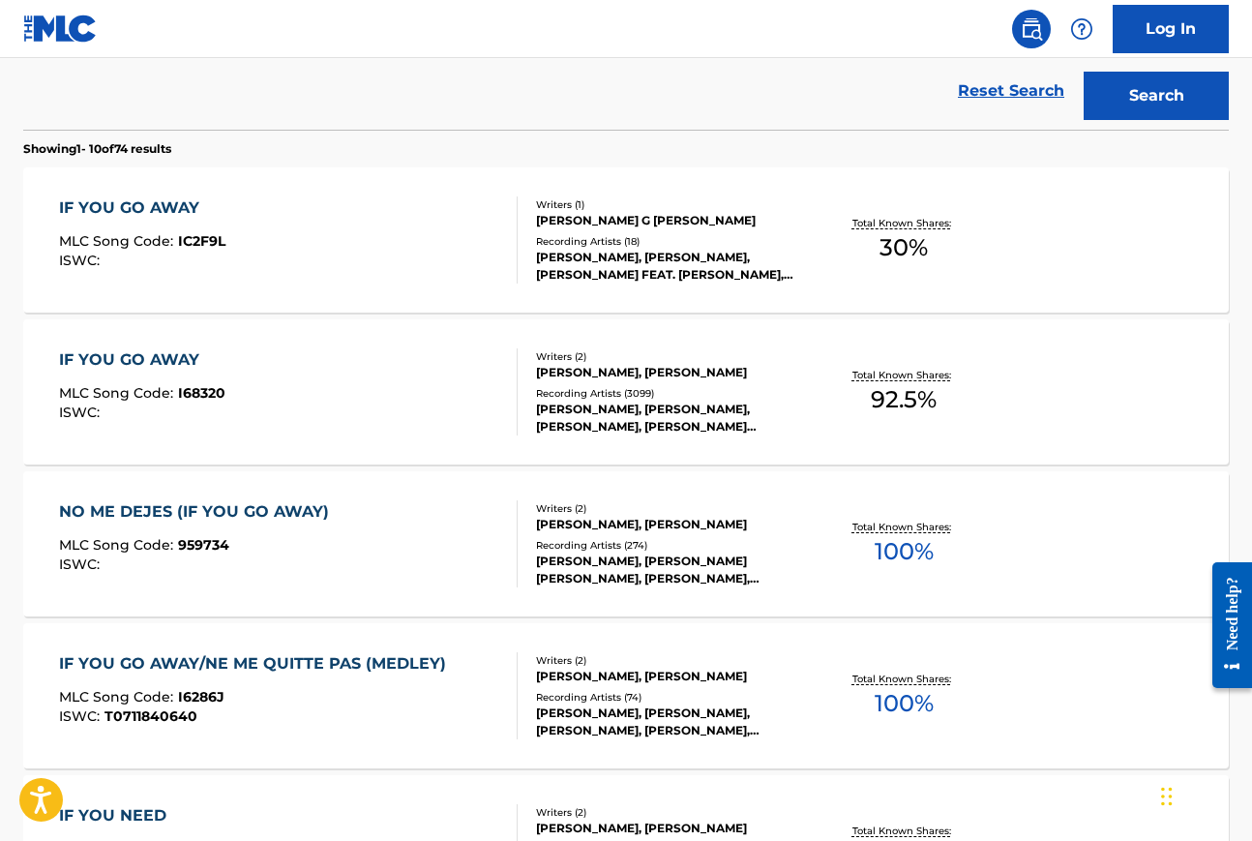
click at [144, 207] on div "IF YOU GO AWAY" at bounding box center [142, 207] width 166 height 23
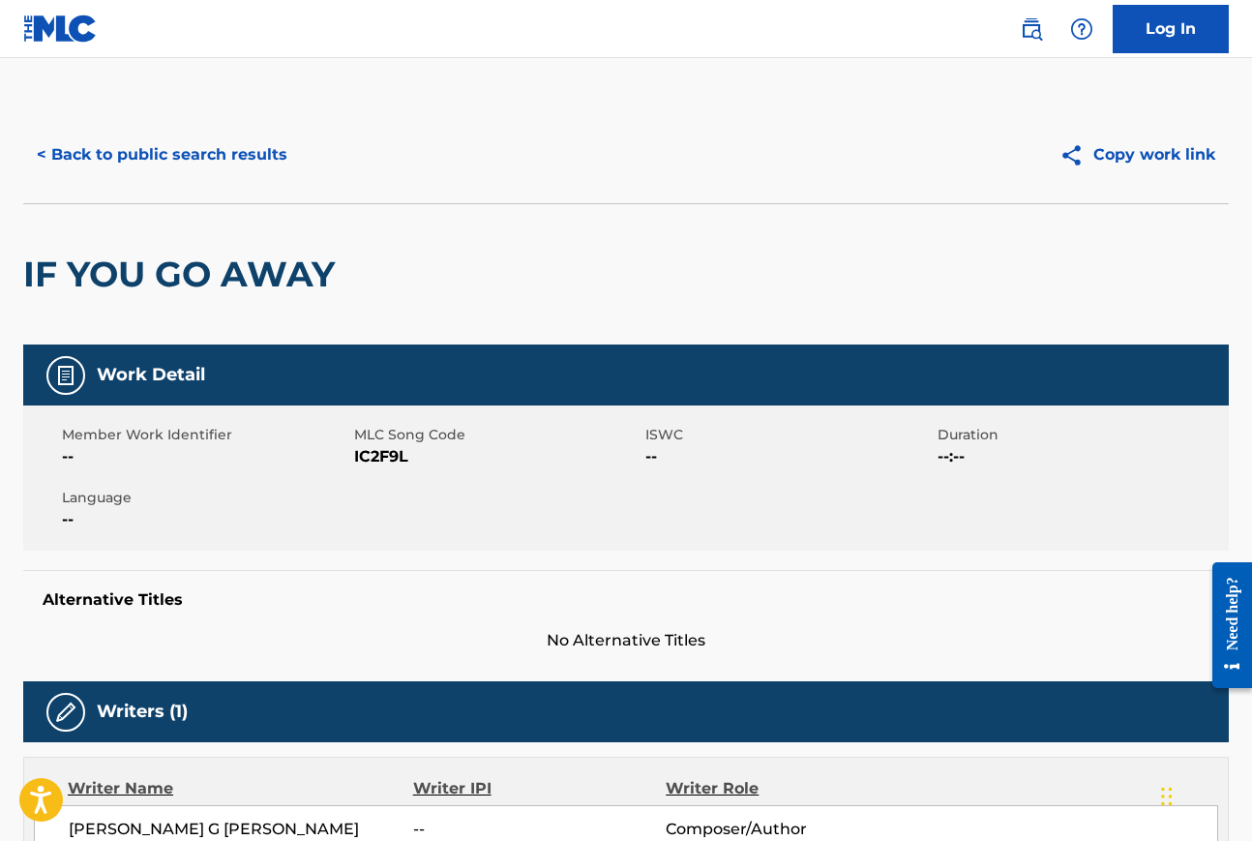
click at [101, 161] on button "< Back to public search results" at bounding box center [162, 155] width 278 height 48
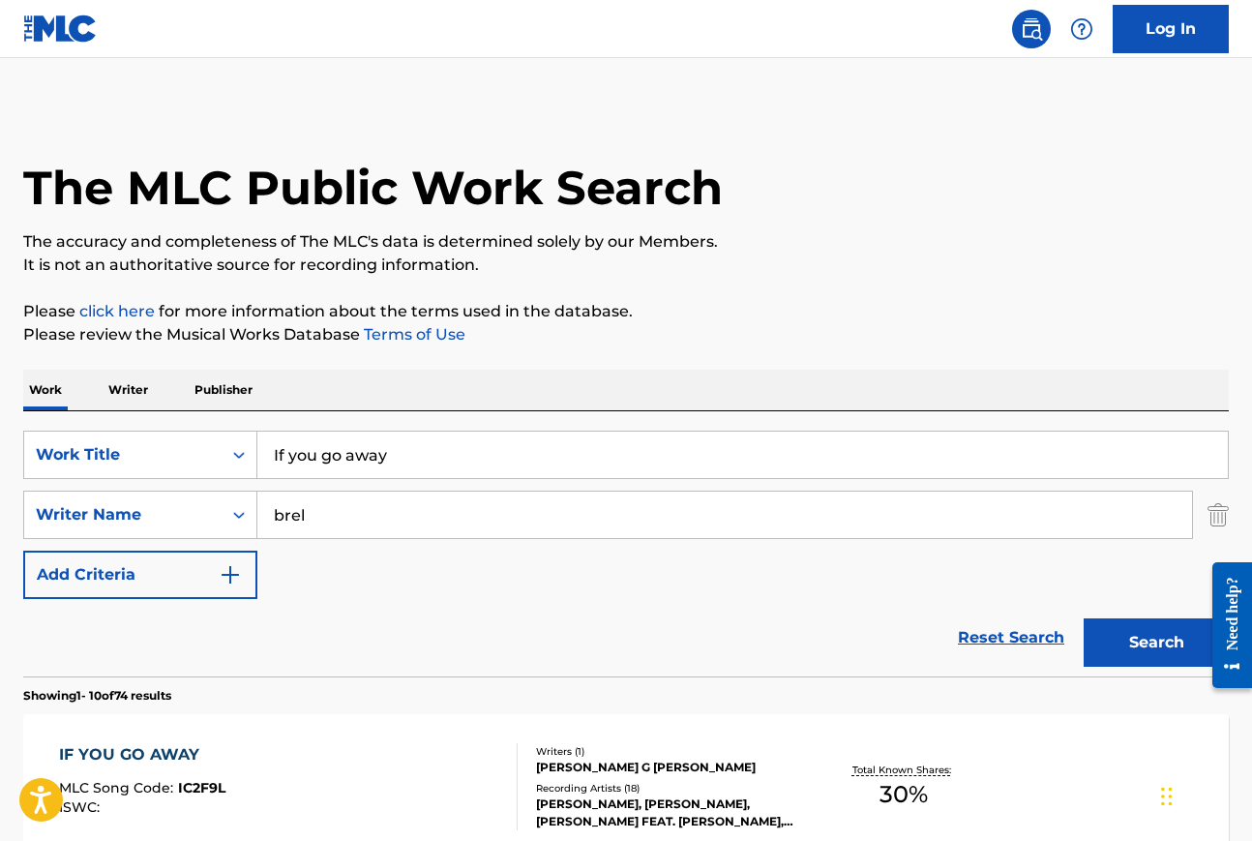
click at [416, 460] on input "If you go away" at bounding box center [742, 455] width 971 height 46
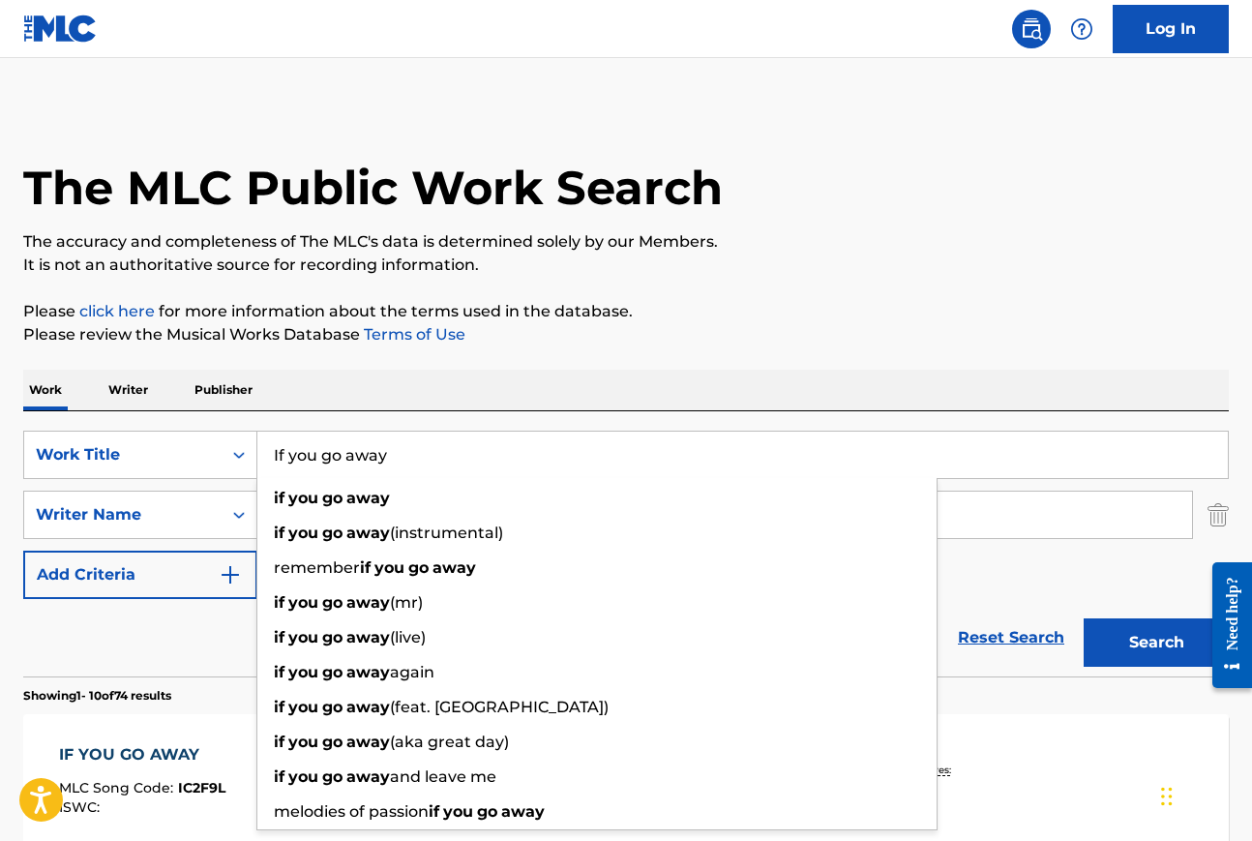
drag, startPoint x: 417, startPoint y: 460, endPoint x: 257, endPoint y: 450, distance: 159.9
click at [258, 450] on input "If you go away" at bounding box center [742, 455] width 971 height 46
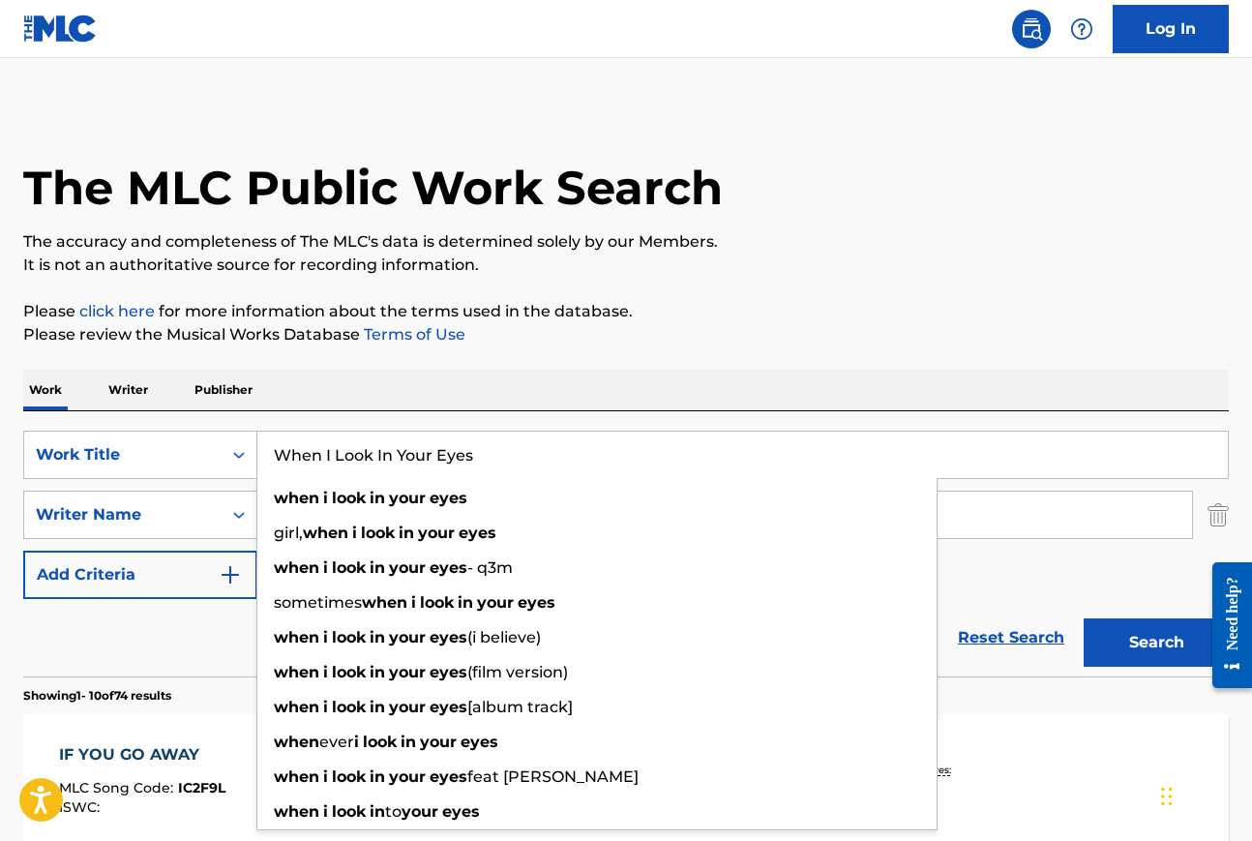
type input "When I Look In Your Eyes"
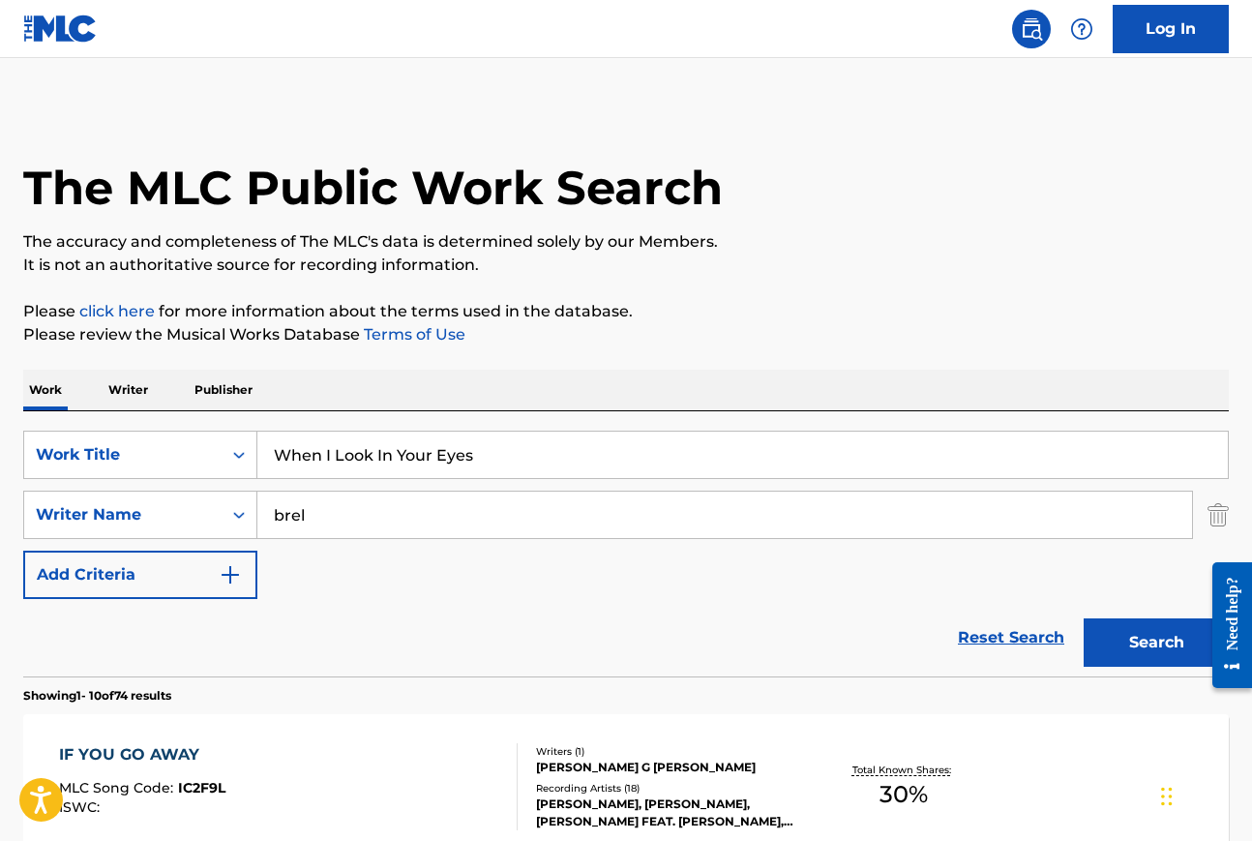
click at [486, 376] on div "Work Writer Publisher" at bounding box center [626, 390] width 1206 height 41
click at [364, 524] on input "brel" at bounding box center [724, 515] width 935 height 46
type input "b"
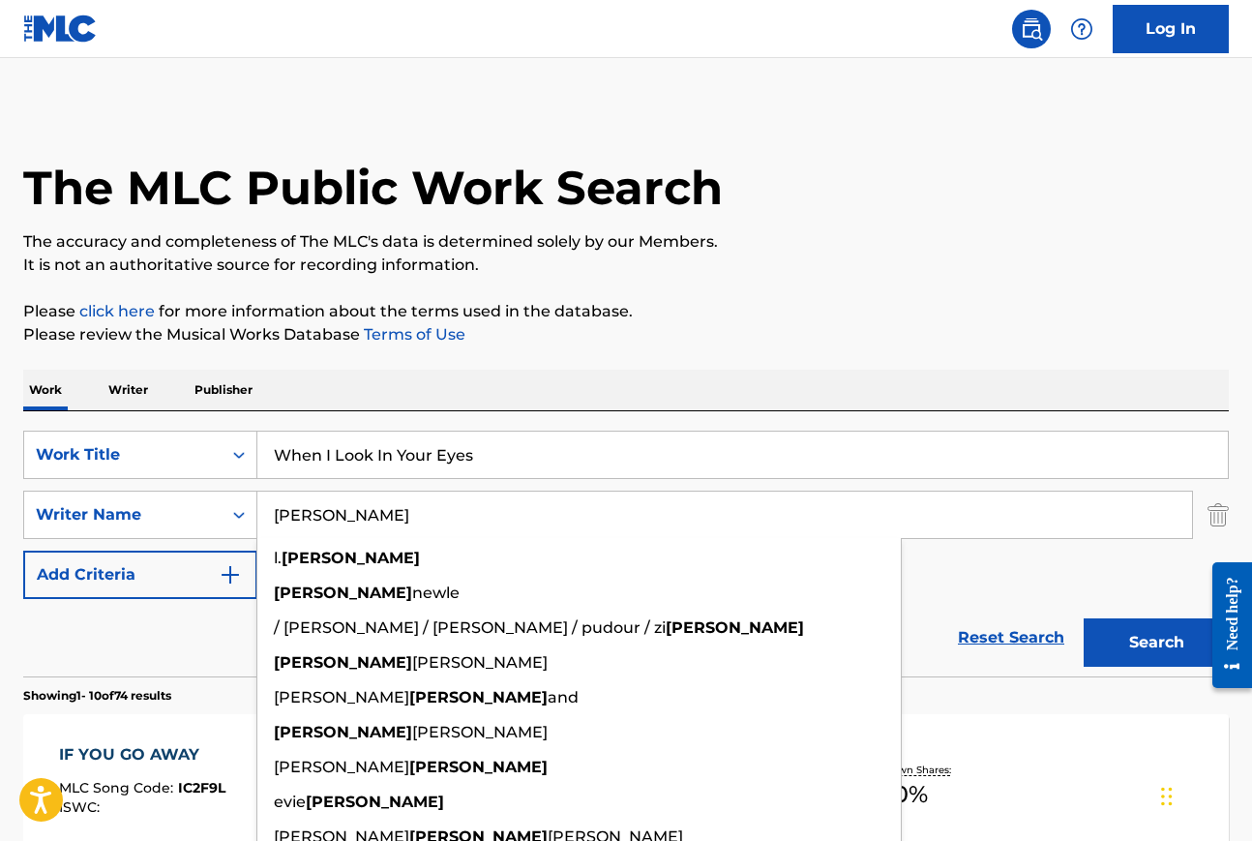
type input "bricusse"
click at [711, 390] on div "Work Writer Publisher" at bounding box center [626, 390] width 1206 height 41
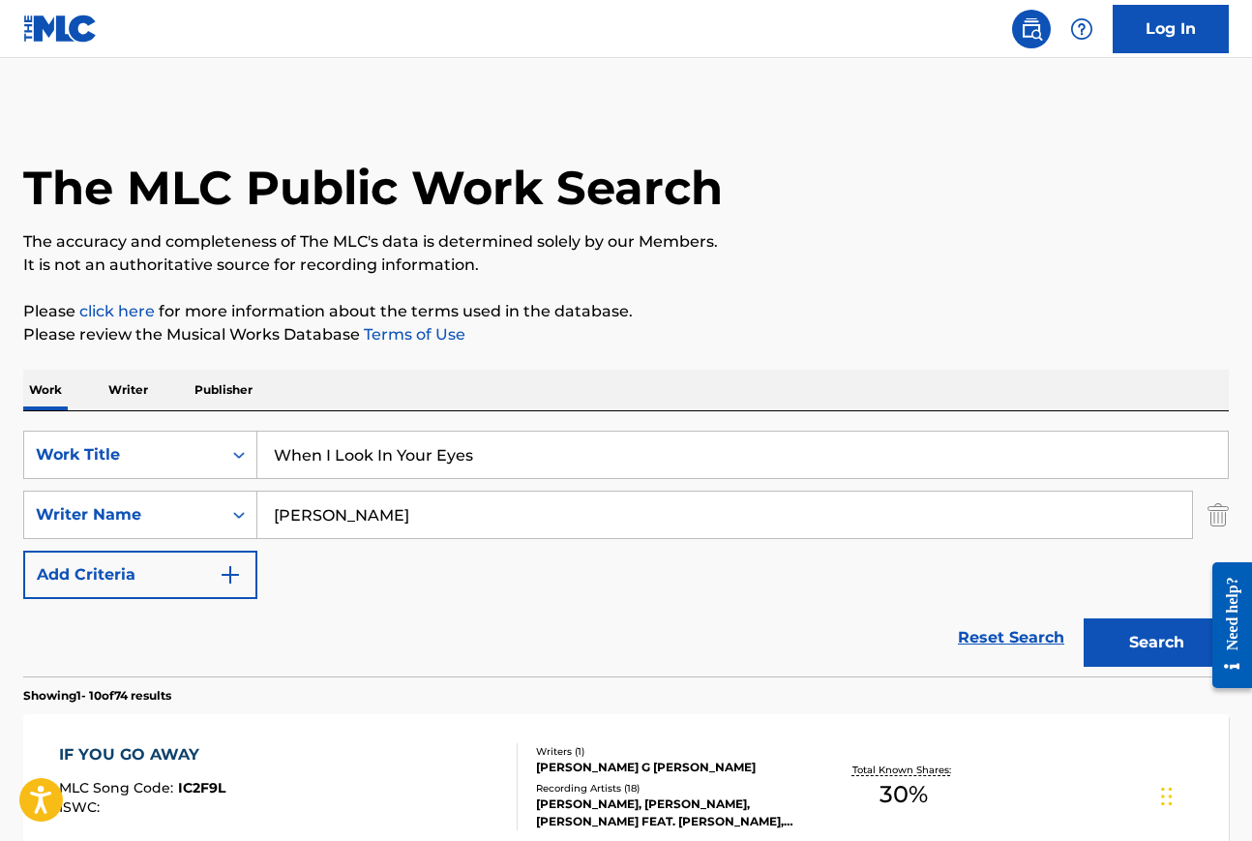
click at [1159, 652] on button "Search" at bounding box center [1156, 642] width 145 height 48
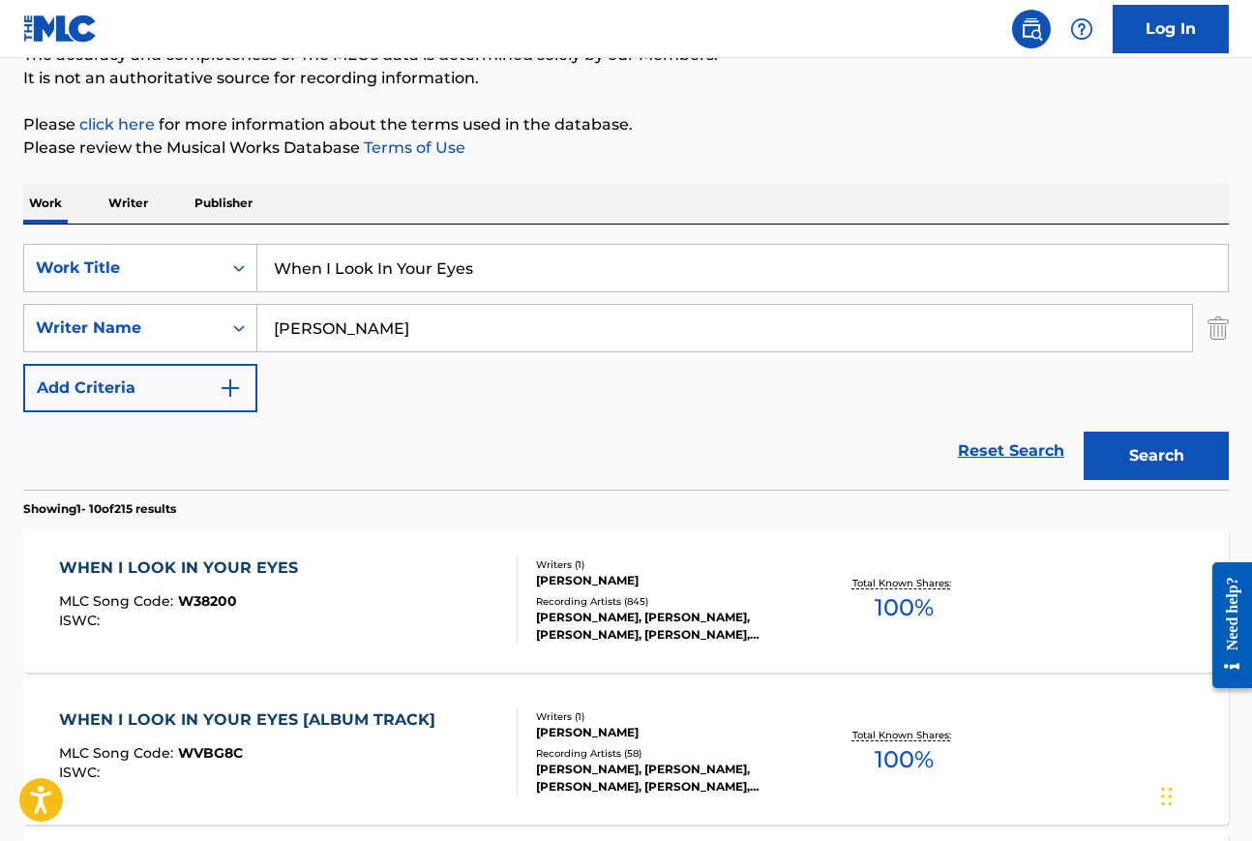
scroll to position [293, 0]
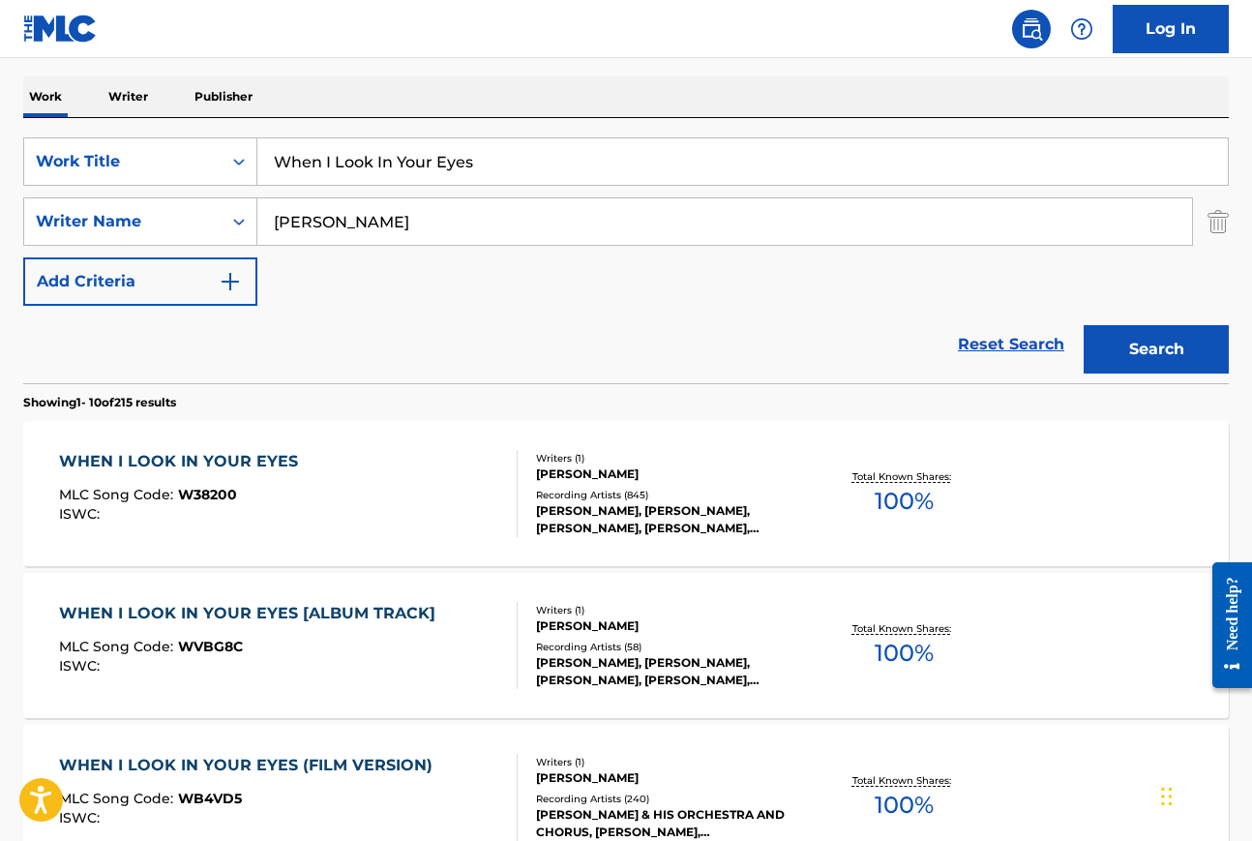
click at [171, 460] on div "WHEN I LOOK IN YOUR EYES" at bounding box center [183, 461] width 249 height 23
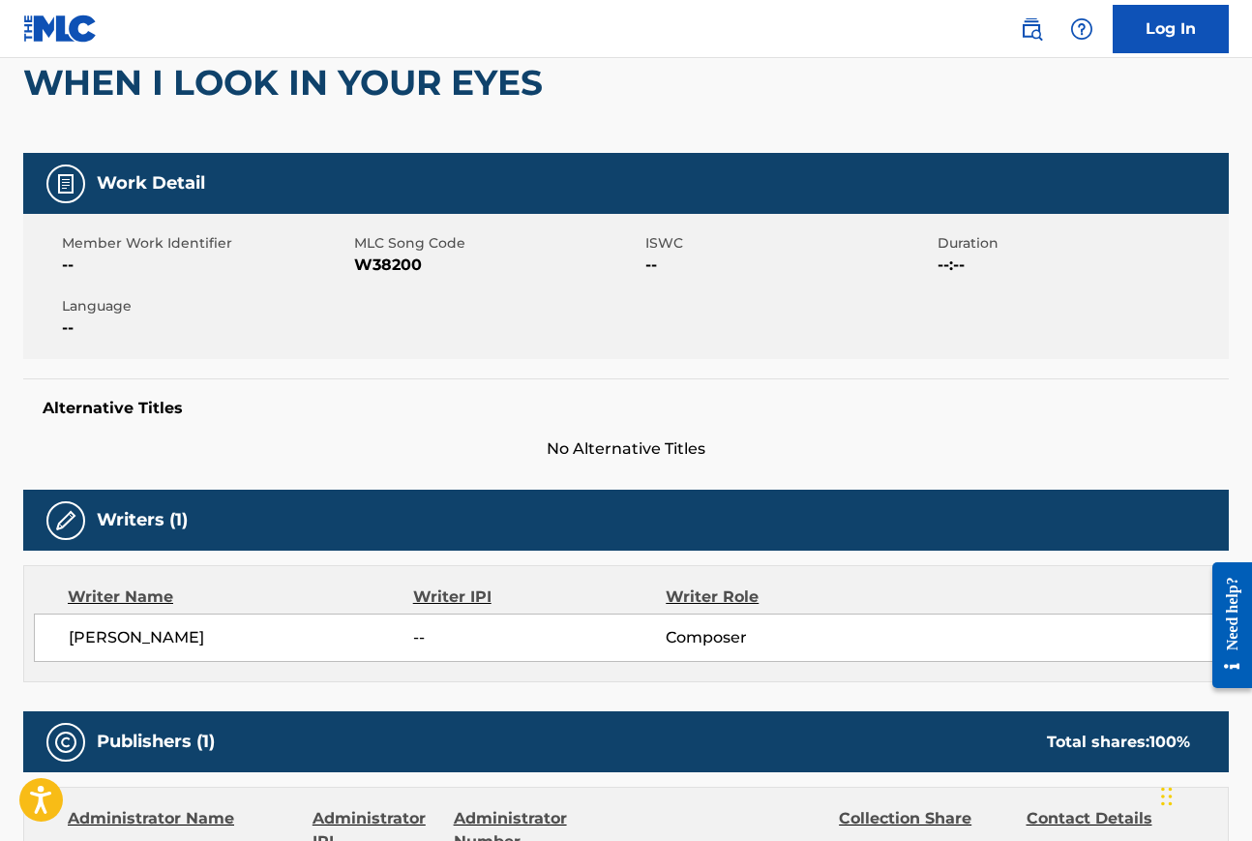
scroll to position [136, 0]
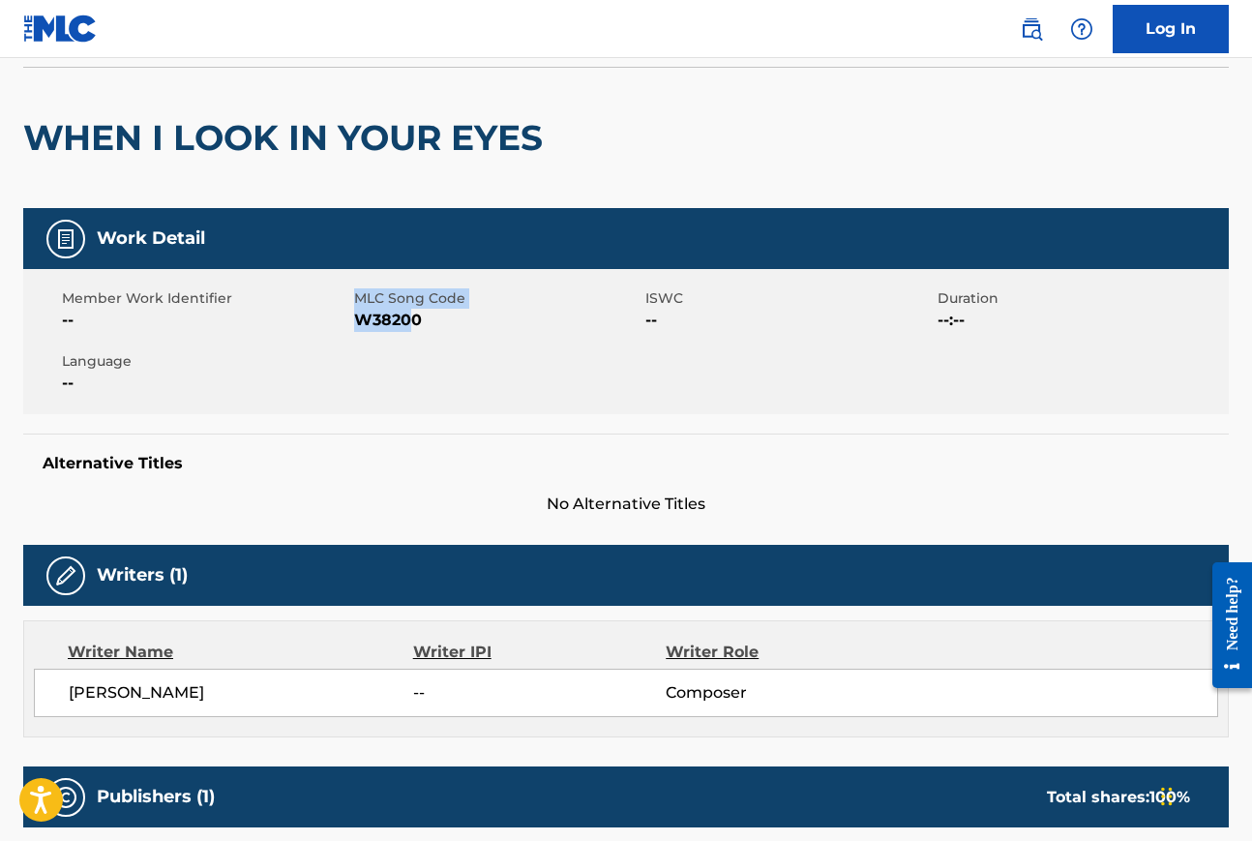
drag, startPoint x: 352, startPoint y: 320, endPoint x: 425, endPoint y: 320, distance: 72.6
click at [416, 320] on div "Member Work Identifier -- MLC Song Code W38200 ISWC -- Duration --:-- Language …" at bounding box center [626, 341] width 1206 height 145
click at [425, 320] on span "W38200" at bounding box center [497, 320] width 287 height 23
drag, startPoint x: 355, startPoint y: 315, endPoint x: 428, endPoint y: 315, distance: 72.6
click at [428, 315] on span "W38200" at bounding box center [497, 320] width 287 height 23
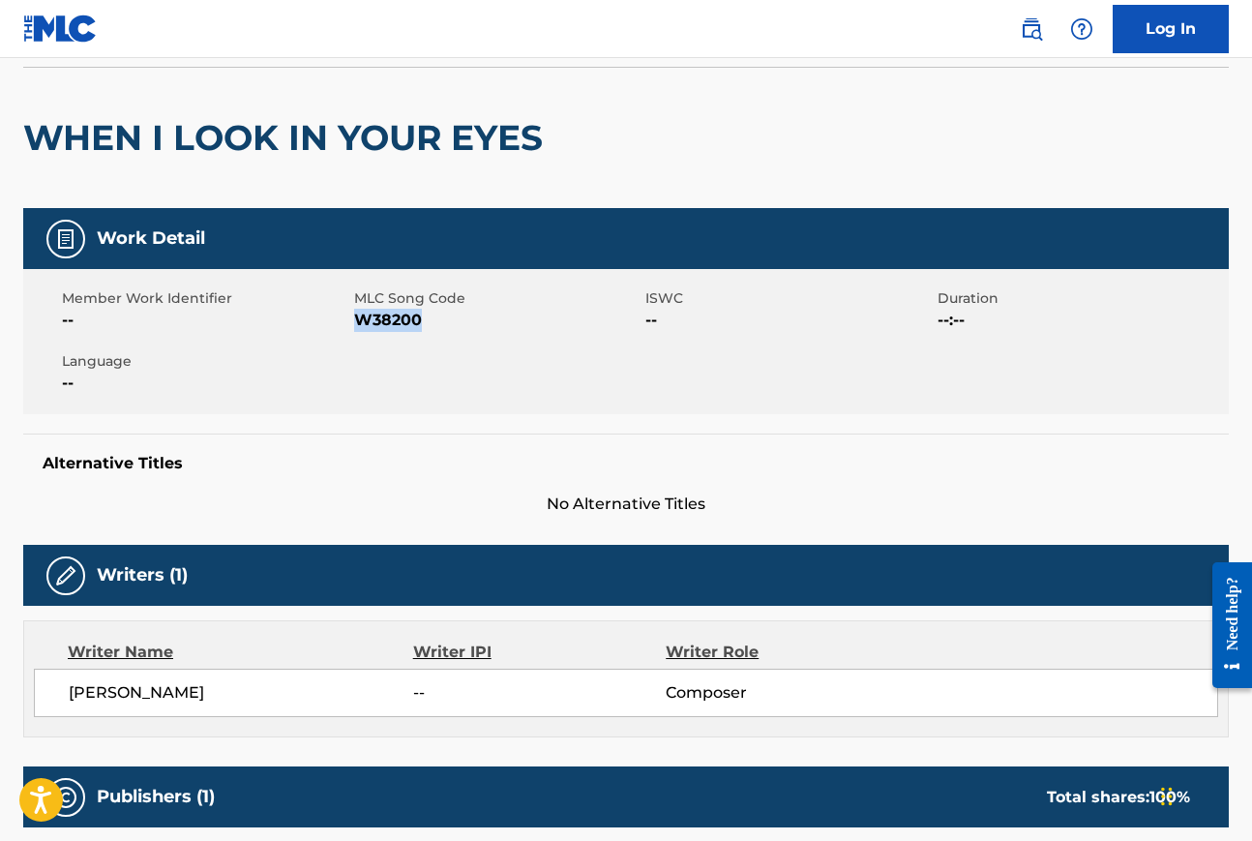
copy span "W38200"
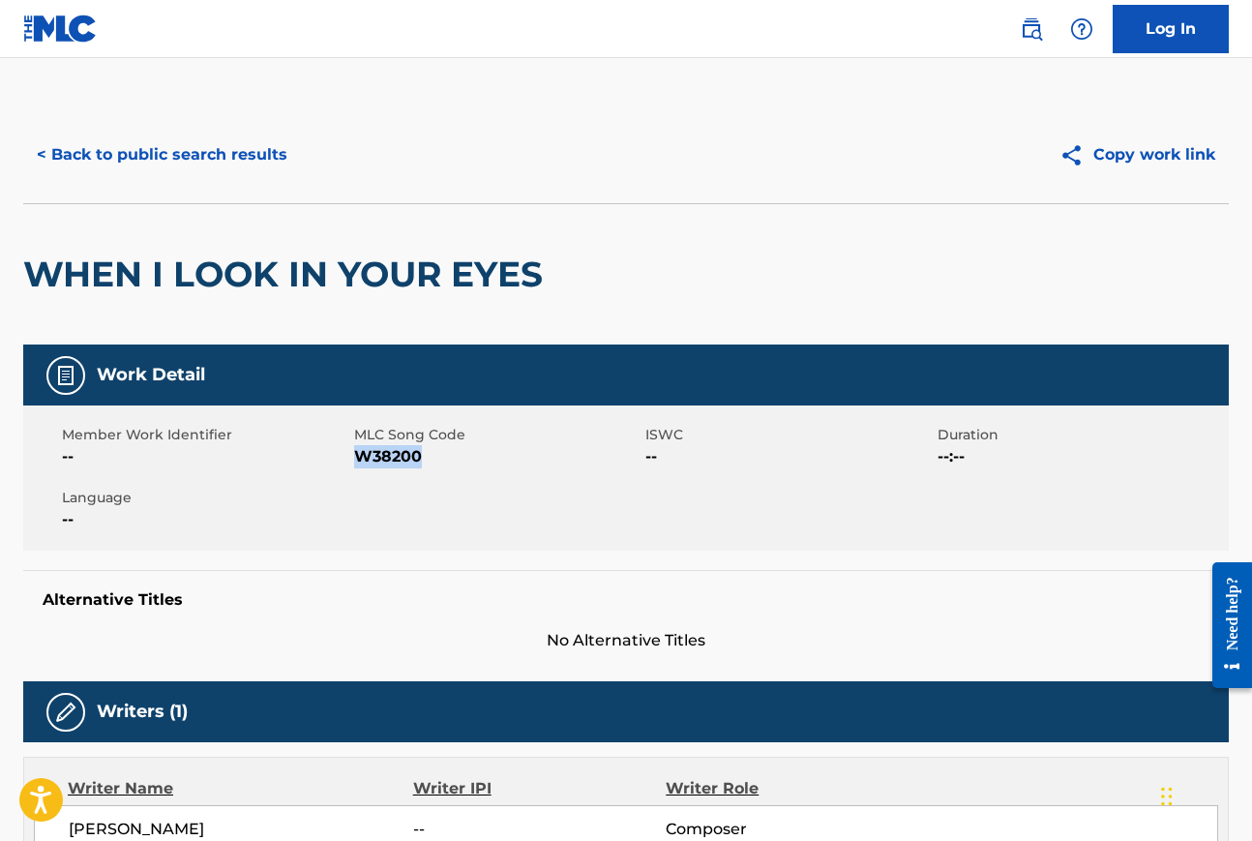
click at [217, 150] on button "< Back to public search results" at bounding box center [162, 155] width 278 height 48
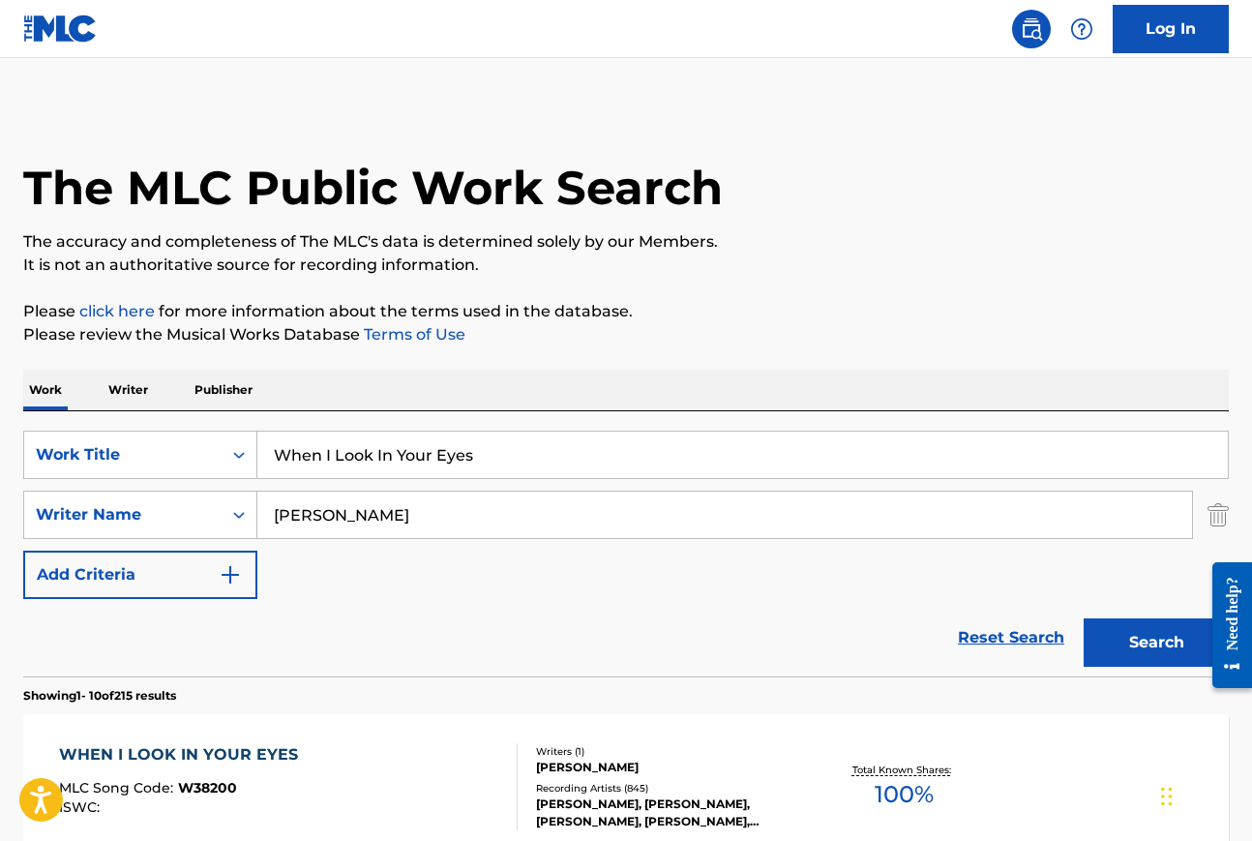
scroll to position [293, 0]
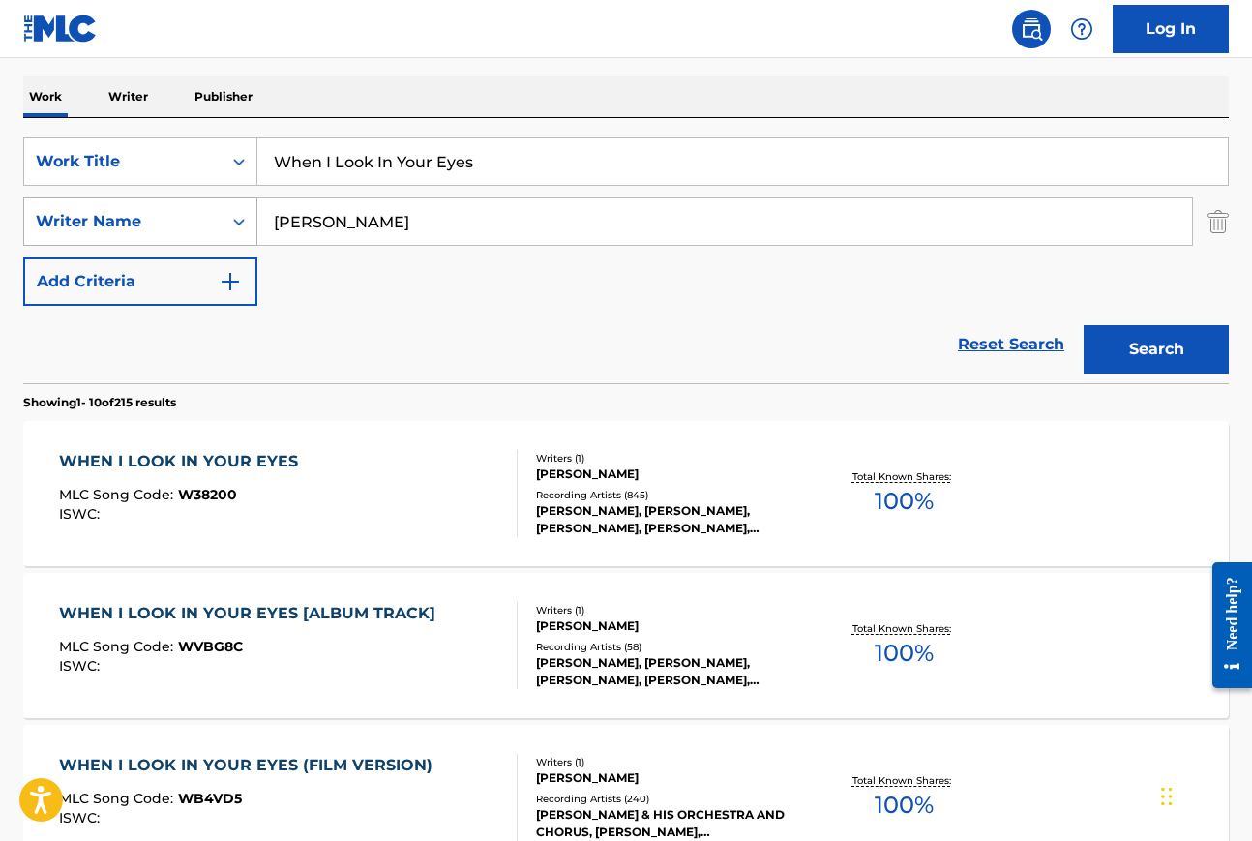
drag, startPoint x: 364, startPoint y: 222, endPoint x: 135, endPoint y: 222, distance: 228.4
click at [135, 222] on div "SearchWithCriteria09c2a3d1-5b4a-4b83-a425-7aa810704a25 Writer Name bricusse" at bounding box center [626, 221] width 1206 height 48
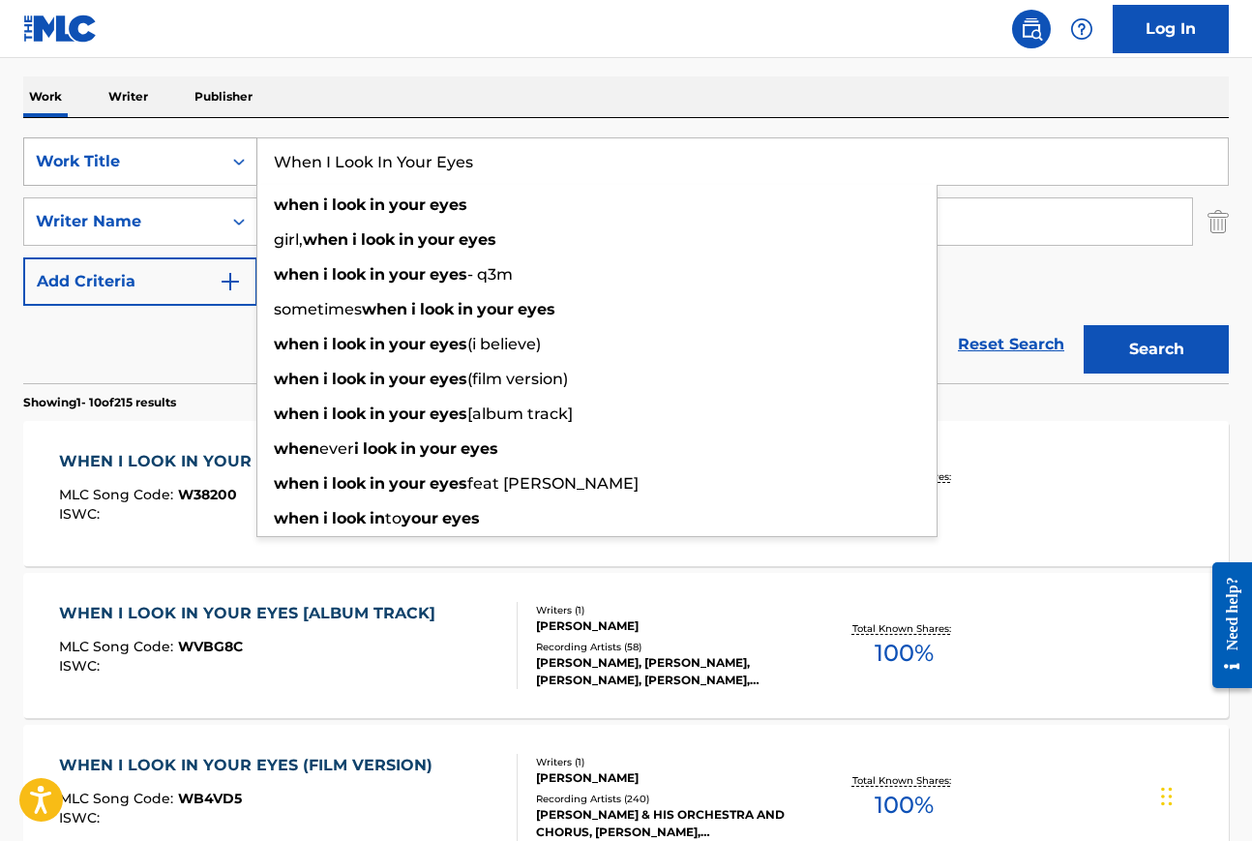
drag, startPoint x: 487, startPoint y: 162, endPoint x: 241, endPoint y: 160, distance: 245.8
click at [239, 161] on div "SearchWithCriteriad8546305-38a1-4a79-9f86-84d51ebf923d Work Title When I Look I…" at bounding box center [626, 161] width 1206 height 48
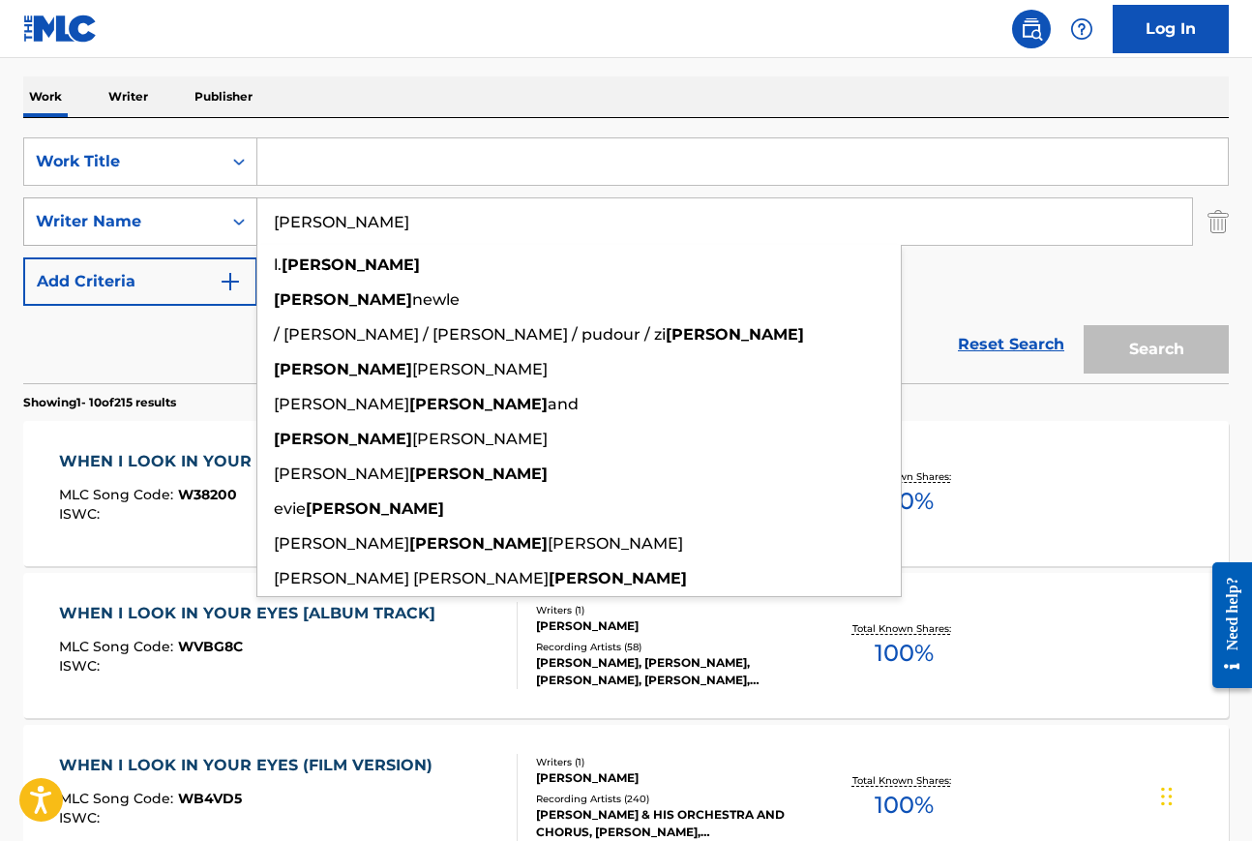
drag, startPoint x: 317, startPoint y: 222, endPoint x: 240, endPoint y: 220, distance: 77.4
click at [240, 222] on div "SearchWithCriteria09c2a3d1-5b4a-4b83-a425-7aa810704a25 Writer Name bricusse l. …" at bounding box center [626, 221] width 1206 height 48
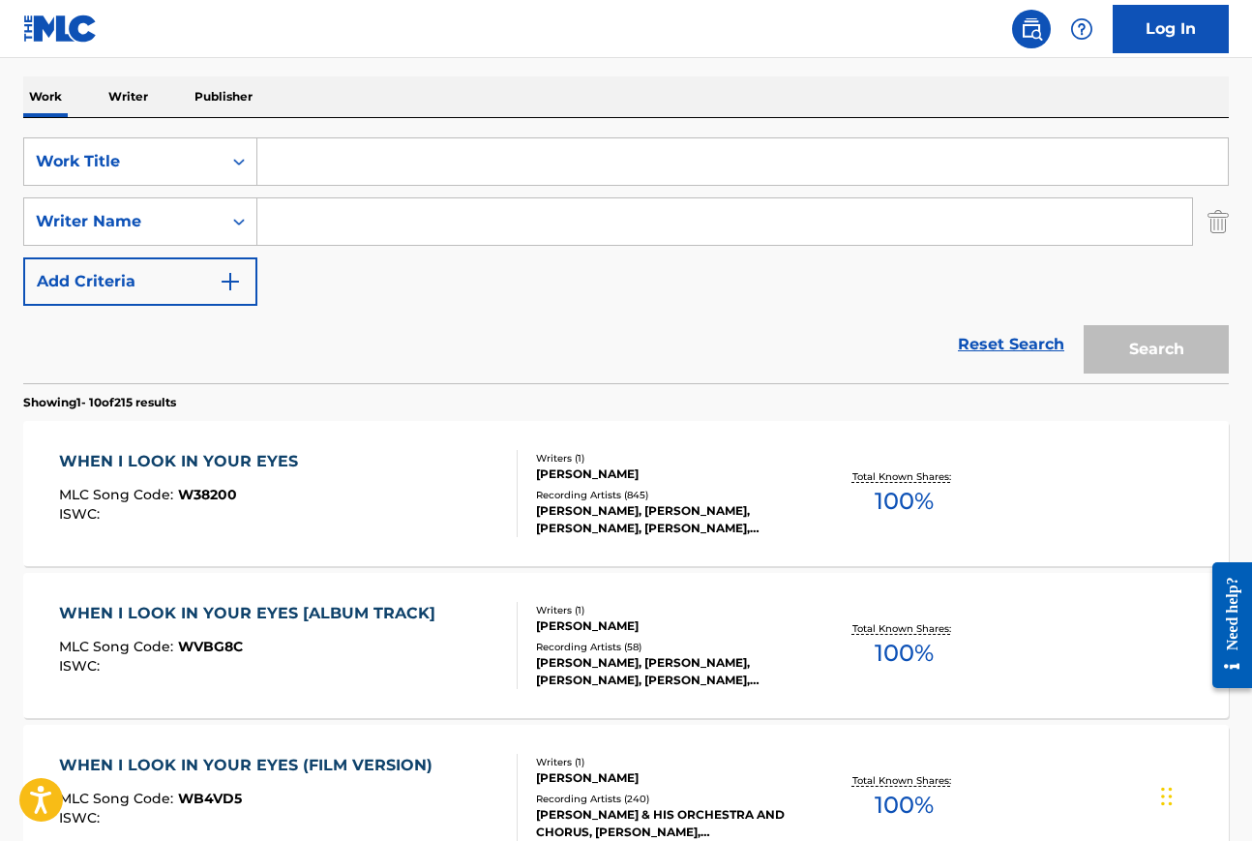
click at [285, 161] on input "Search Form" at bounding box center [742, 161] width 971 height 46
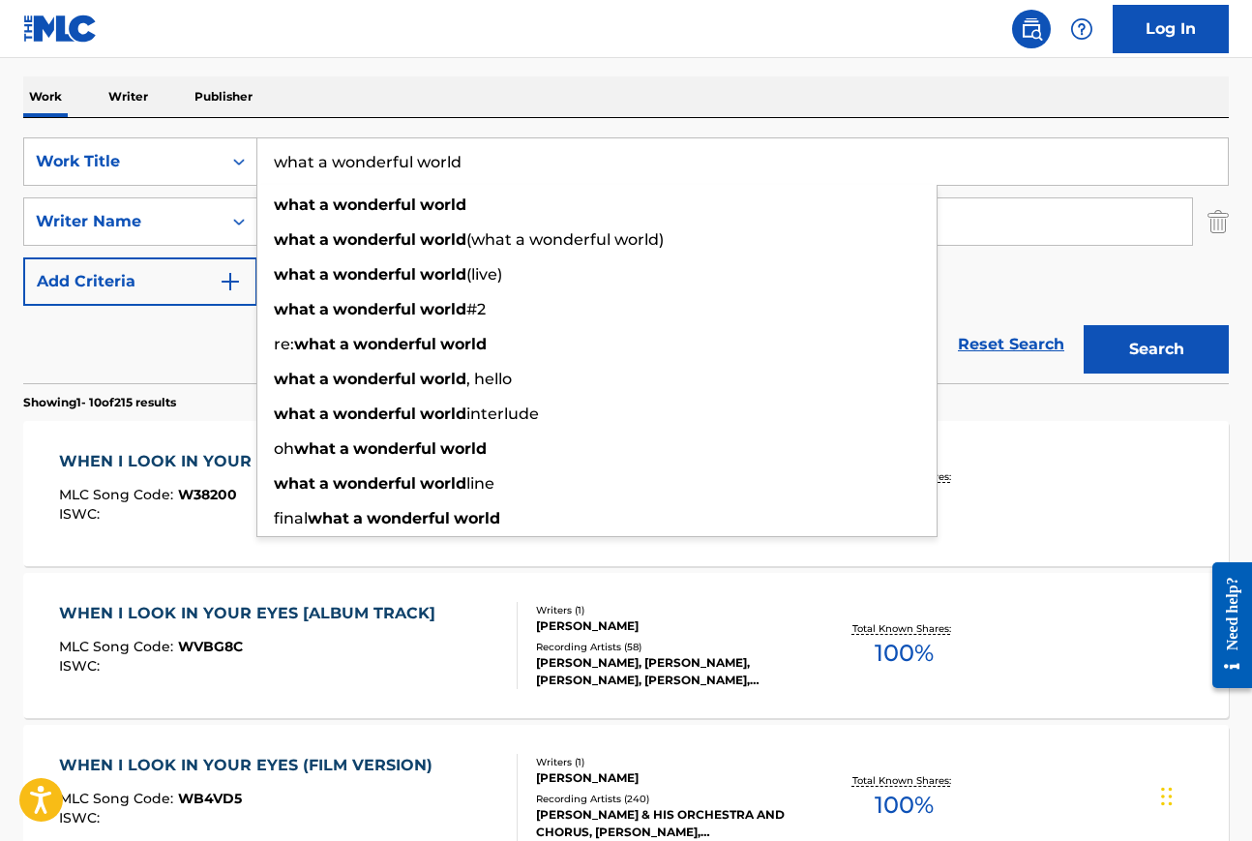
type input "what a wonderful world"
click at [336, 90] on div "Work Writer Publisher" at bounding box center [626, 96] width 1206 height 41
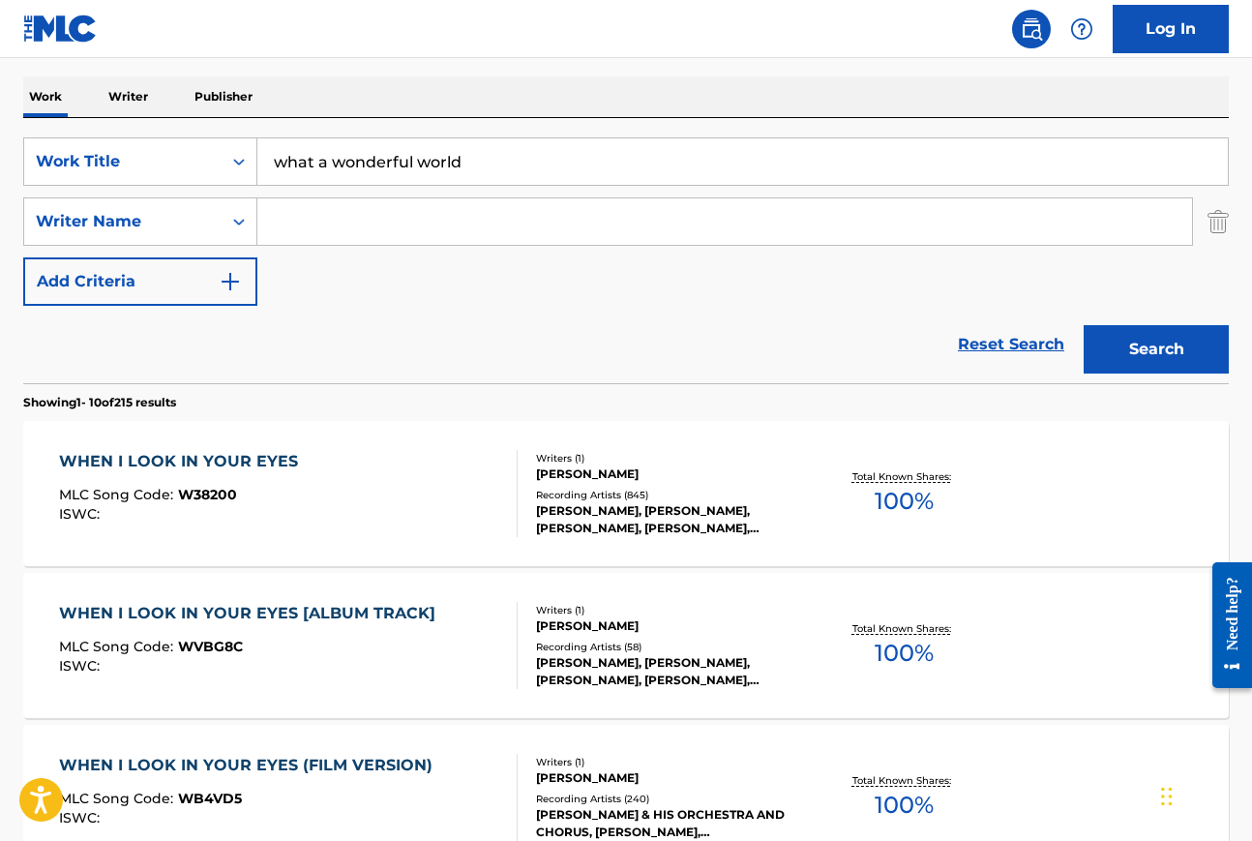
click at [335, 226] on input "Search Form" at bounding box center [724, 221] width 935 height 46
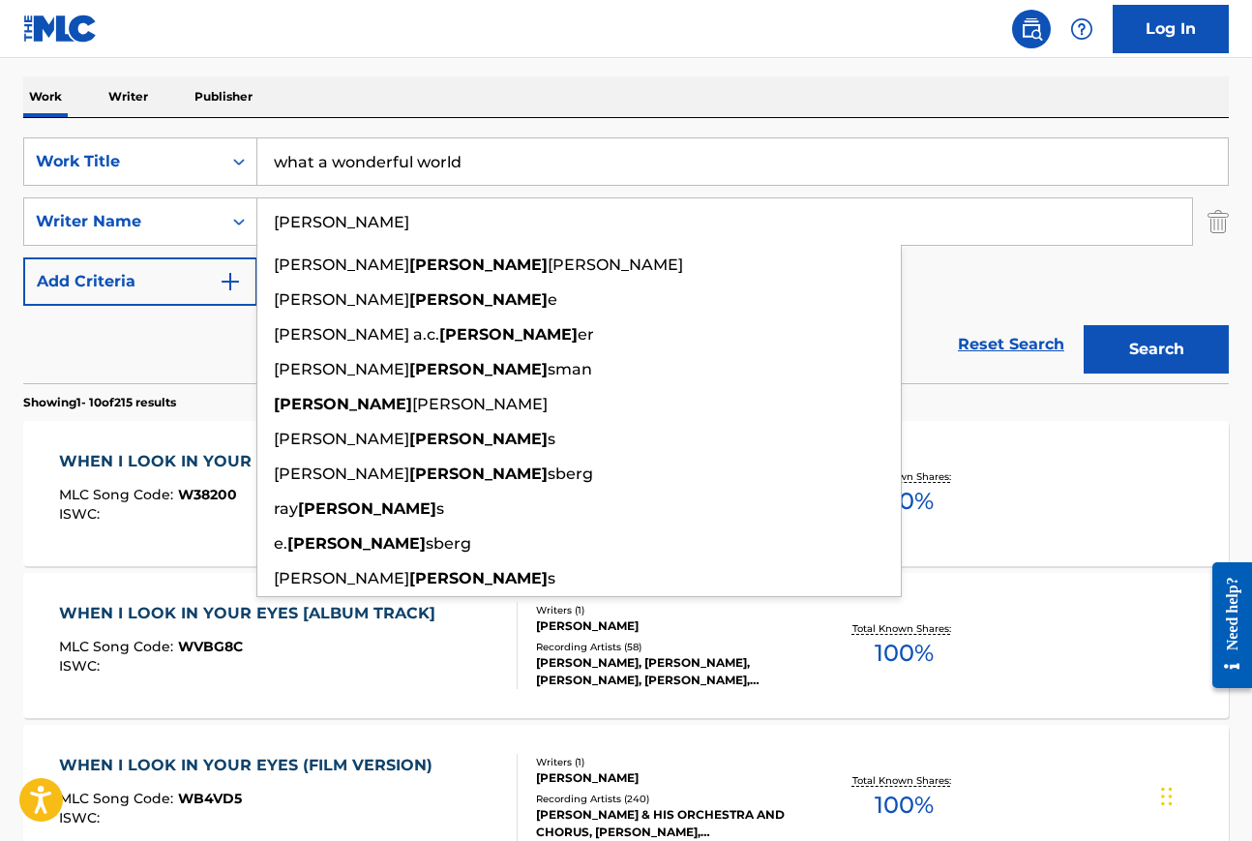
type input "weiss"
click at [1084, 325] on button "Search" at bounding box center [1156, 349] width 145 height 48
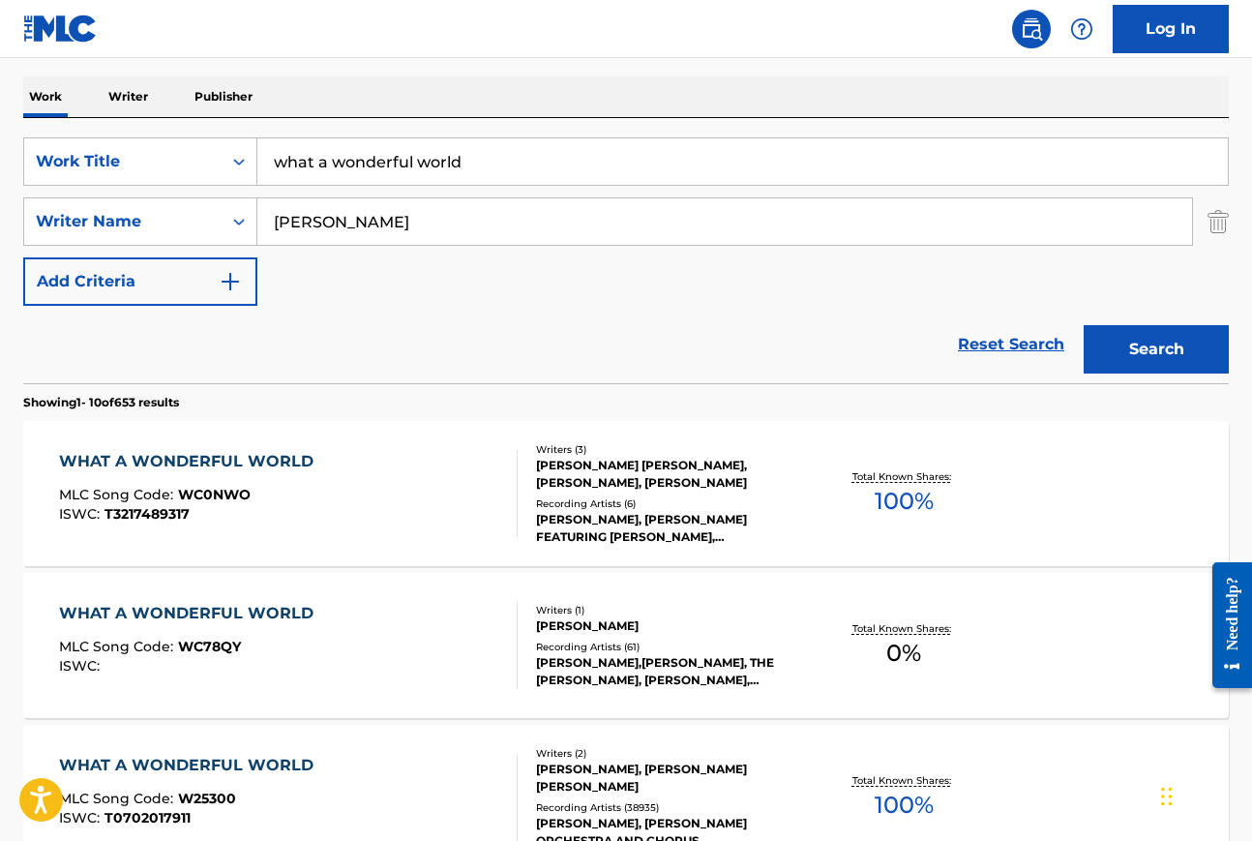
click at [264, 466] on div "WHAT A WONDERFUL WORLD" at bounding box center [191, 461] width 264 height 23
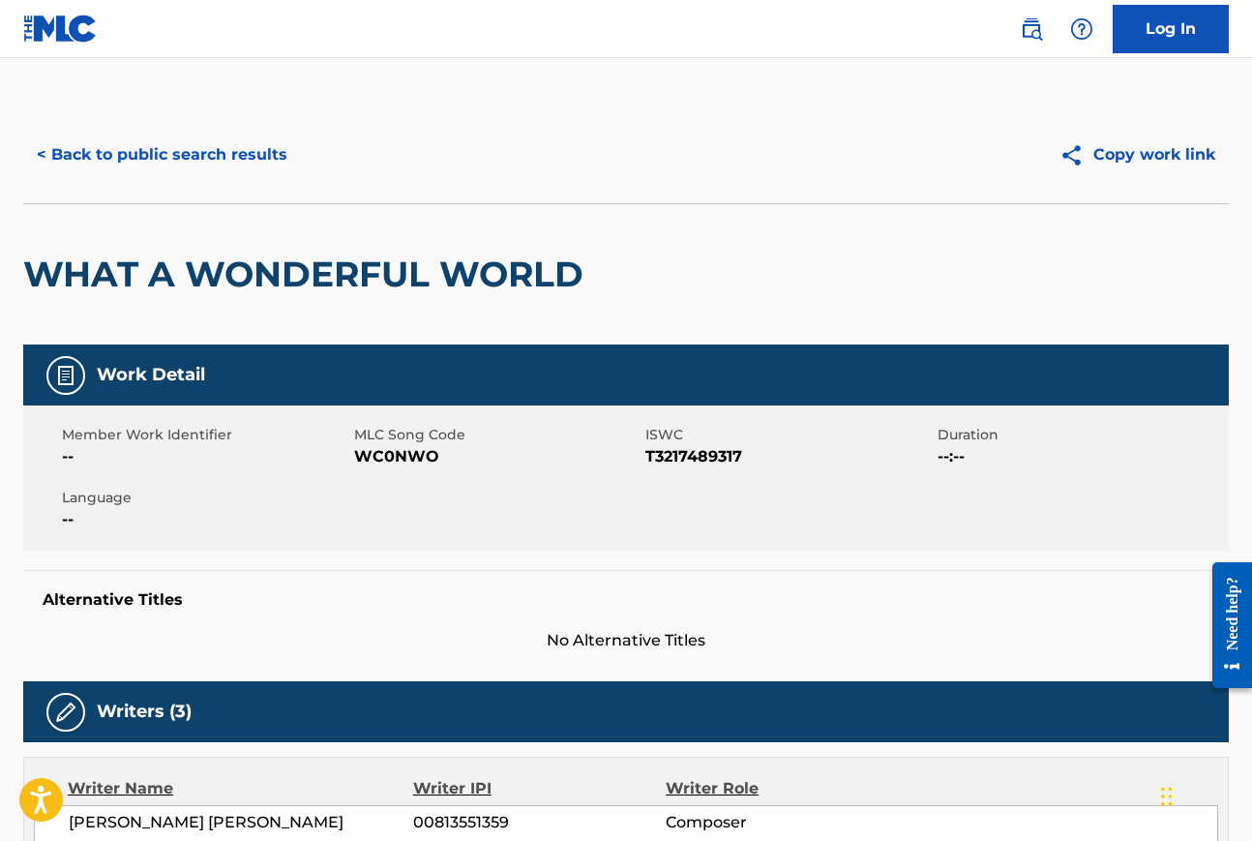
click at [106, 154] on button "< Back to public search results" at bounding box center [162, 155] width 278 height 48
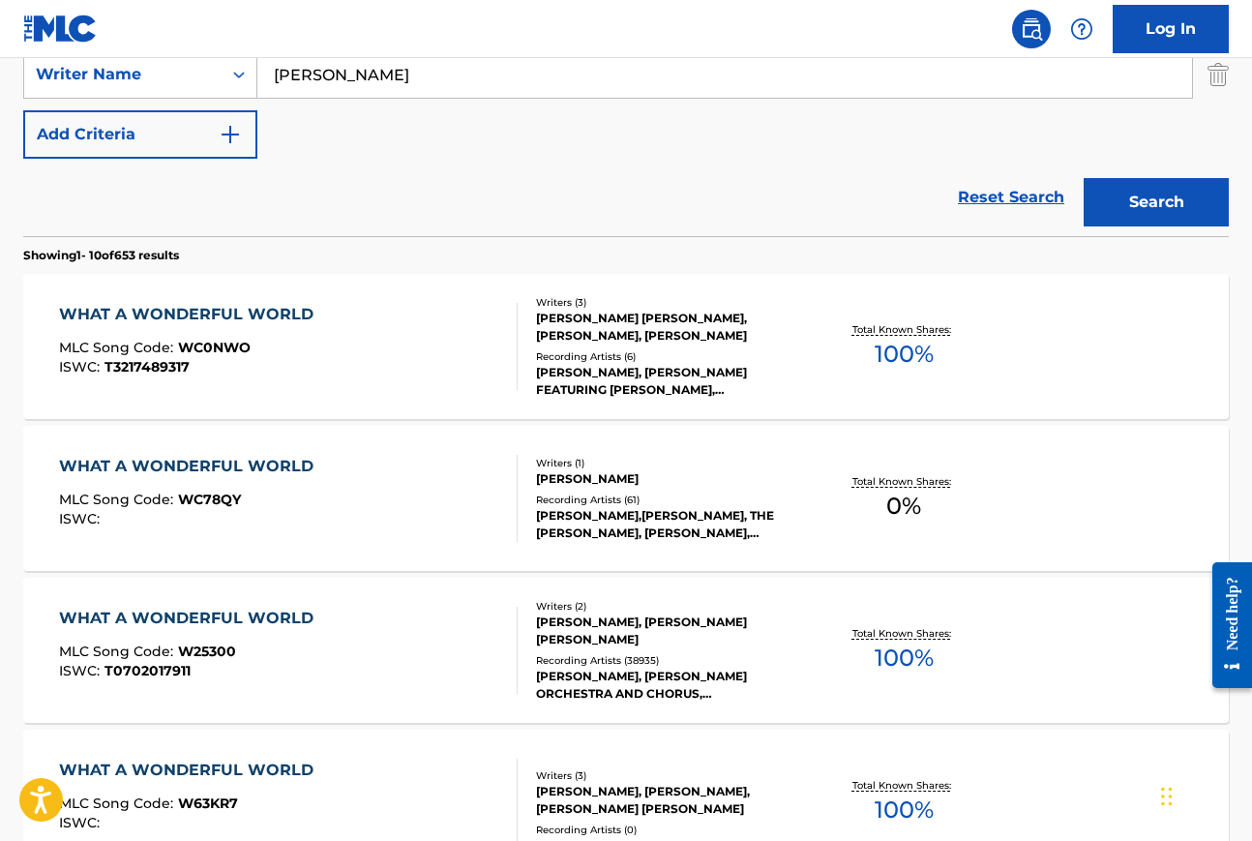
scroll to position [444, 0]
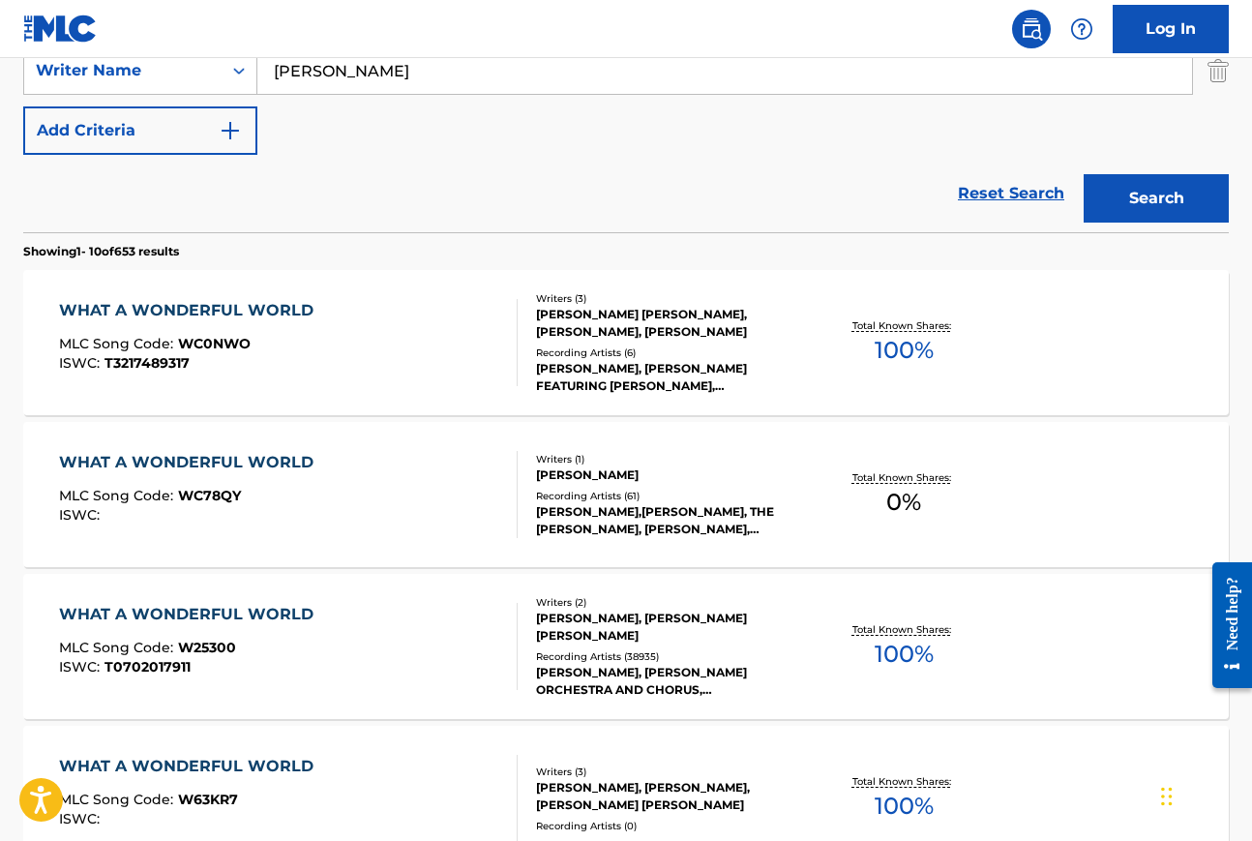
click at [275, 612] on div "WHAT A WONDERFUL WORLD" at bounding box center [191, 614] width 264 height 23
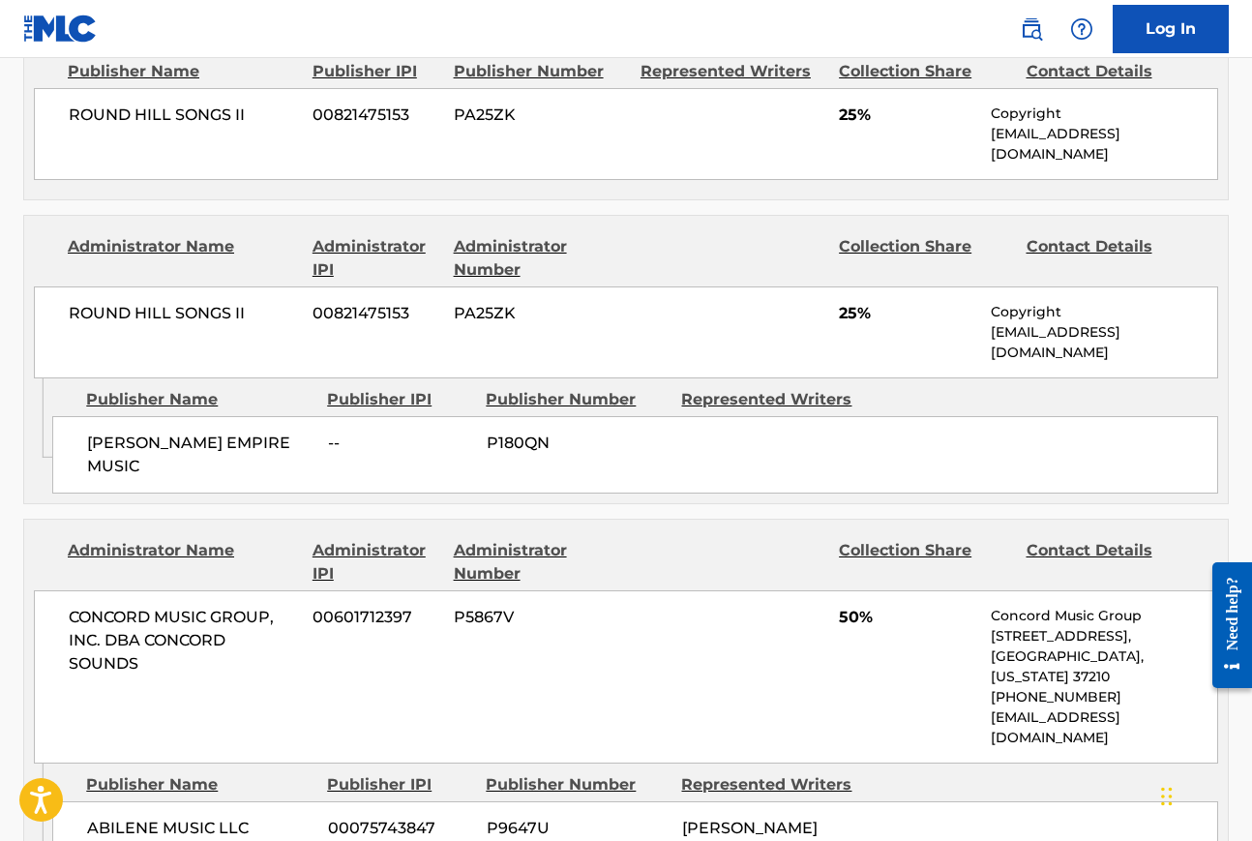
scroll to position [3276, 0]
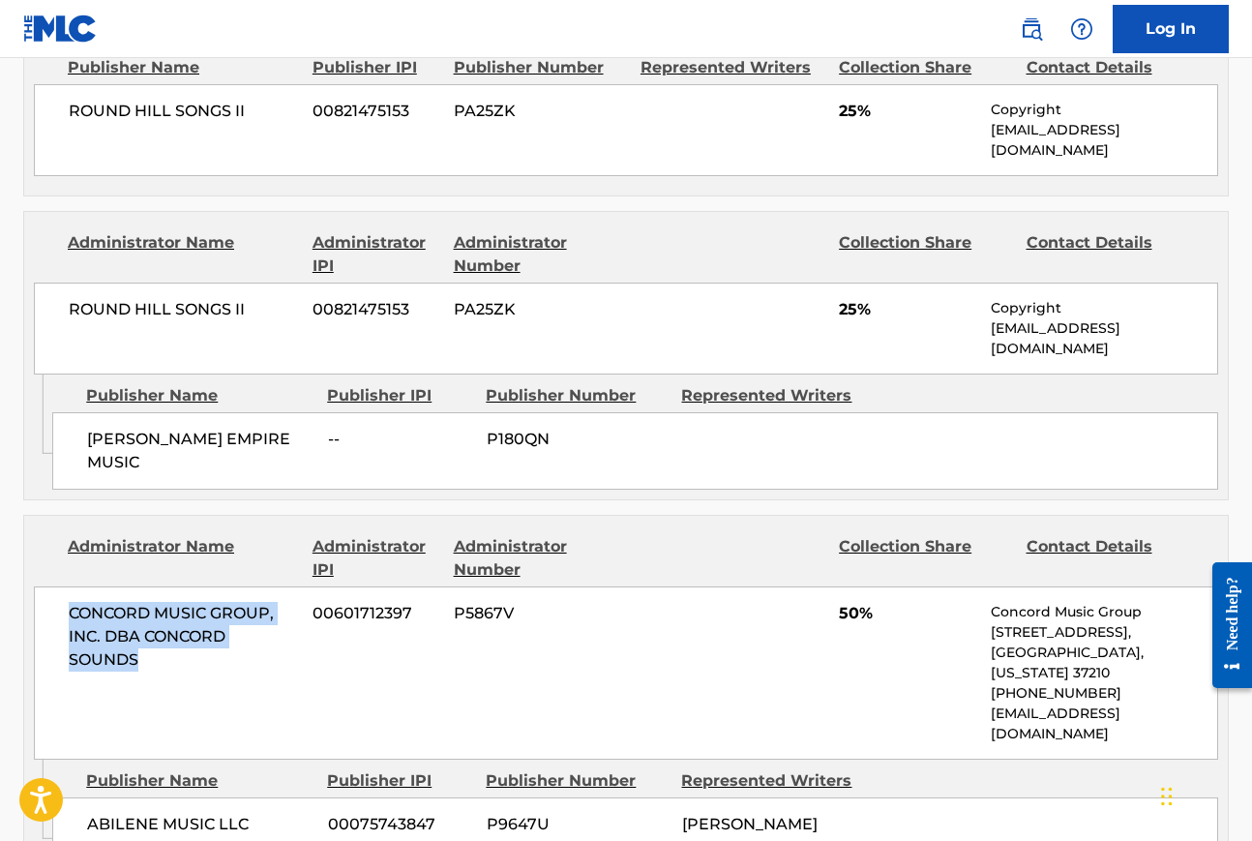
drag, startPoint x: 72, startPoint y: 530, endPoint x: 201, endPoint y: 577, distance: 137.7
click at [202, 602] on span "CONCORD MUSIC GROUP, INC. DBA CONCORD SOUNDS" at bounding box center [183, 637] width 229 height 70
copy span "CONCORD MUSIC GROUP, INC. DBA CONCORD SOUNDS"
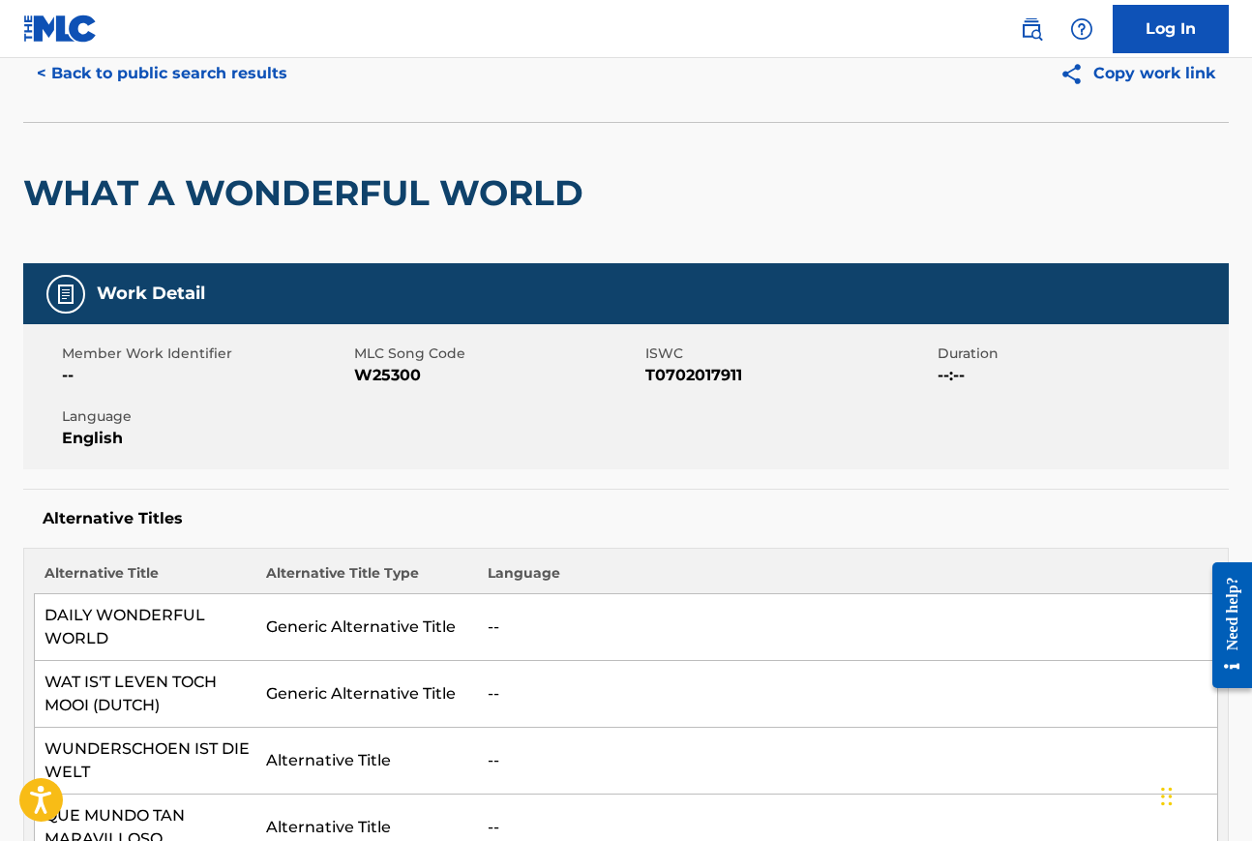
scroll to position [0, 0]
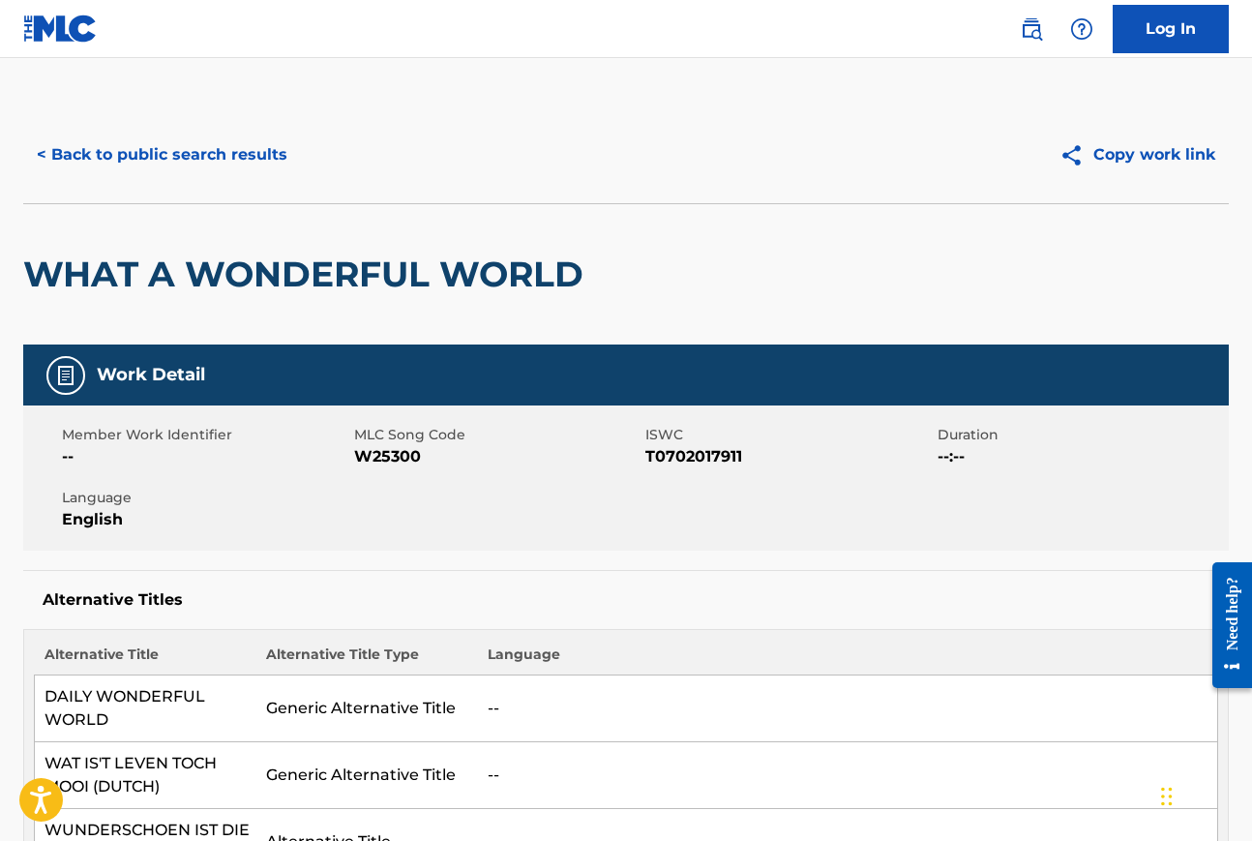
click at [200, 155] on button "< Back to public search results" at bounding box center [162, 155] width 278 height 48
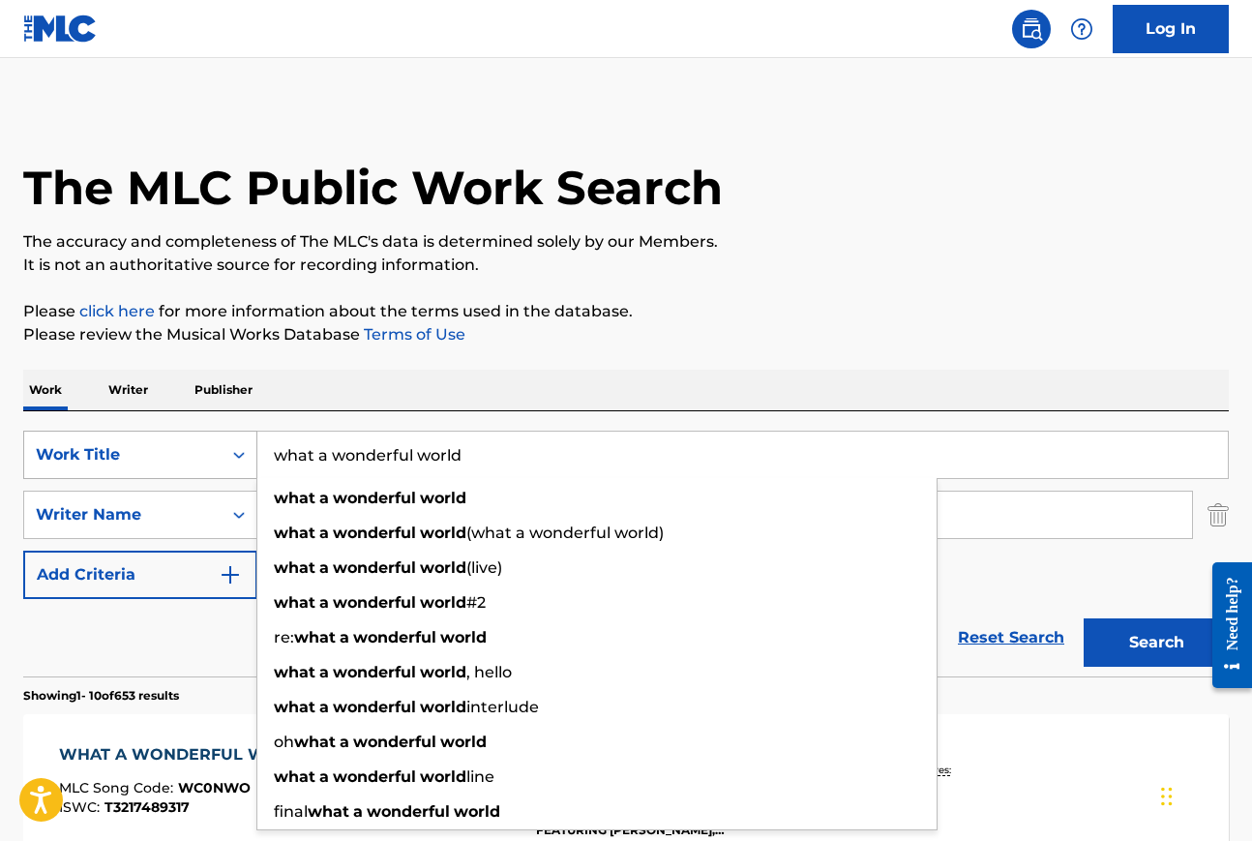
drag, startPoint x: 470, startPoint y: 457, endPoint x: 254, endPoint y: 450, distance: 215.9
click at [254, 450] on div "SearchWithCriteriad8546305-38a1-4a79-9f86-84d51ebf923d Work Title what a wonder…" at bounding box center [626, 455] width 1206 height 48
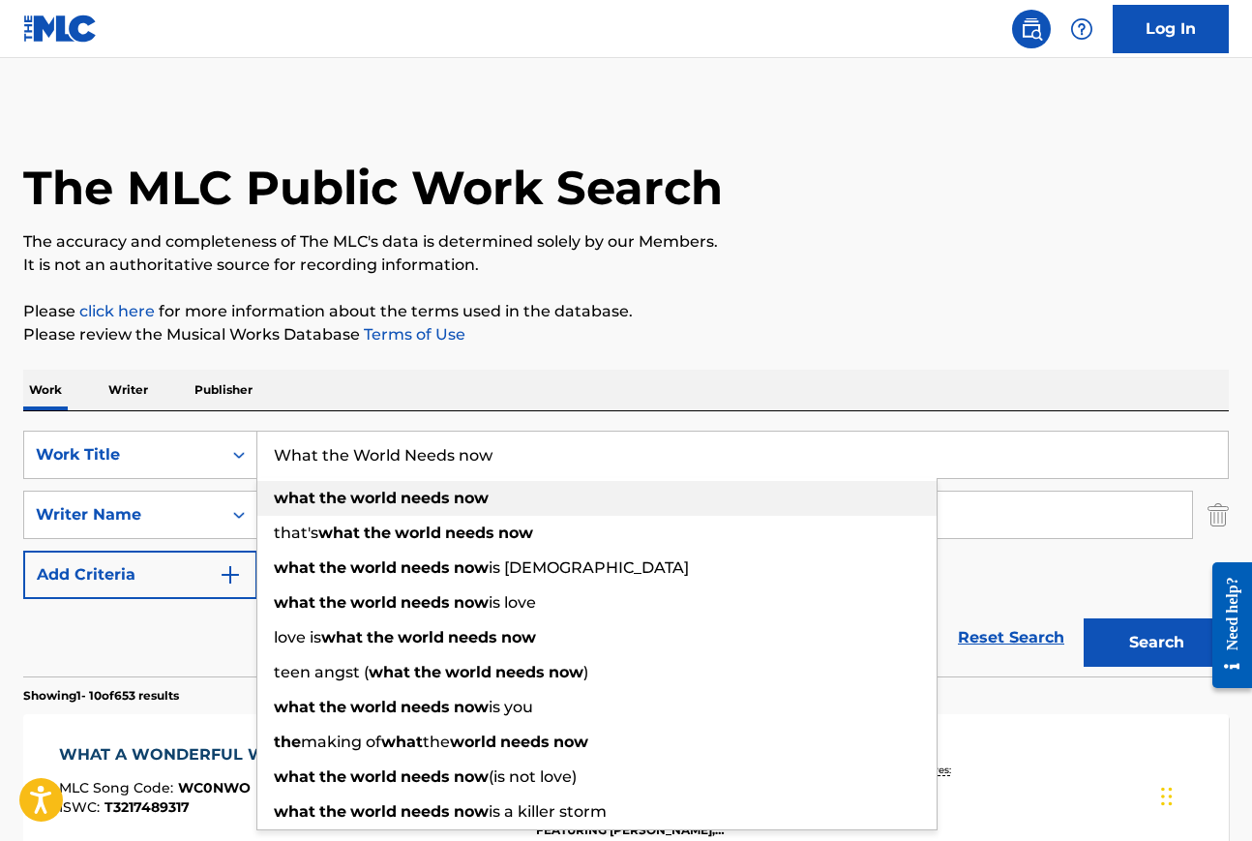
click at [331, 498] on strong "the" at bounding box center [332, 498] width 27 height 18
type input "what the world needs now"
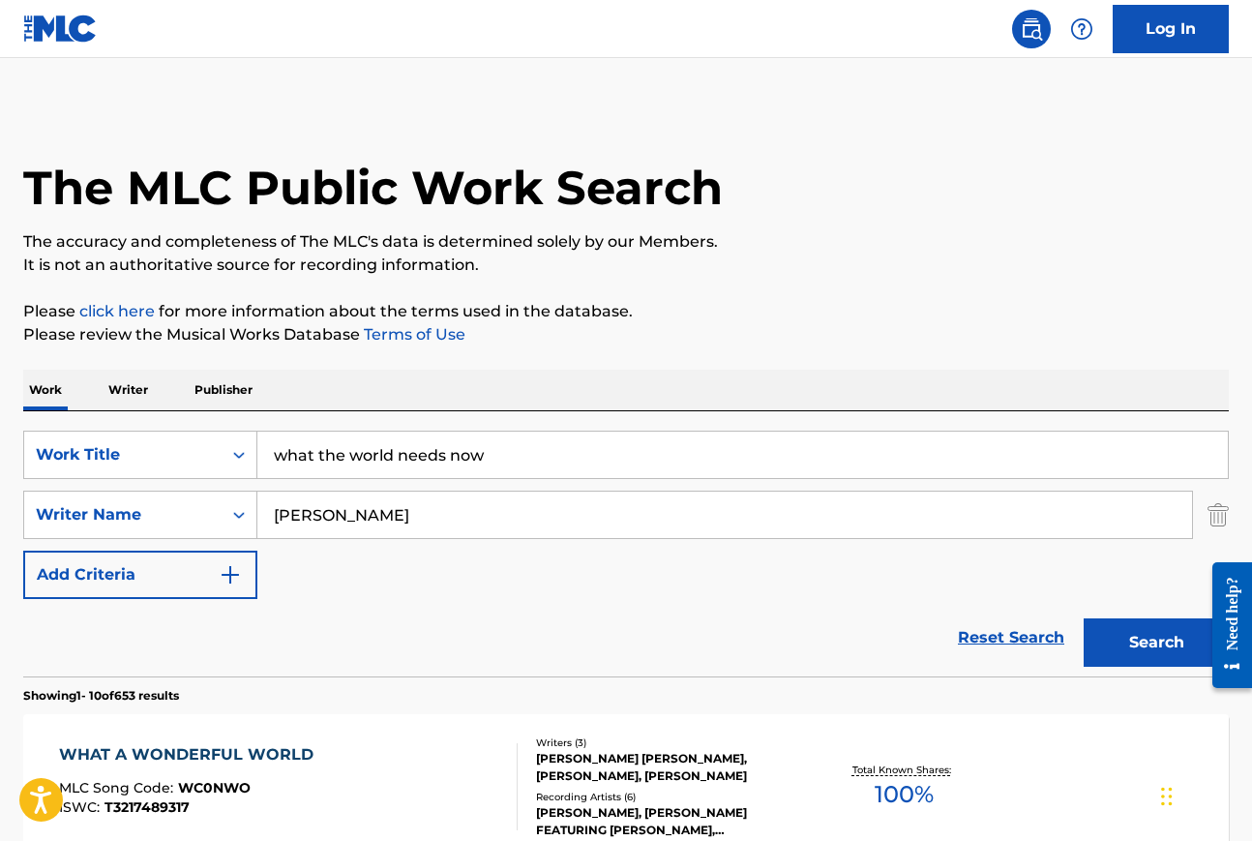
click at [350, 517] on input "weiss" at bounding box center [724, 515] width 935 height 46
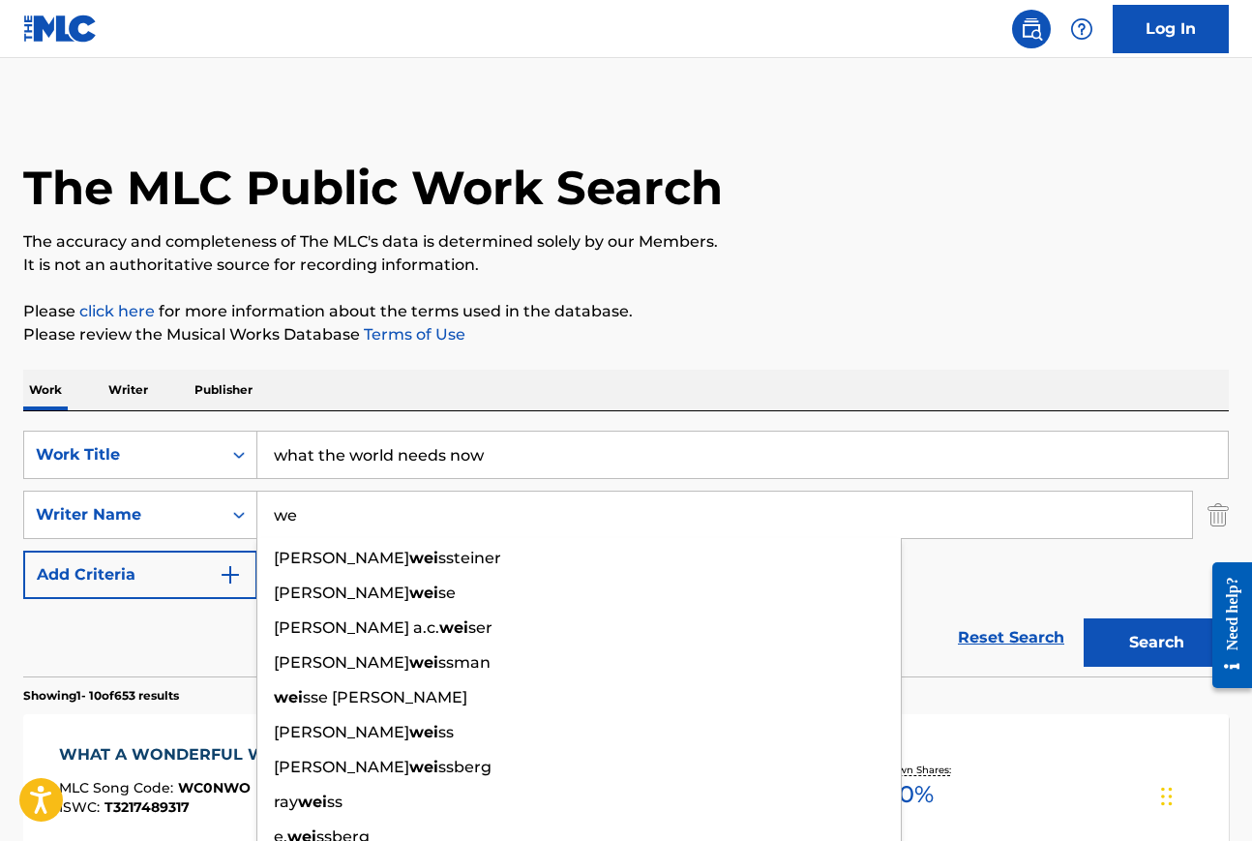
type input "w"
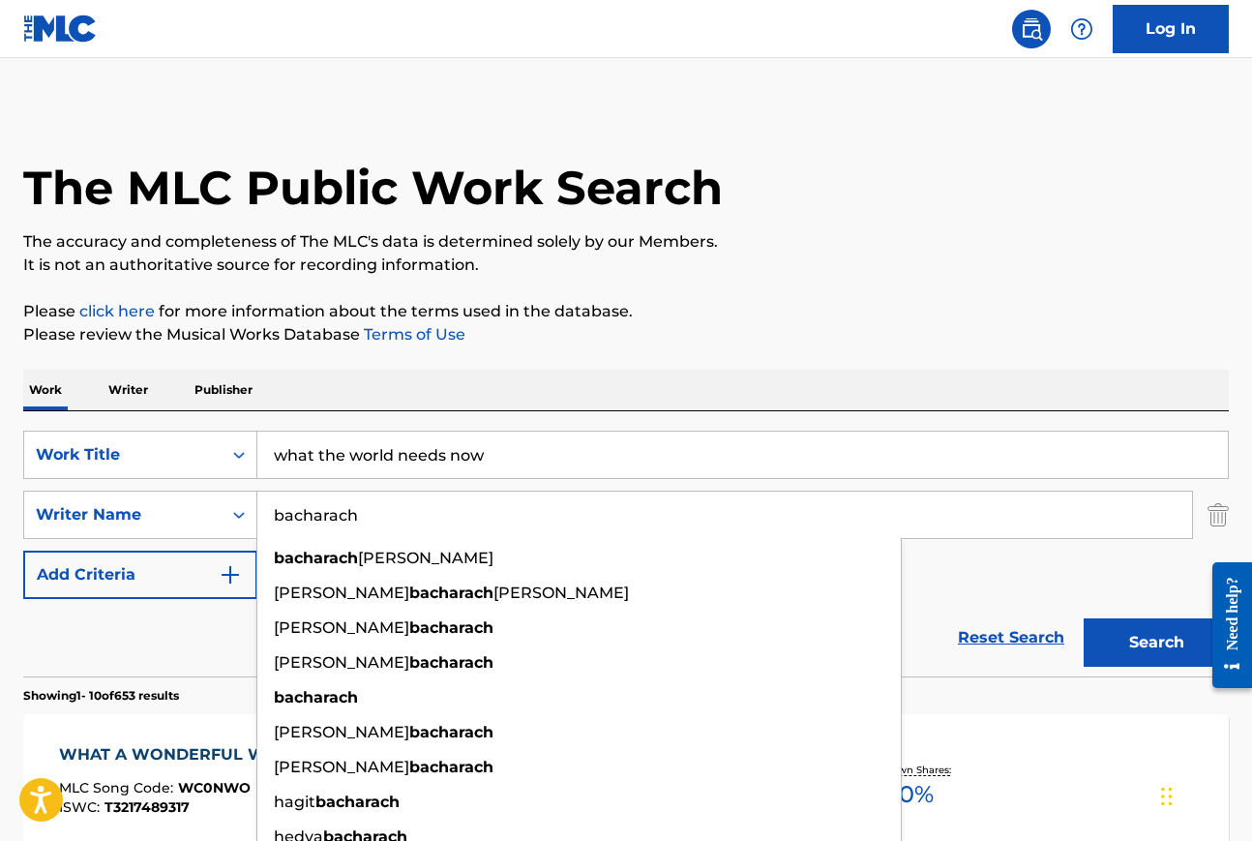
type input "bacharach"
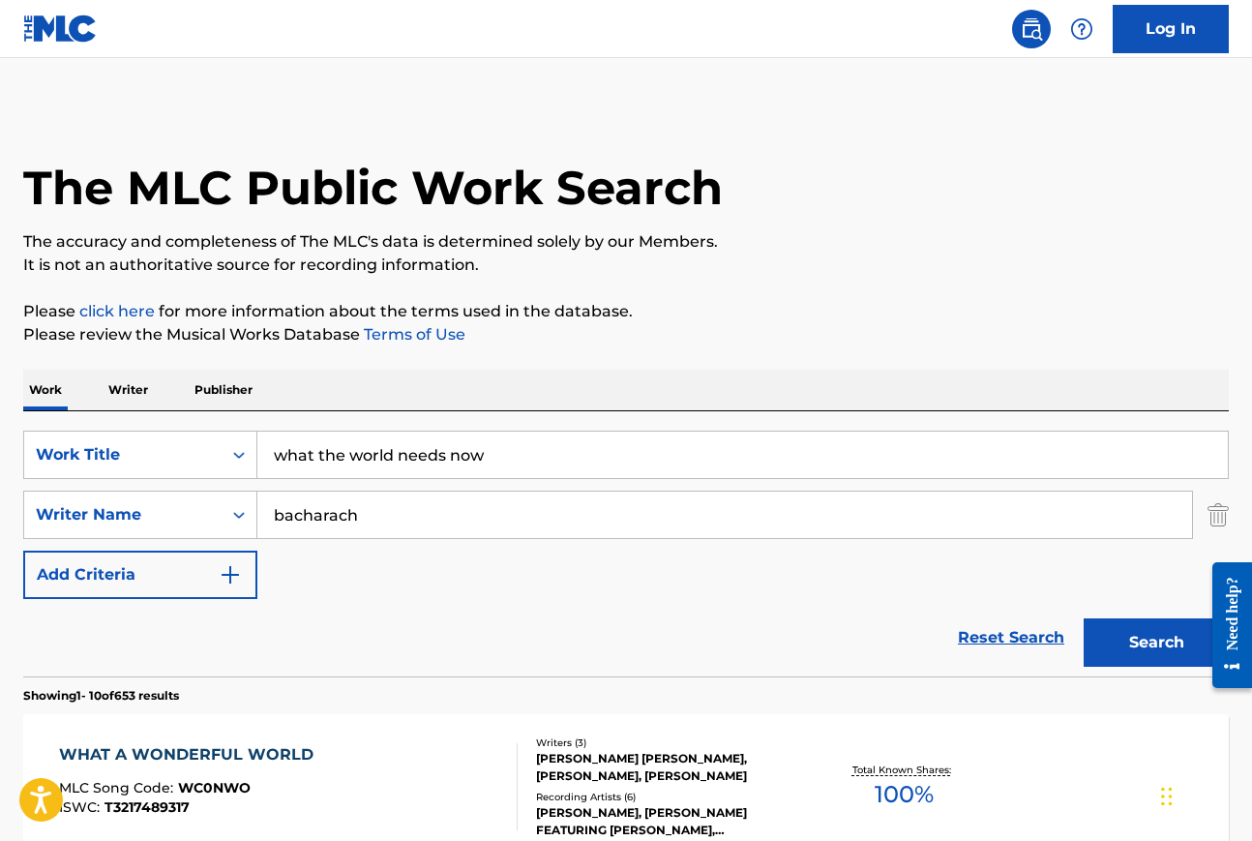
click at [1136, 633] on button "Search" at bounding box center [1156, 642] width 145 height 48
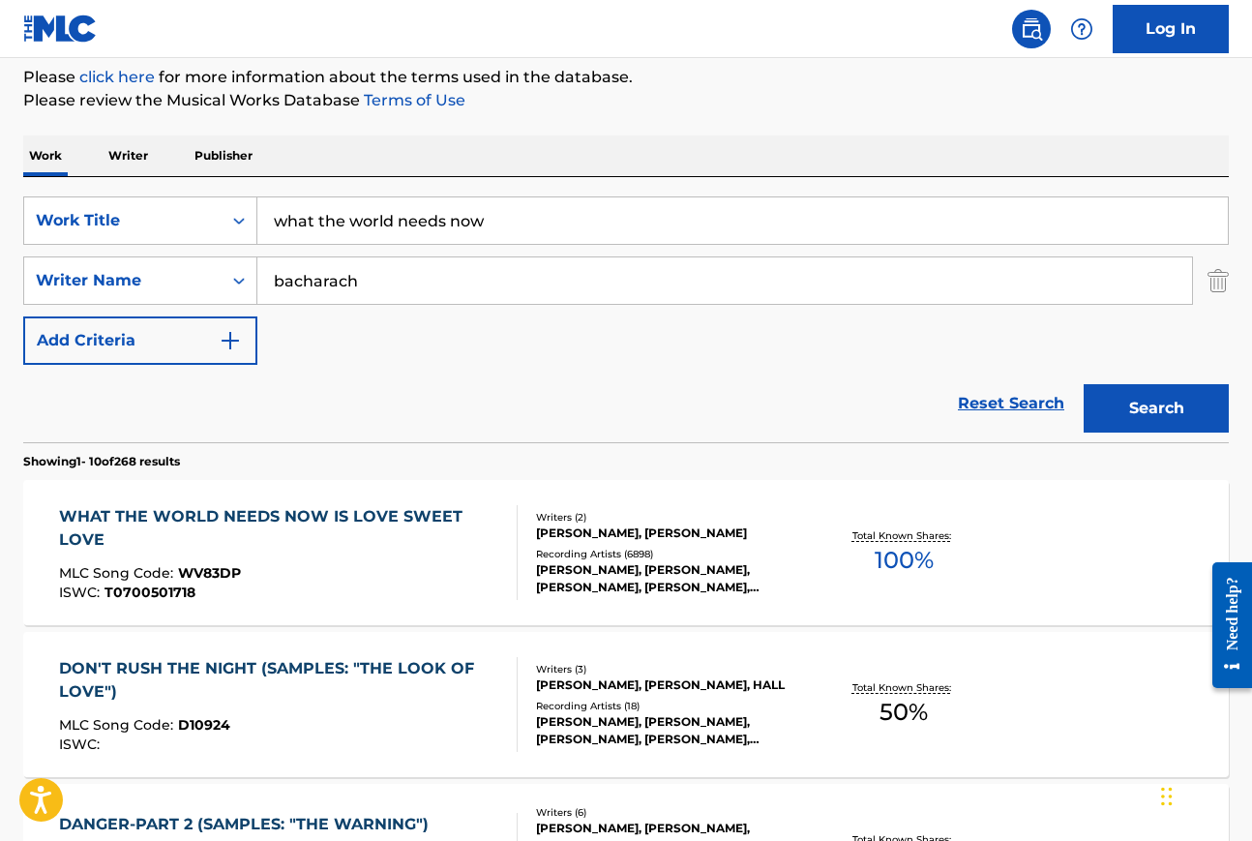
scroll to position [241, 0]
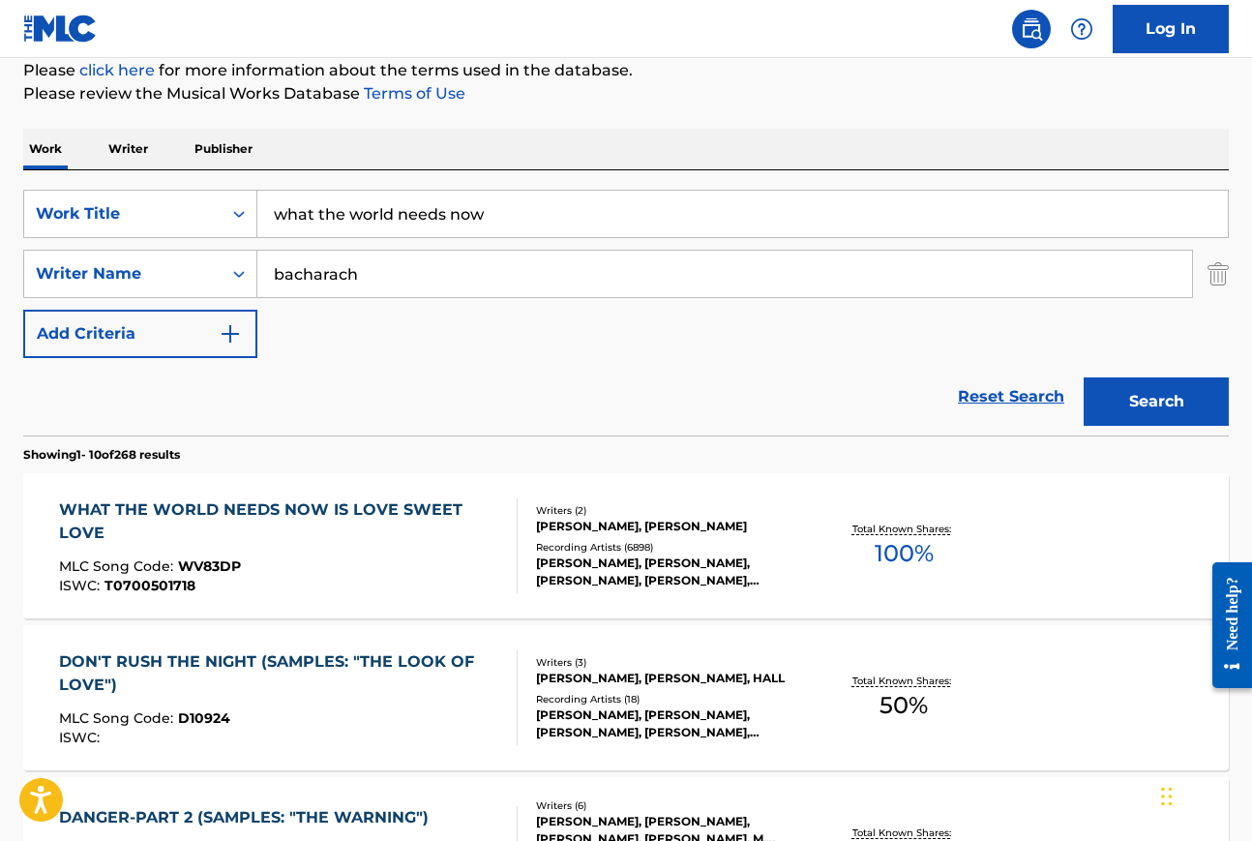
click at [97, 508] on div "WHAT THE WORLD NEEDS NOW IS LOVE SWEET LOVE" at bounding box center [279, 521] width 441 height 46
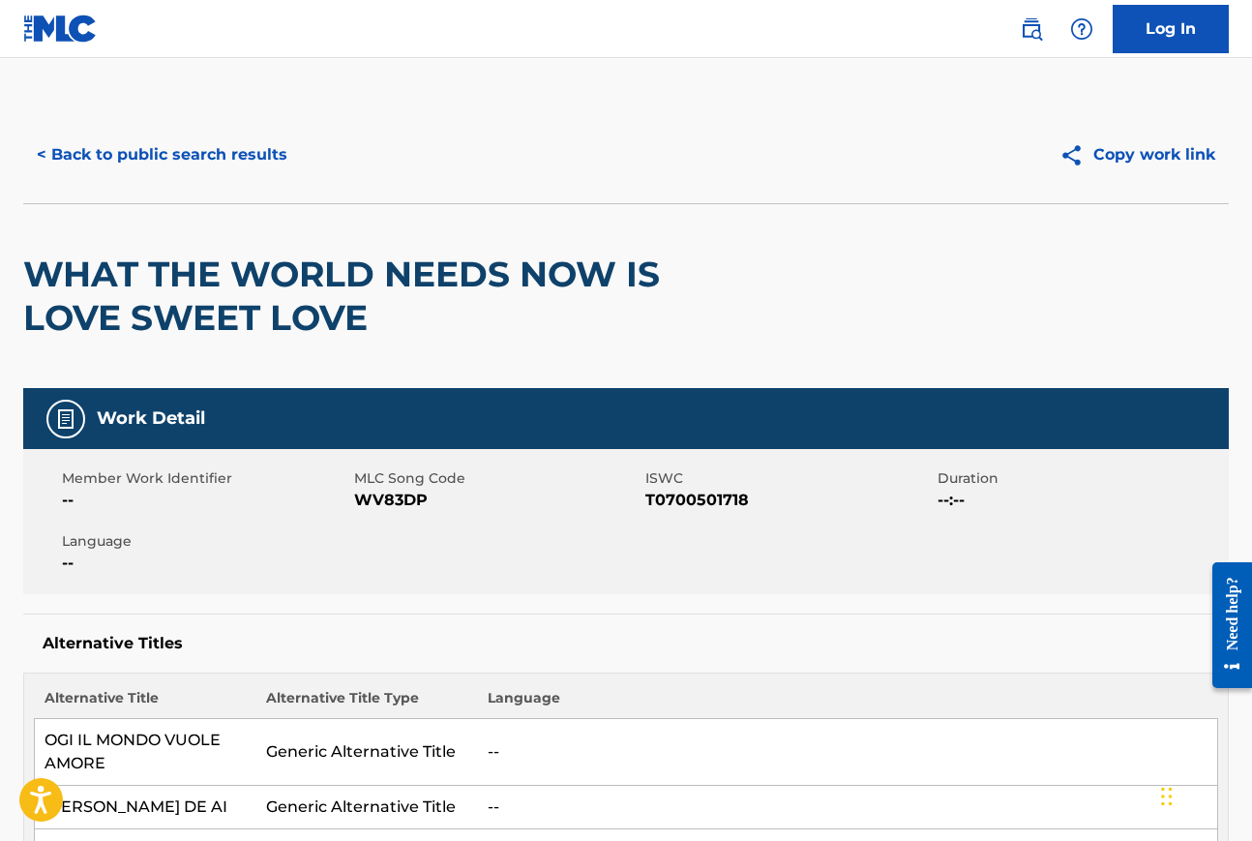
click at [226, 161] on button "< Back to public search results" at bounding box center [162, 155] width 278 height 48
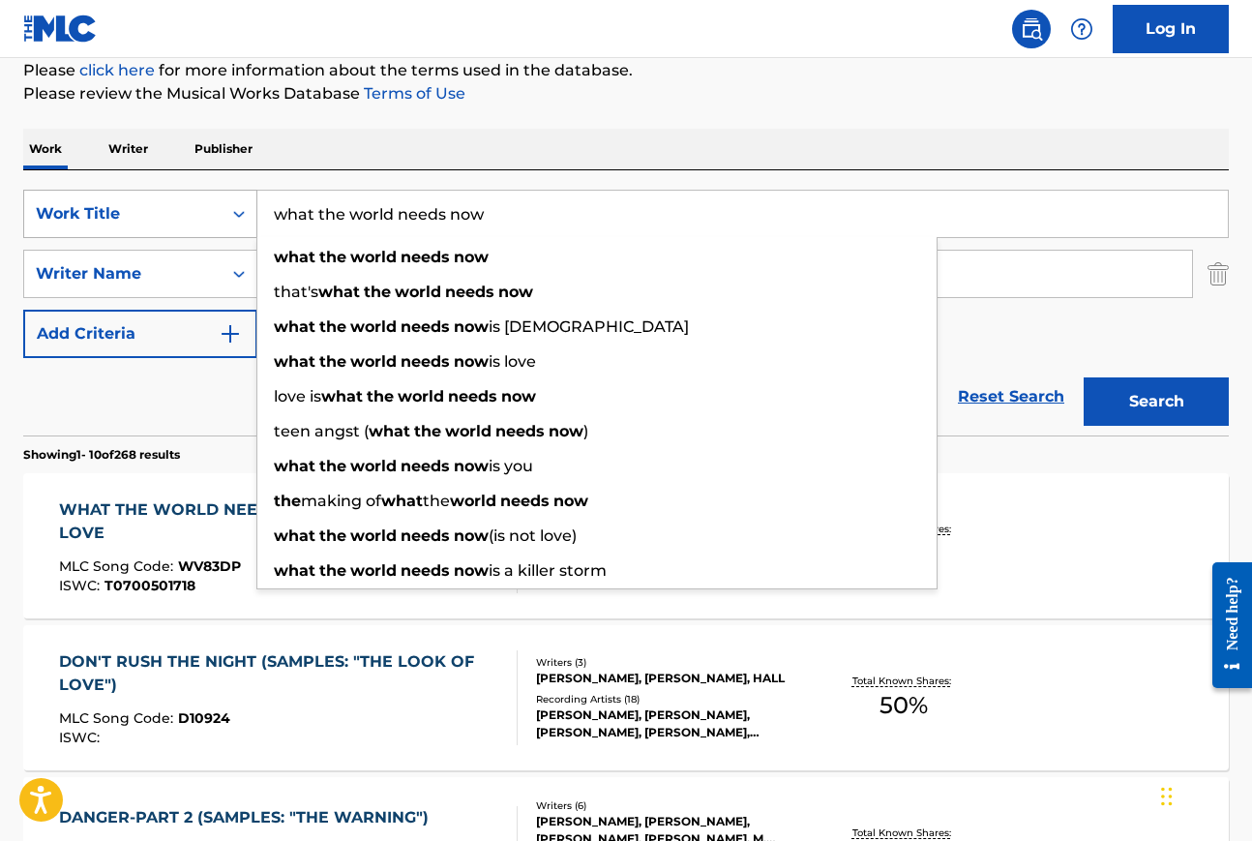
drag, startPoint x: 498, startPoint y: 212, endPoint x: 209, endPoint y: 212, distance: 289.3
click at [209, 212] on div "SearchWithCriteriad8546305-38a1-4a79-9f86-84d51ebf923d Work Title what the worl…" at bounding box center [626, 214] width 1206 height 48
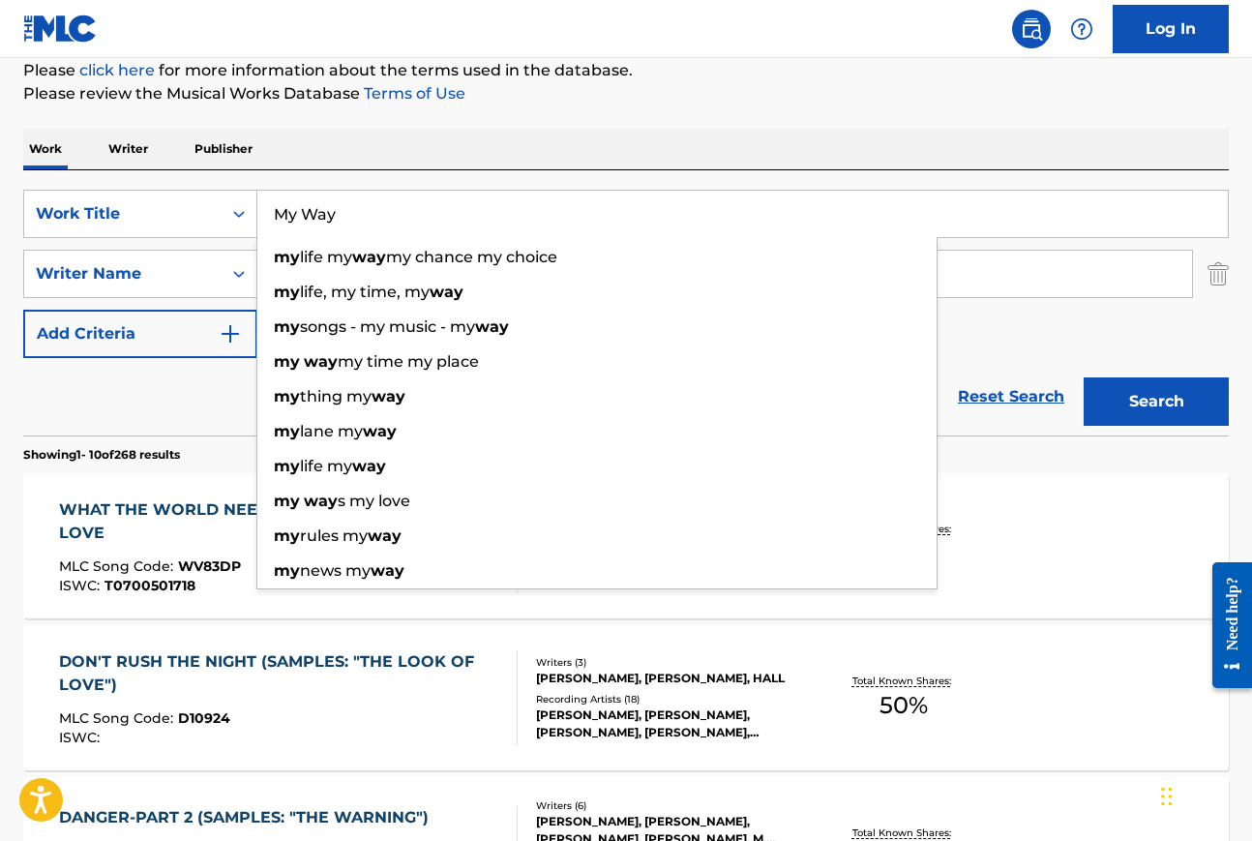
type input "My Way"
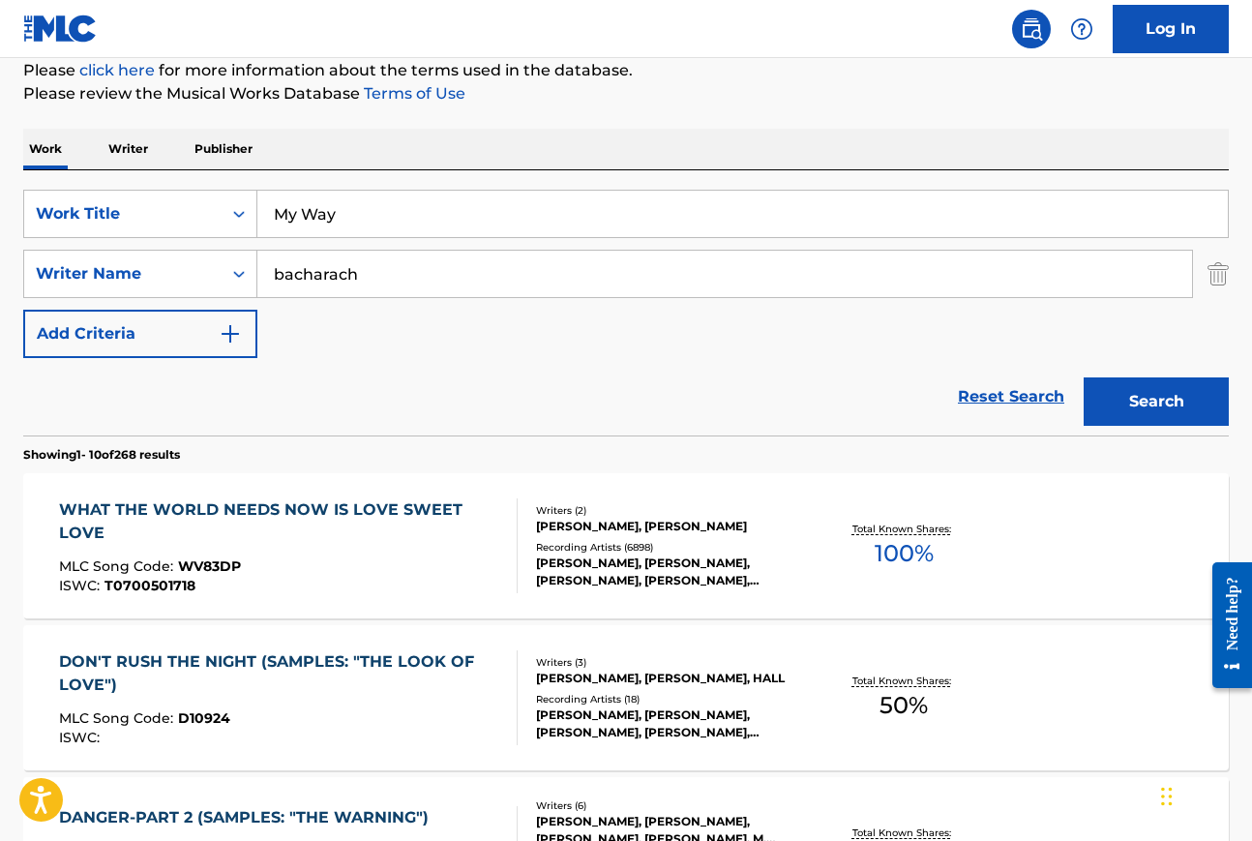
click at [344, 151] on div "Work Writer Publisher" at bounding box center [626, 149] width 1206 height 41
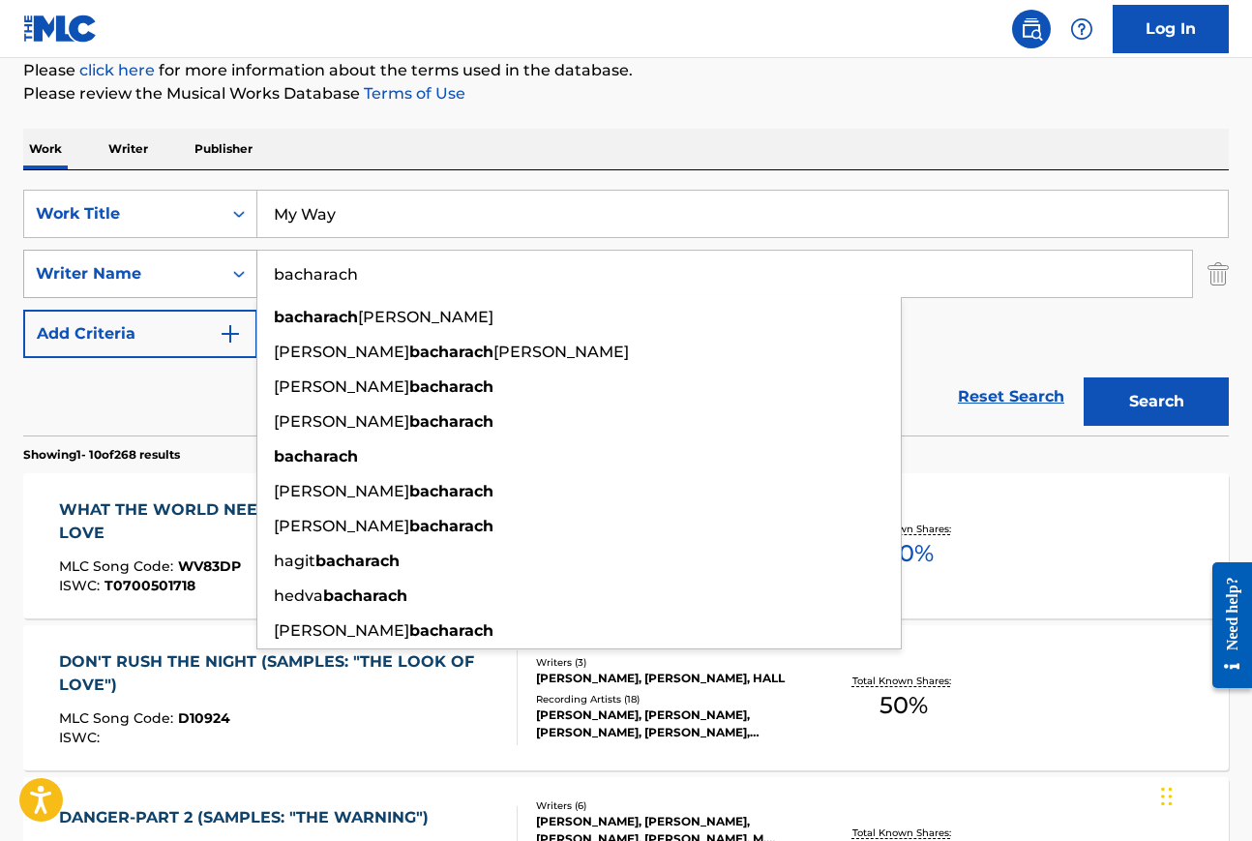
drag, startPoint x: 374, startPoint y: 274, endPoint x: 218, endPoint y: 274, distance: 156.8
click at [218, 274] on div "SearchWithCriteria09c2a3d1-5b4a-4b83-a425-7aa810704a25 Writer Name bacharach ba…" at bounding box center [626, 274] width 1206 height 48
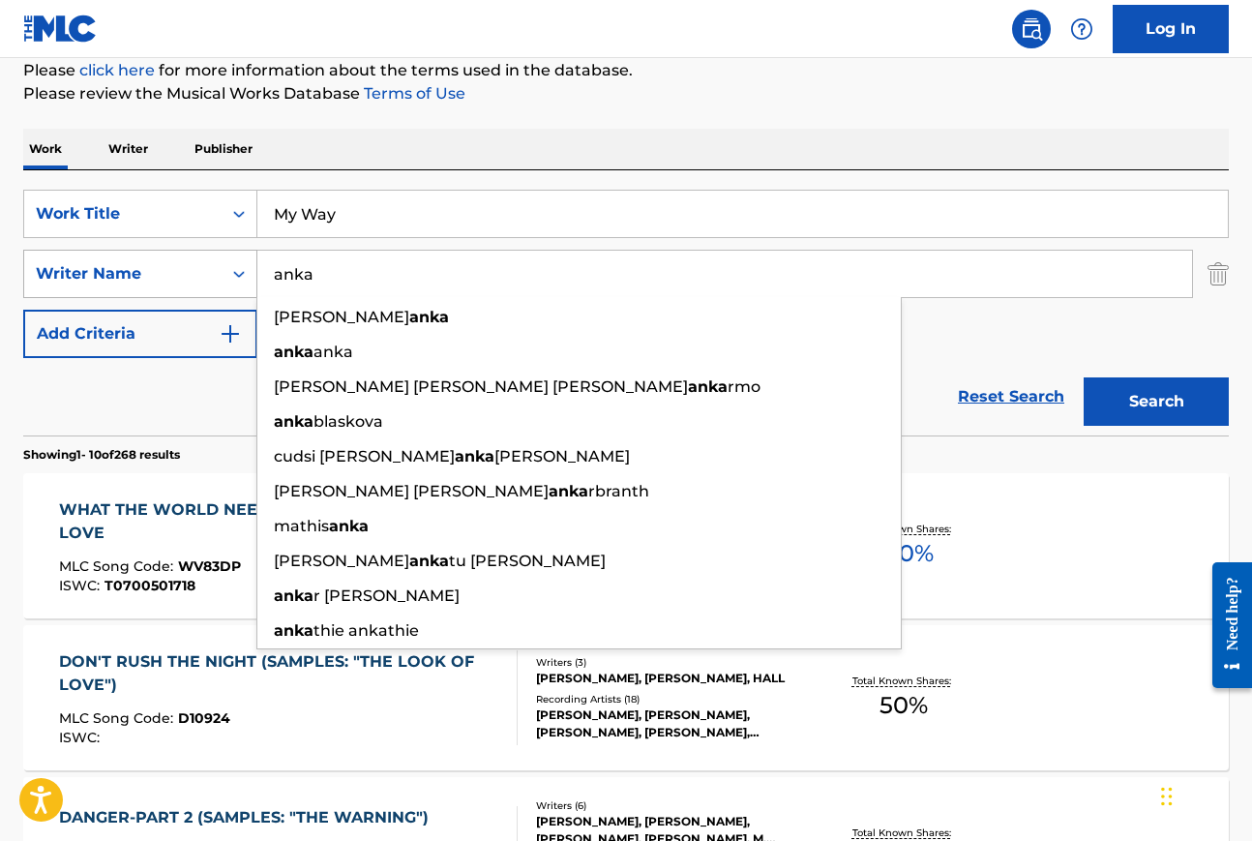
type input "anka"
click at [1084, 377] on button "Search" at bounding box center [1156, 401] width 145 height 48
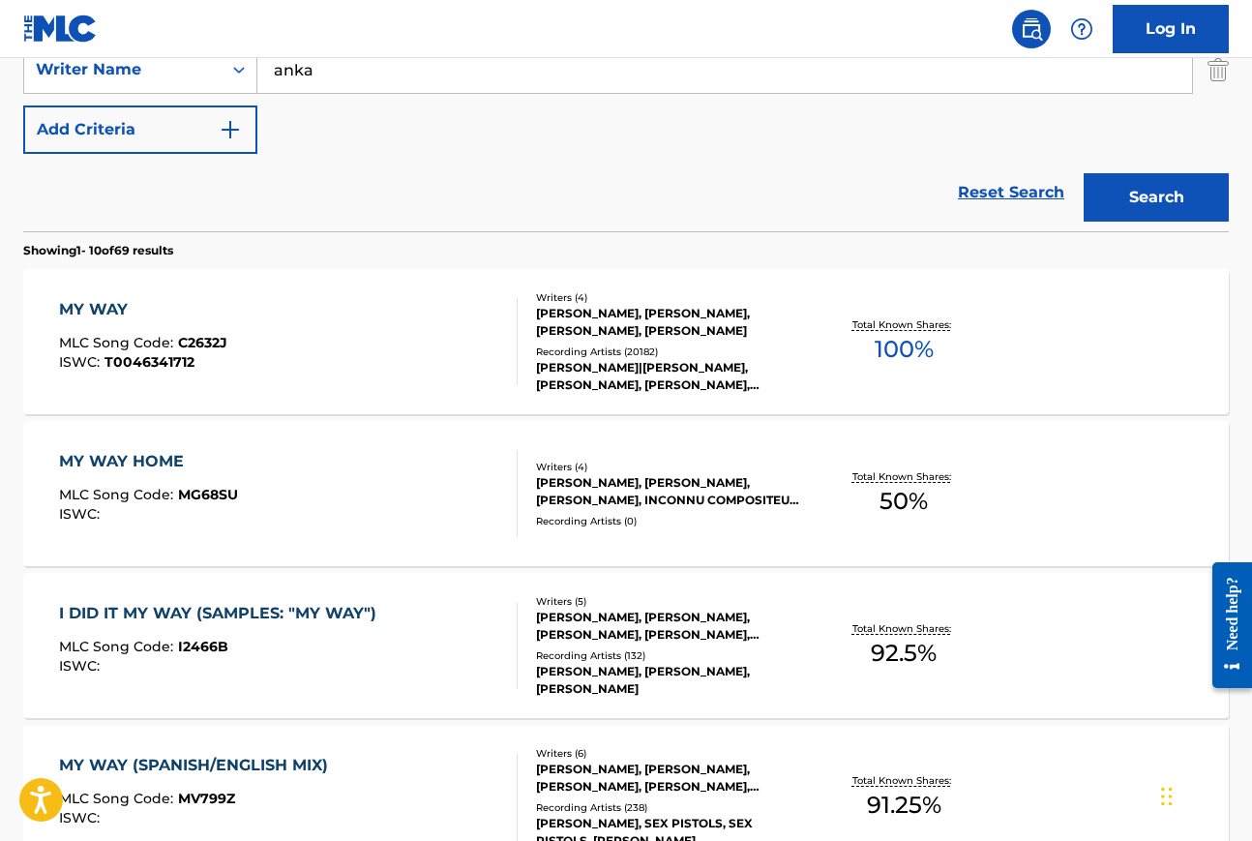
scroll to position [447, 0]
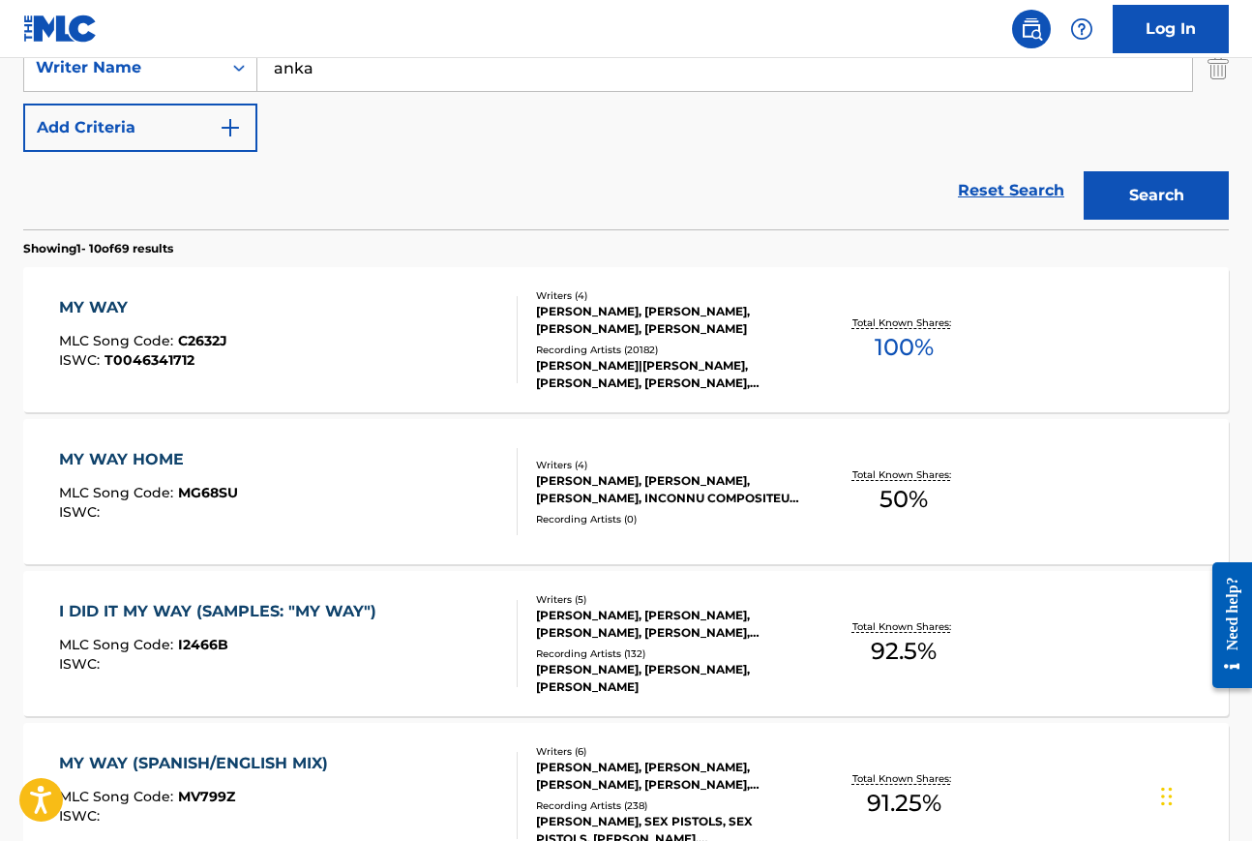
click at [94, 302] on div "MY WAY" at bounding box center [143, 307] width 168 height 23
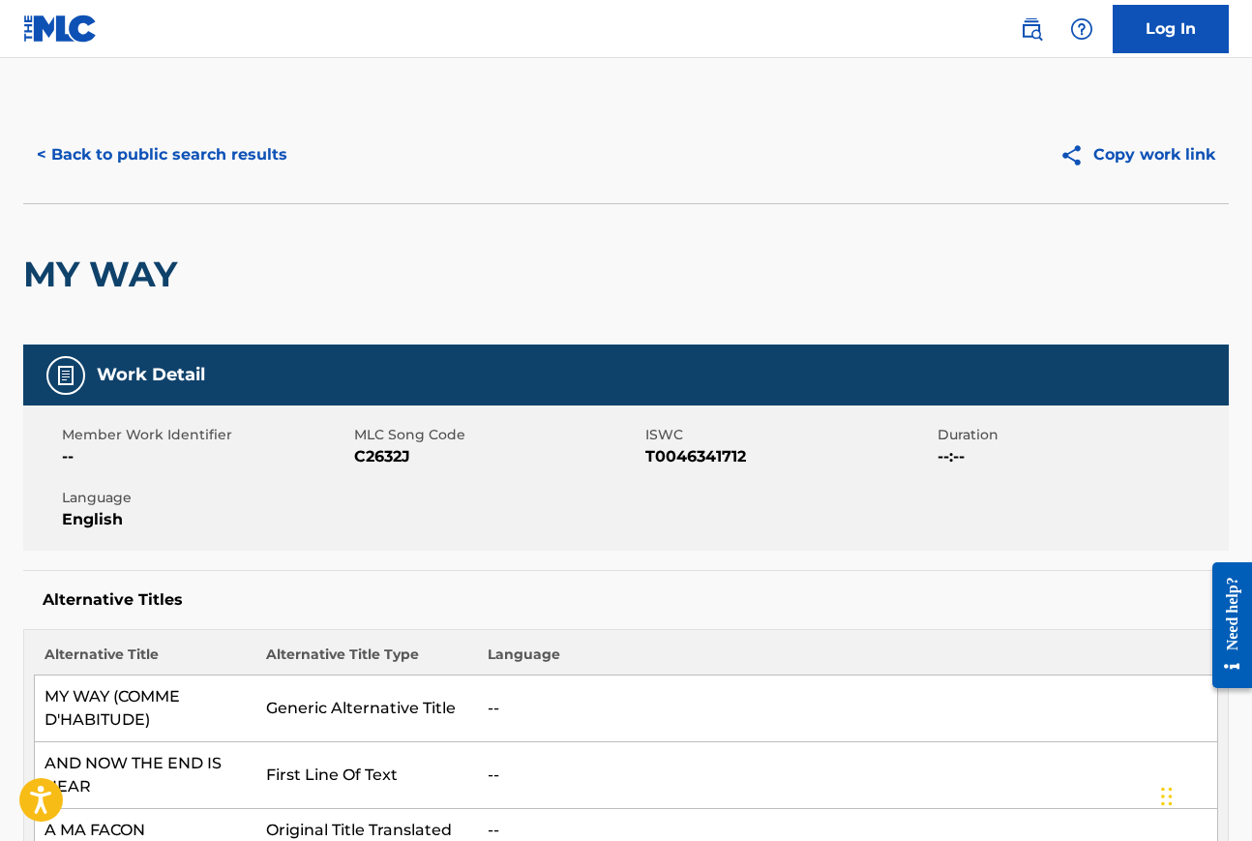
click at [118, 150] on button "< Back to public search results" at bounding box center [162, 155] width 278 height 48
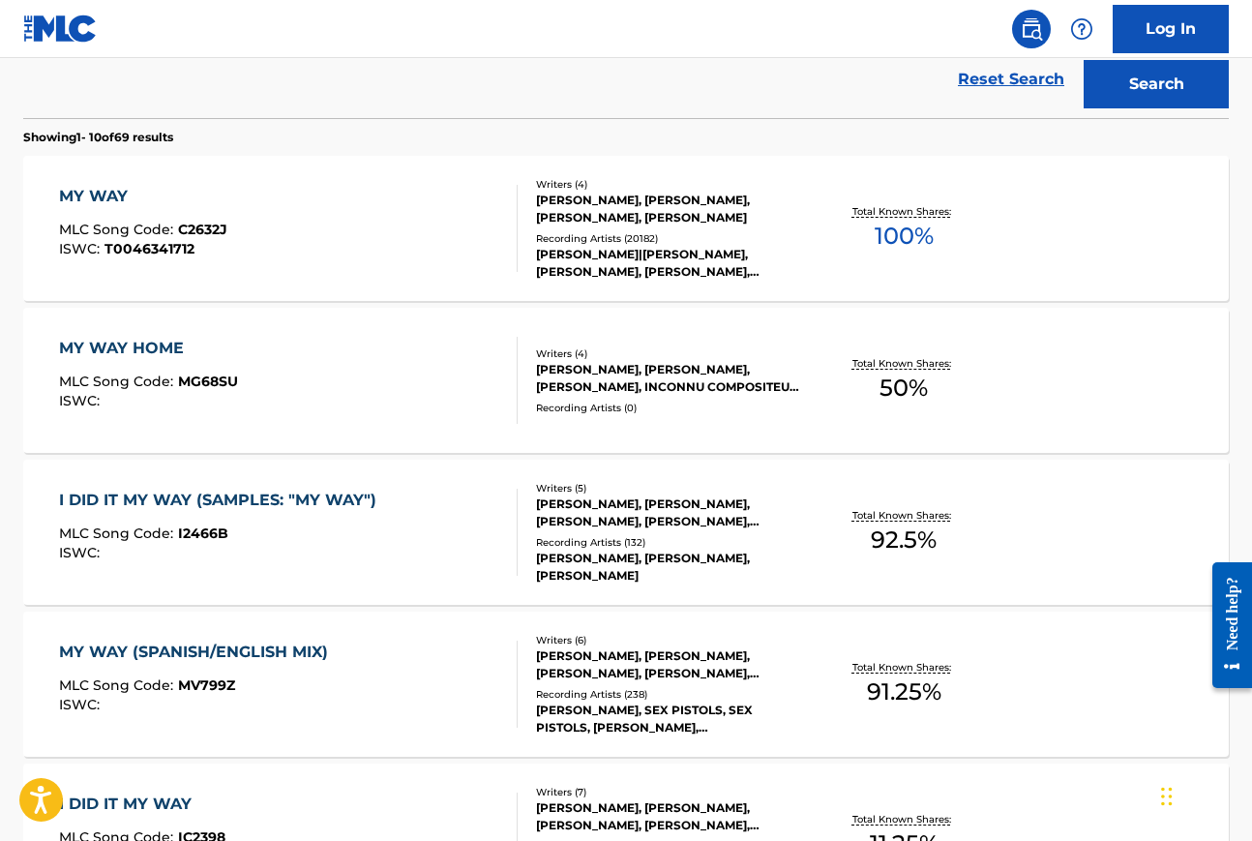
scroll to position [553, 0]
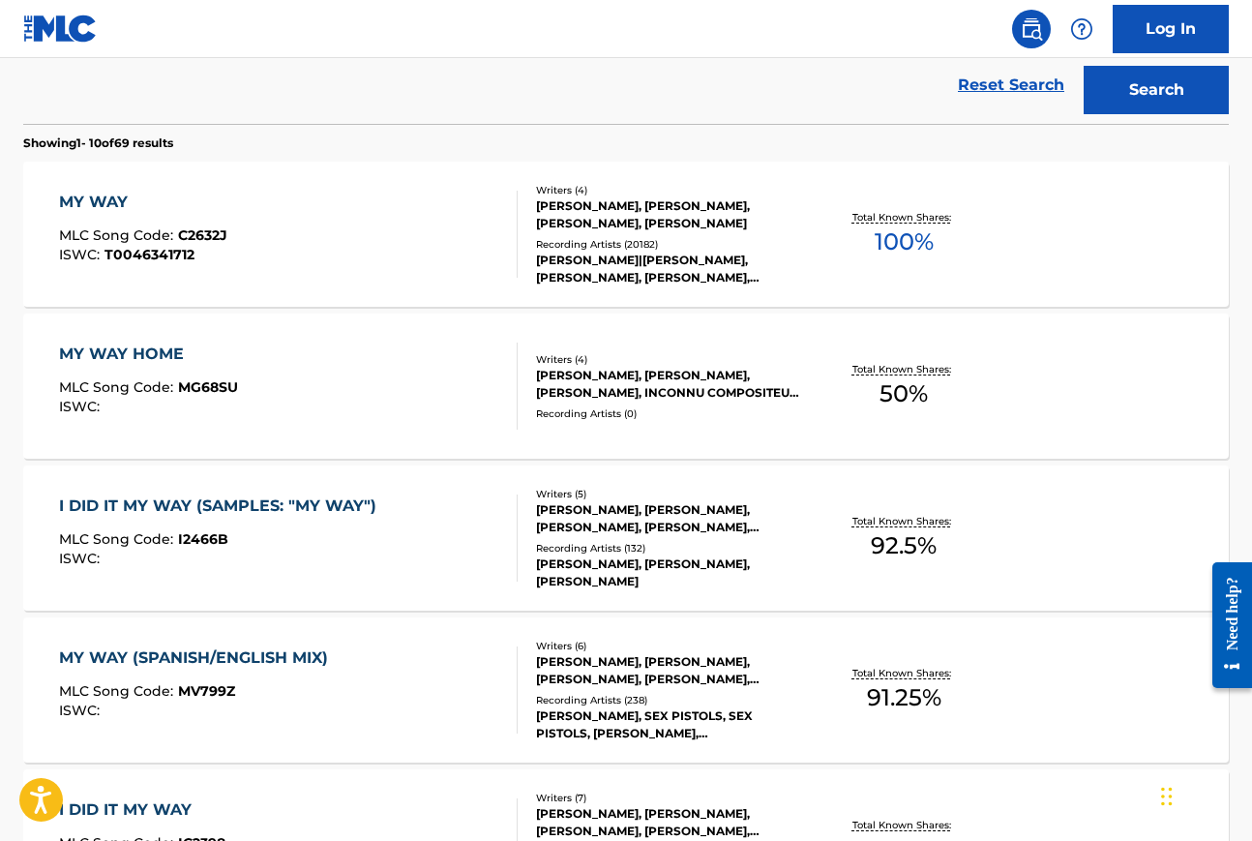
click at [134, 205] on div "MY WAY" at bounding box center [143, 202] width 168 height 23
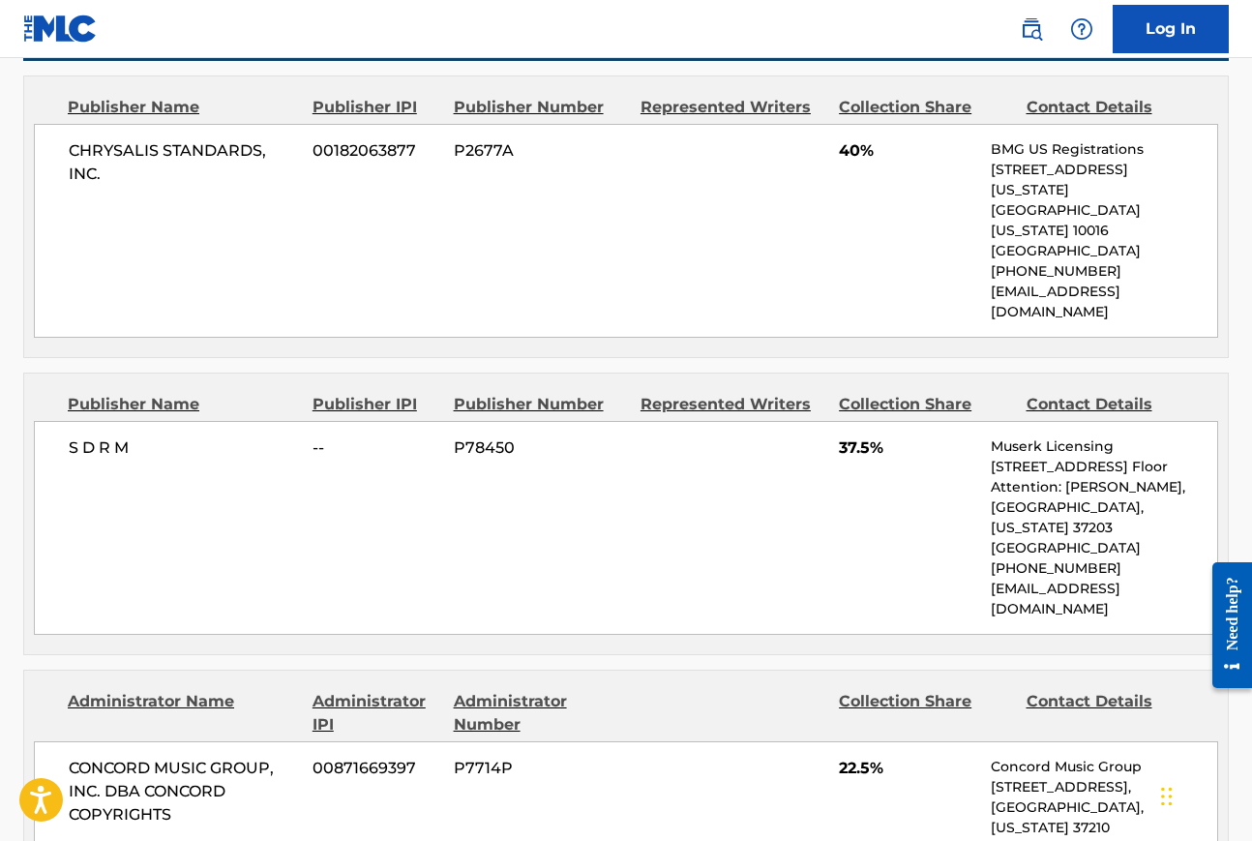
scroll to position [1617, 0]
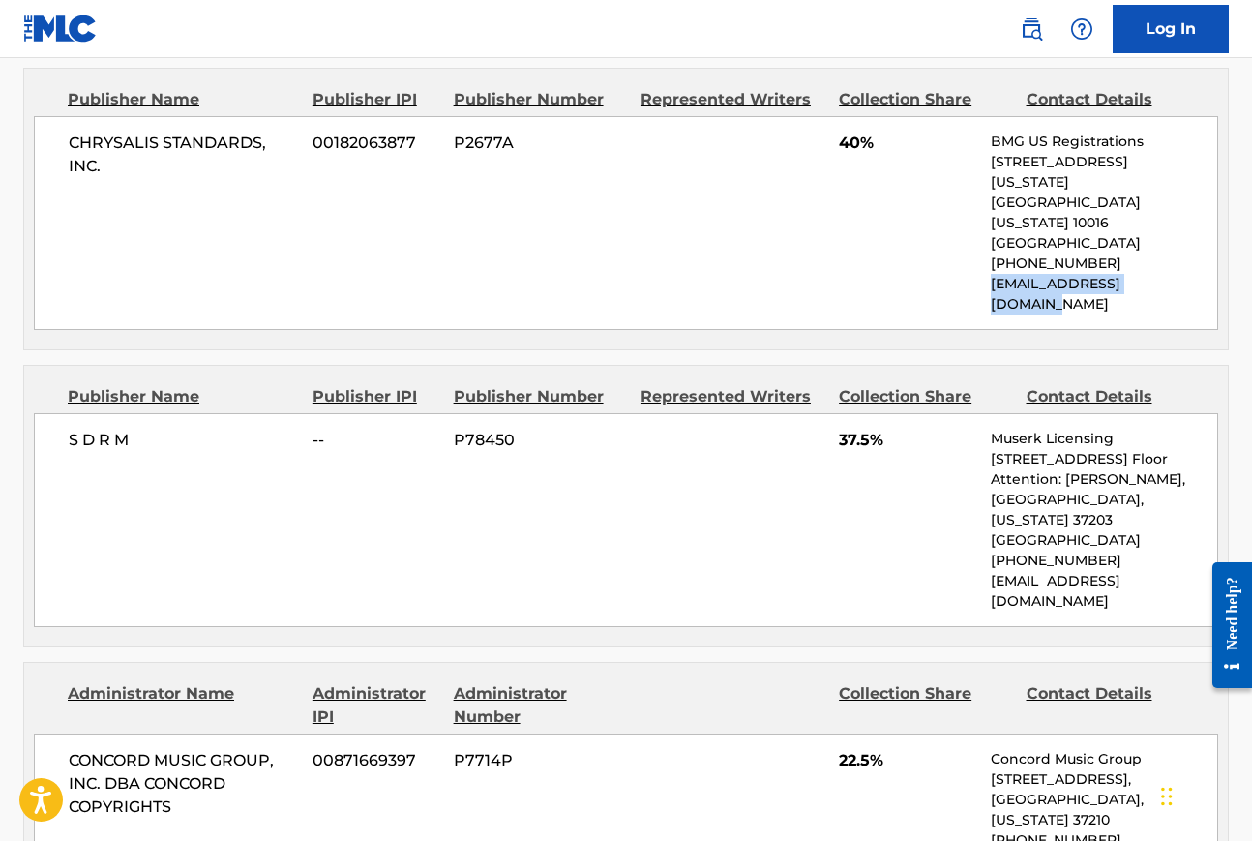
drag, startPoint x: 995, startPoint y: 245, endPoint x: 1210, endPoint y: 244, distance: 214.8
click at [1210, 274] on p "usregistrations@bmg.com" at bounding box center [1104, 294] width 226 height 41
copy p "usregistrations@bmg.com"
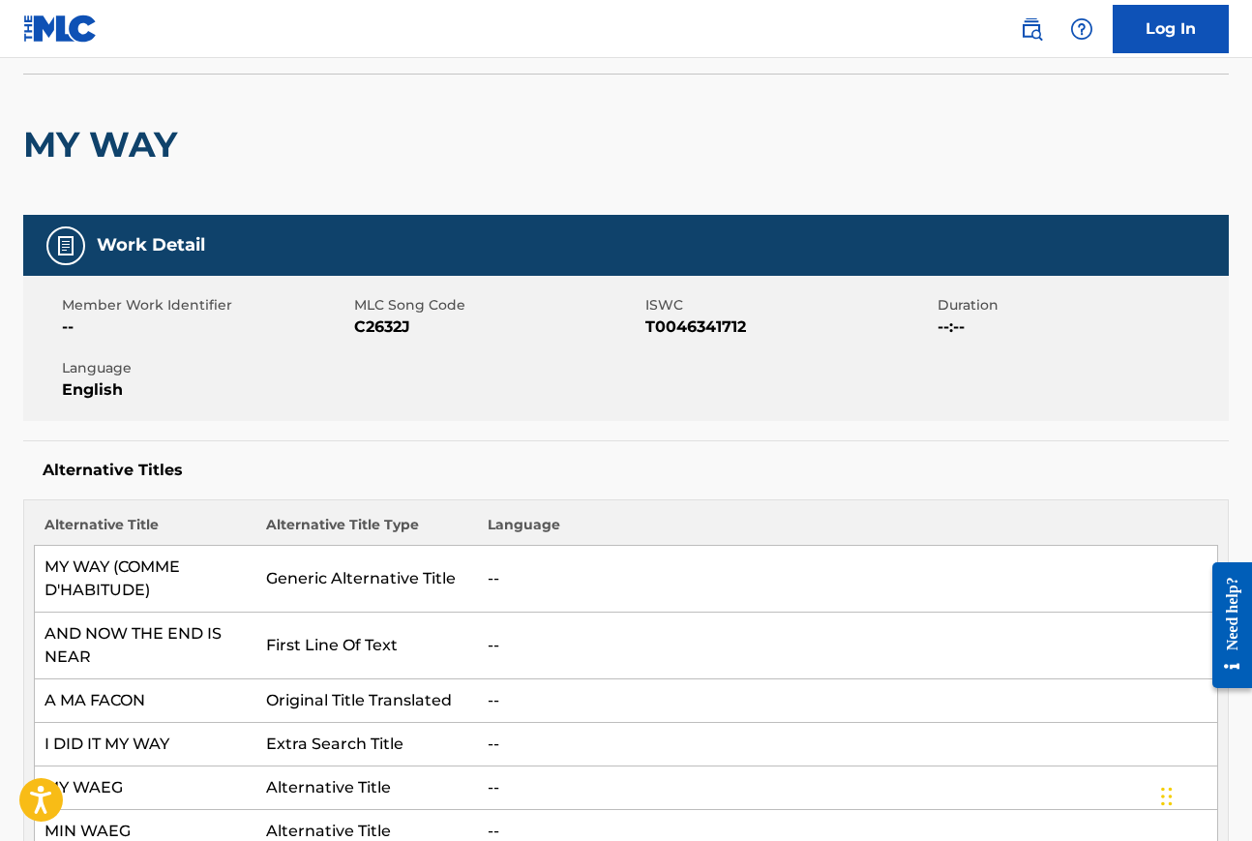
scroll to position [0, 0]
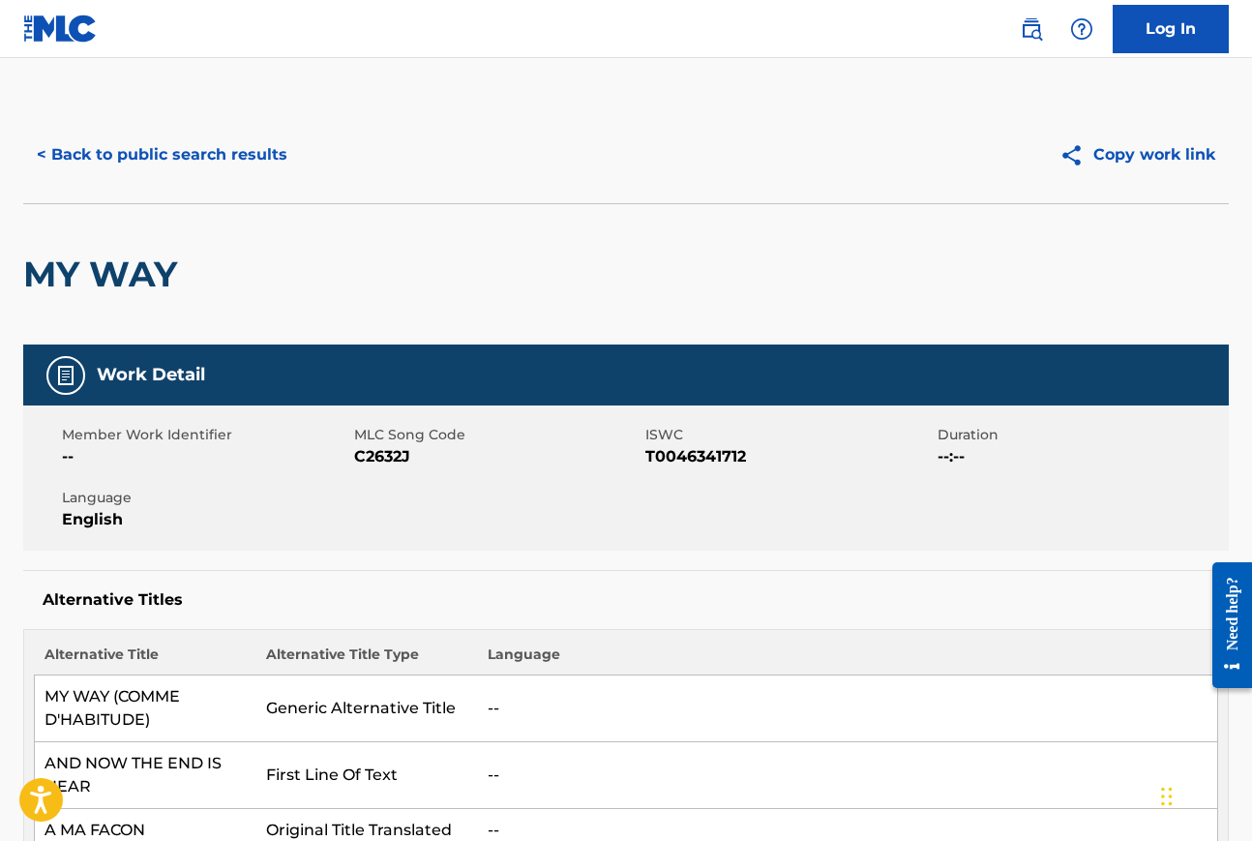
click at [117, 163] on button "< Back to public search results" at bounding box center [162, 155] width 278 height 48
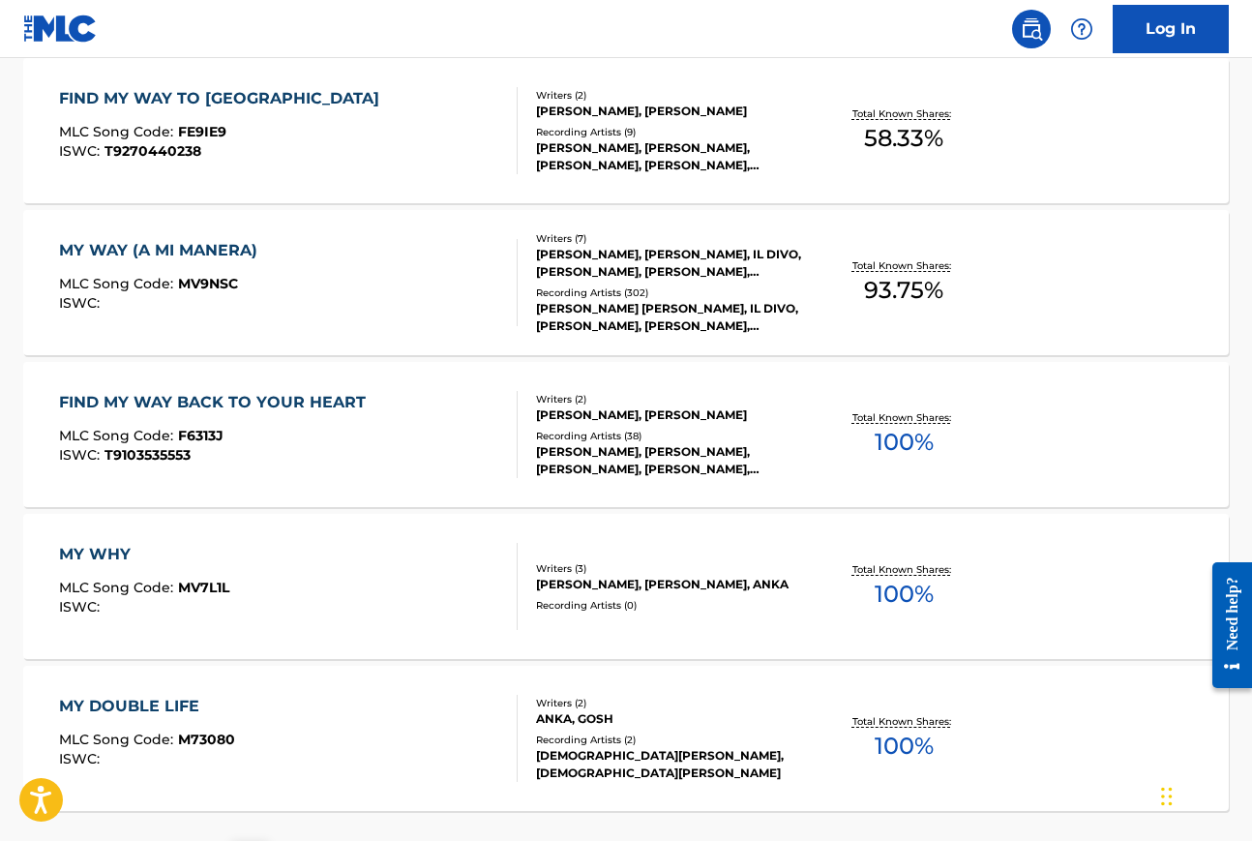
scroll to position [1424, 0]
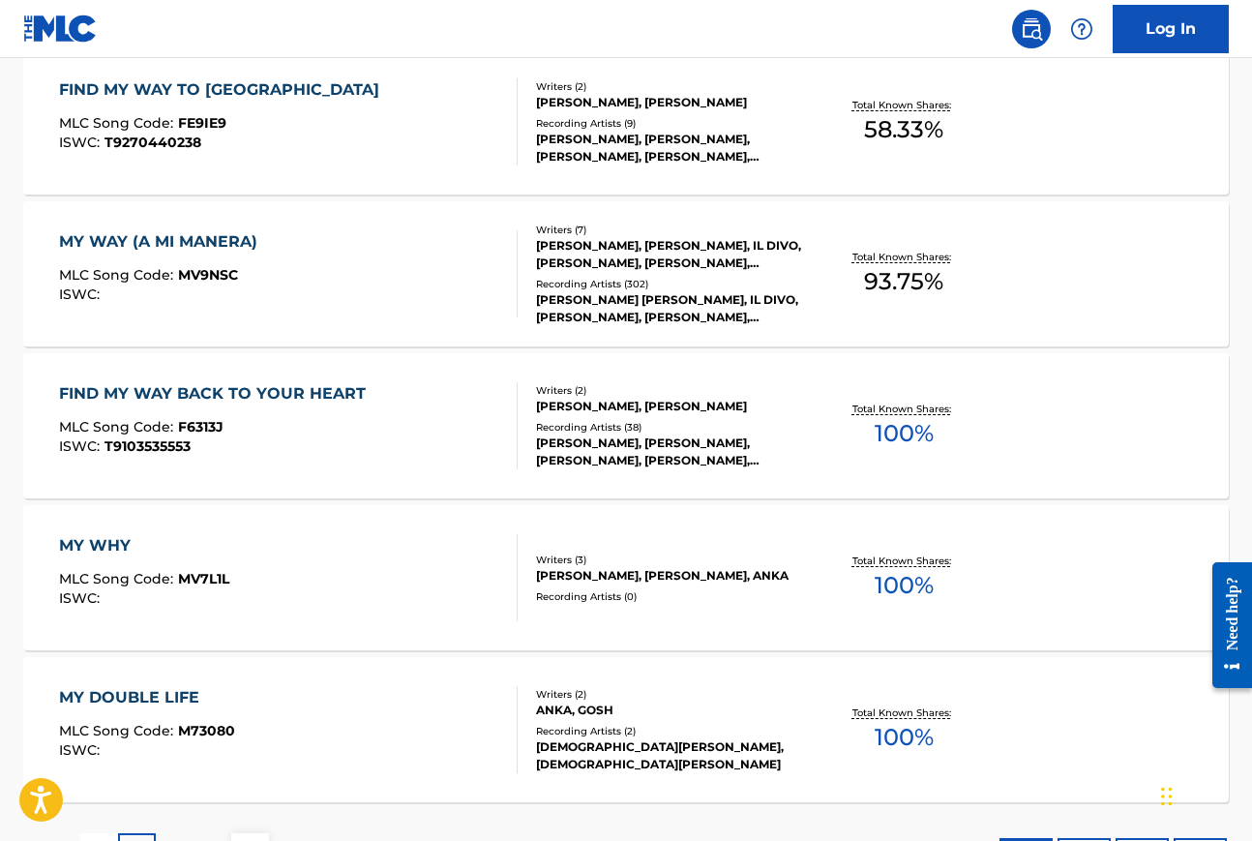
click at [115, 543] on div "MY WHY" at bounding box center [144, 545] width 170 height 23
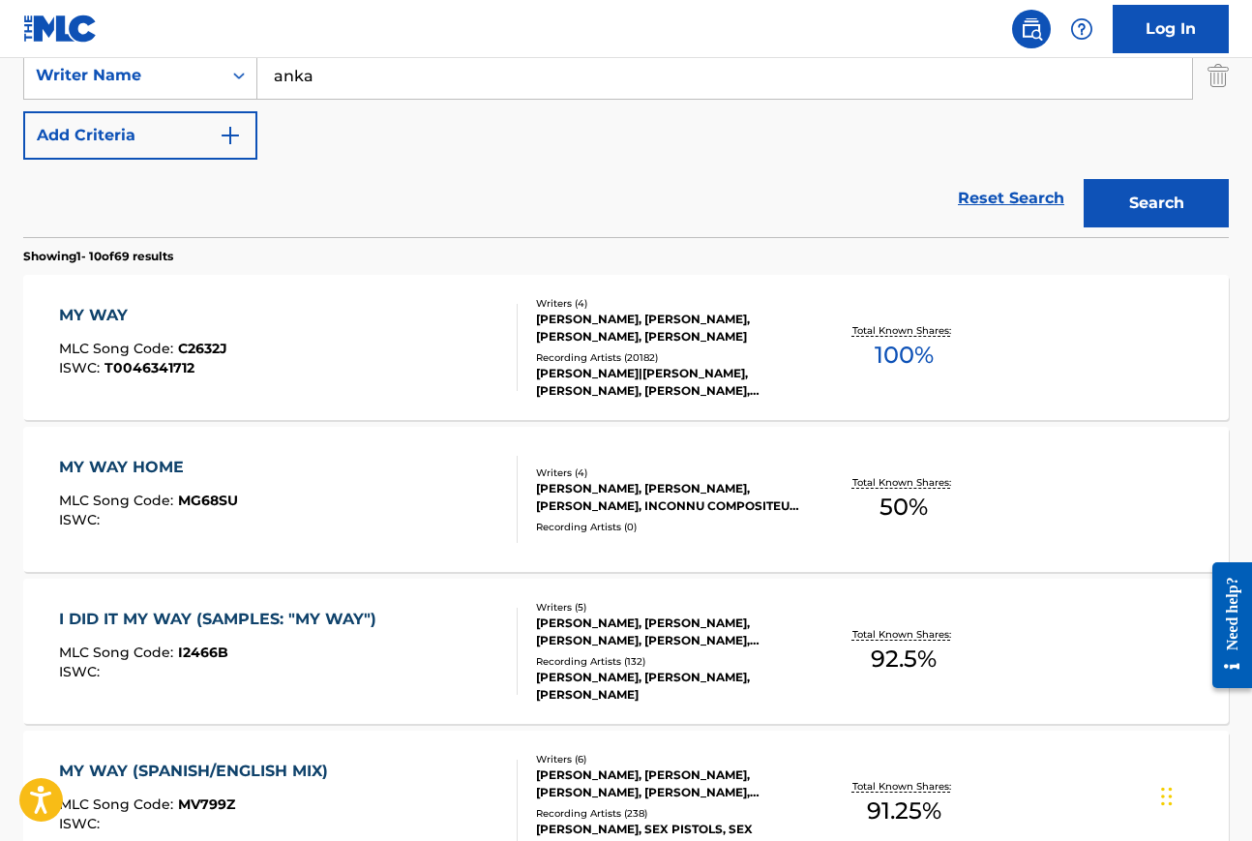
scroll to position [391, 0]
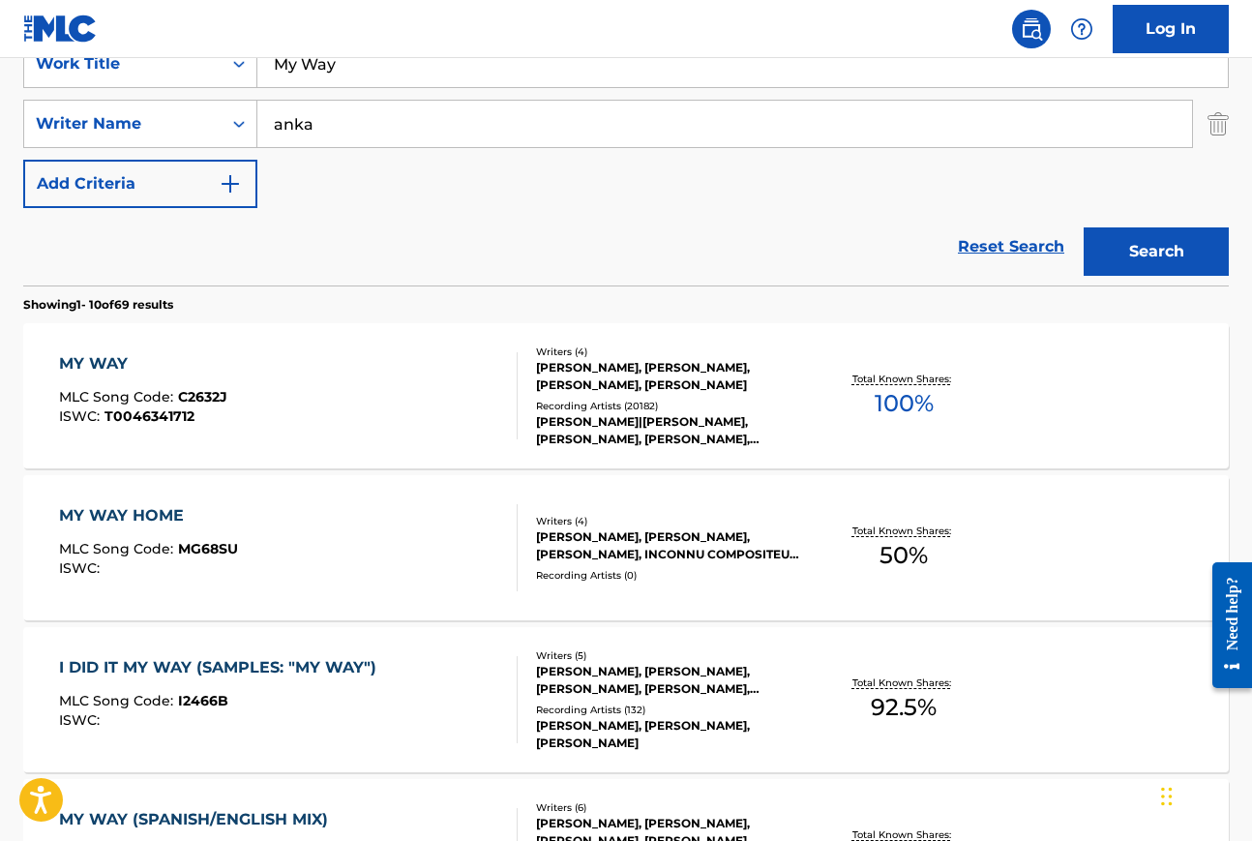
click at [91, 361] on div "MY WAY" at bounding box center [143, 363] width 168 height 23
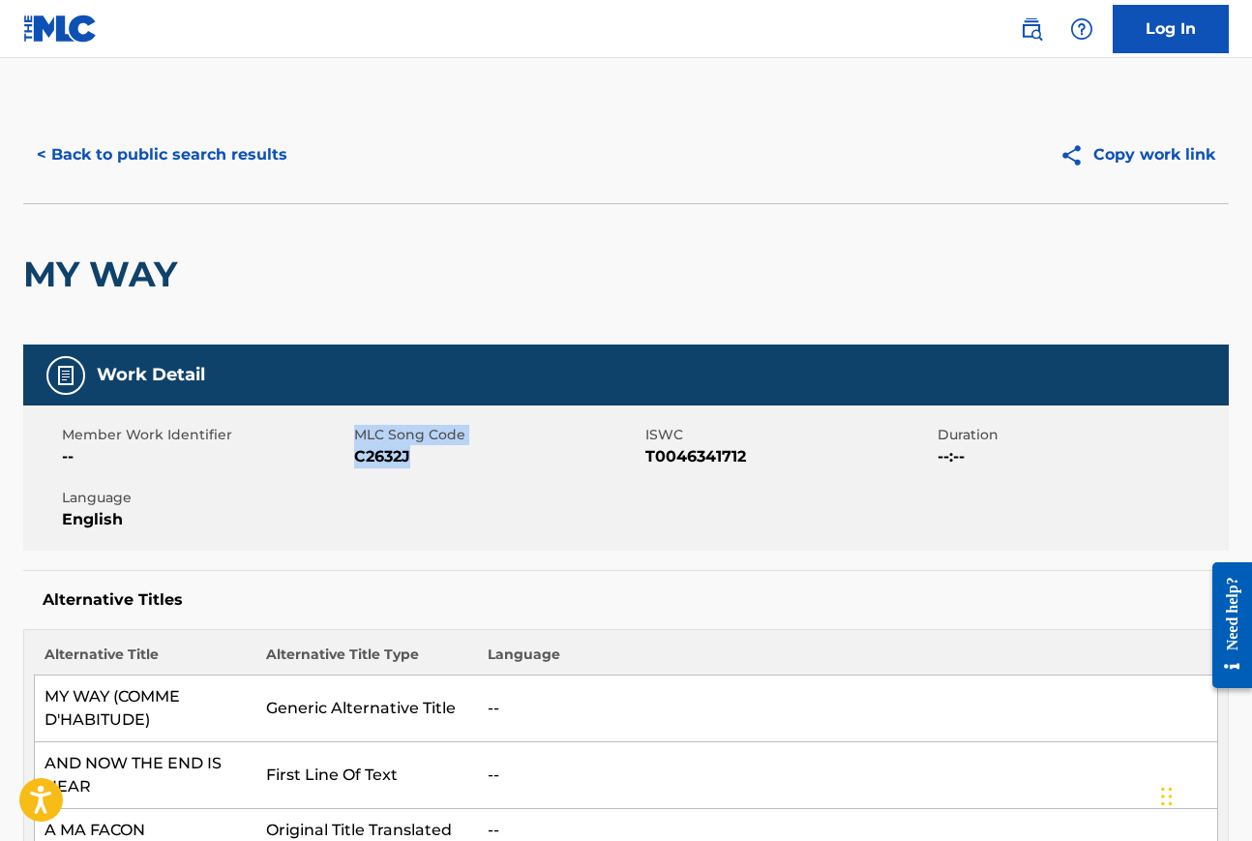
drag, startPoint x: 352, startPoint y: 454, endPoint x: 440, endPoint y: 454, distance: 88.1
click at [440, 454] on div "Member Work Identifier -- MLC Song Code C2632J ISWC T0046341712 Duration --:-- …" at bounding box center [626, 477] width 1206 height 145
click at [392, 458] on span "C2632J" at bounding box center [497, 456] width 287 height 23
drag, startPoint x: 354, startPoint y: 459, endPoint x: 410, endPoint y: 456, distance: 56.2
click at [410, 457] on span "C2632J" at bounding box center [497, 456] width 287 height 23
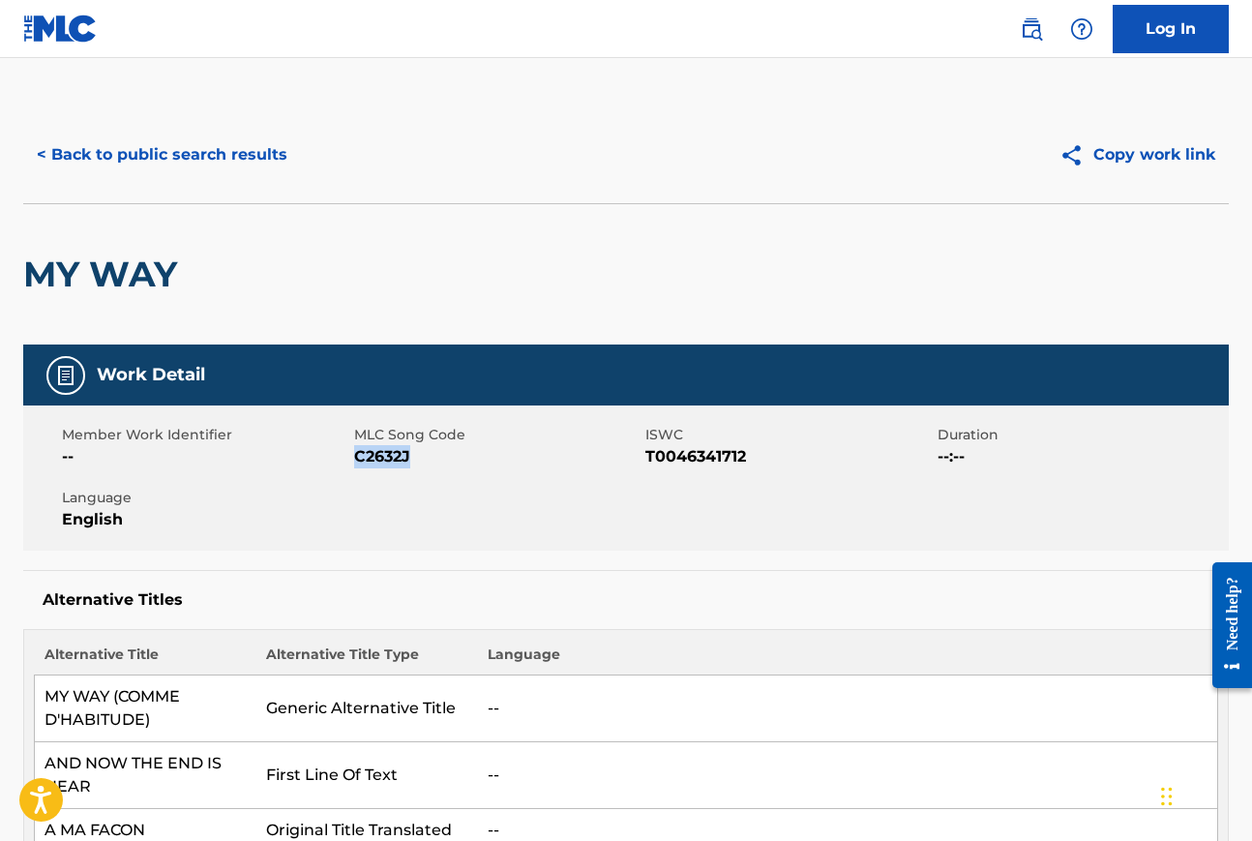
copy span "C2632J"
click at [269, 156] on button "< Back to public search results" at bounding box center [162, 155] width 278 height 48
